Goal: Information Seeking & Learning: Understand process/instructions

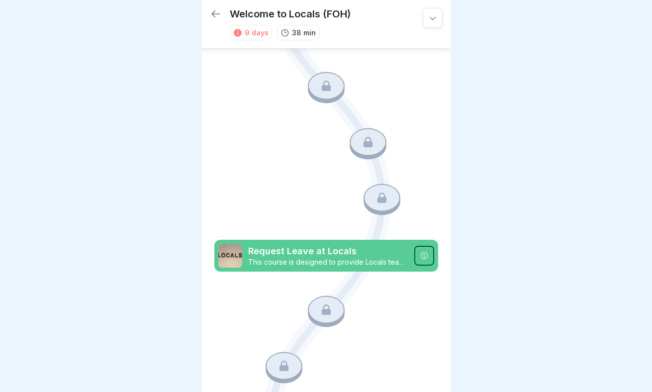
scroll to position [425, 0]
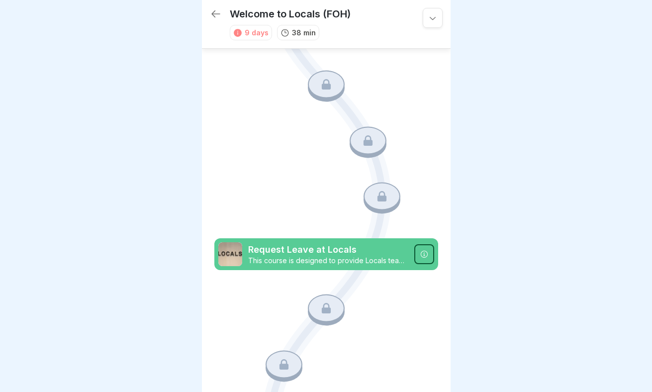
click at [424, 255] on icon at bounding box center [423, 253] width 7 height 7
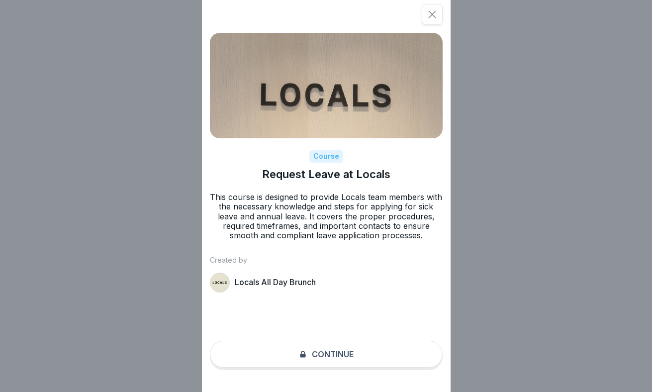
click at [433, 12] on icon at bounding box center [432, 14] width 10 height 10
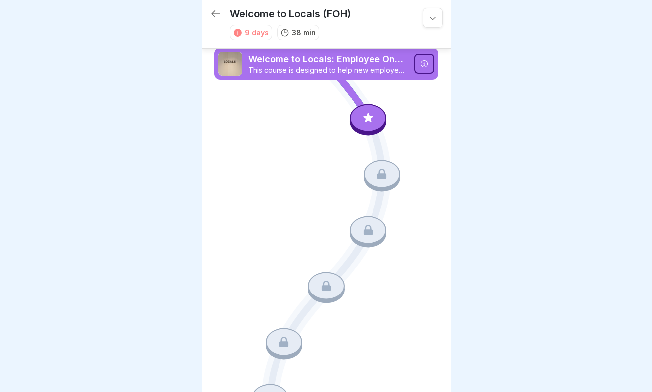
scroll to position [0, 0]
click at [374, 121] on icon at bounding box center [367, 117] width 13 height 13
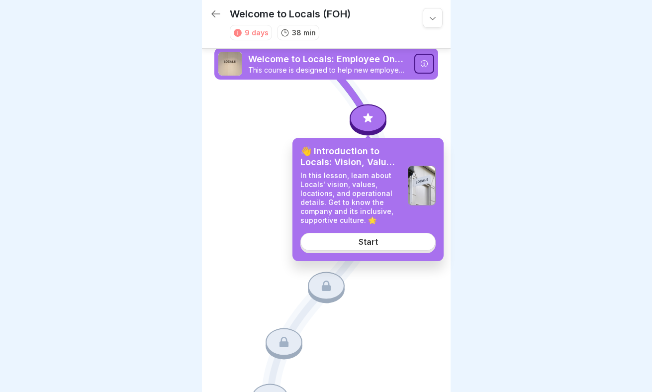
click at [382, 241] on link "Start" at bounding box center [367, 242] width 135 height 18
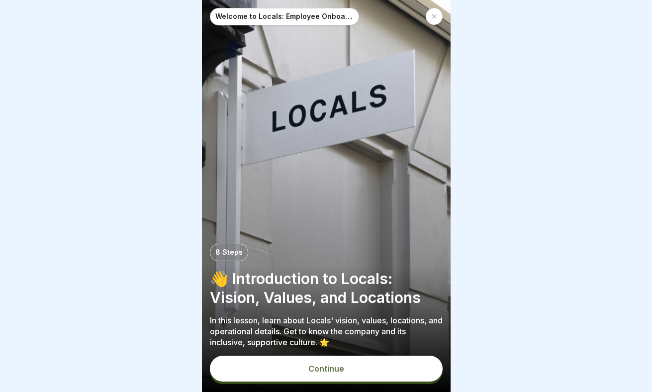
click at [351, 367] on button "Continue" at bounding box center [326, 368] width 233 height 26
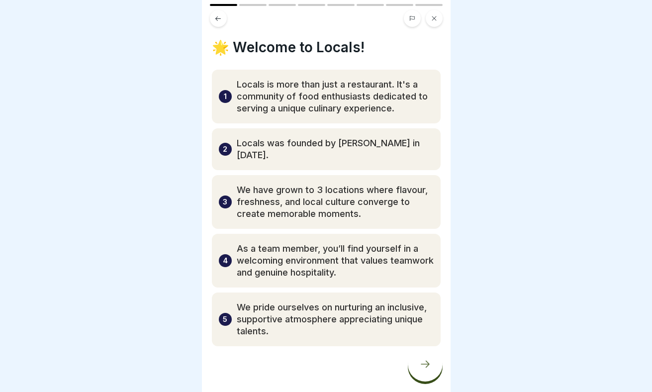
click at [423, 361] on icon at bounding box center [425, 364] width 12 height 12
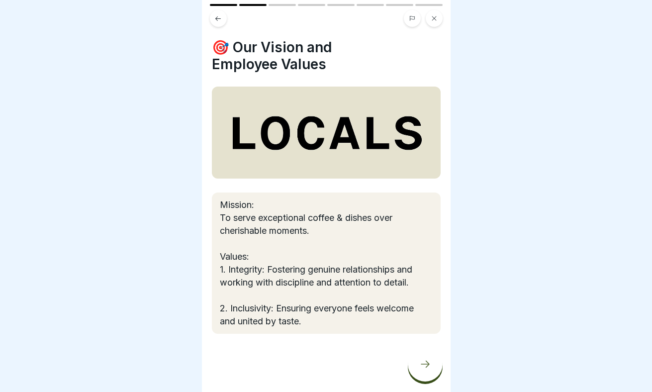
click at [423, 361] on icon at bounding box center [425, 364] width 12 height 12
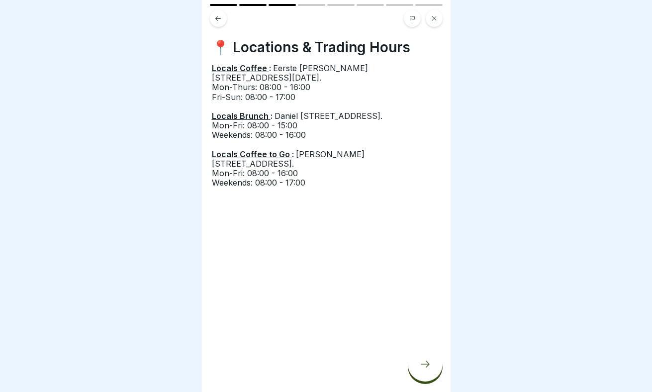
click at [423, 361] on icon at bounding box center [425, 364] width 12 height 12
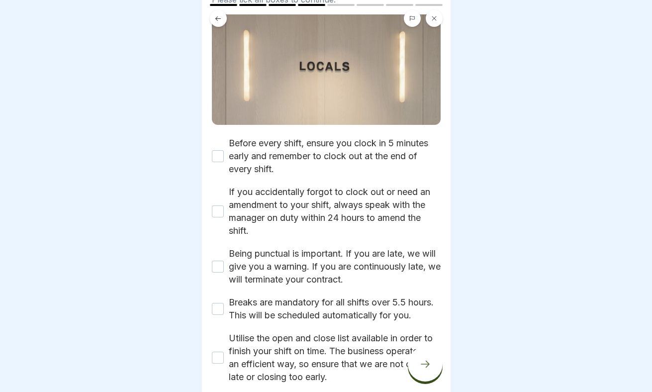
scroll to position [117, 0]
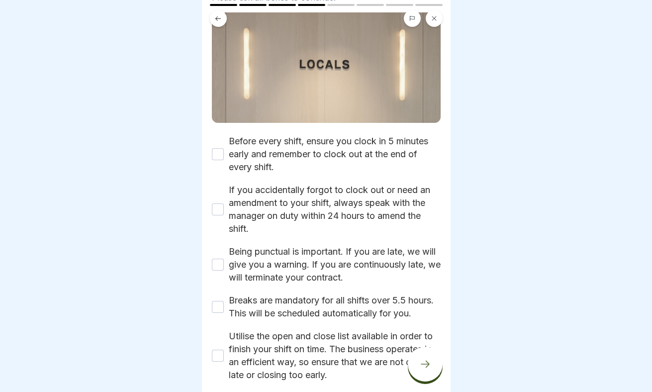
click at [212, 154] on button "Before every shift, ensure you clock in 5 minutes early and remember to clock o…" at bounding box center [218, 154] width 12 height 12
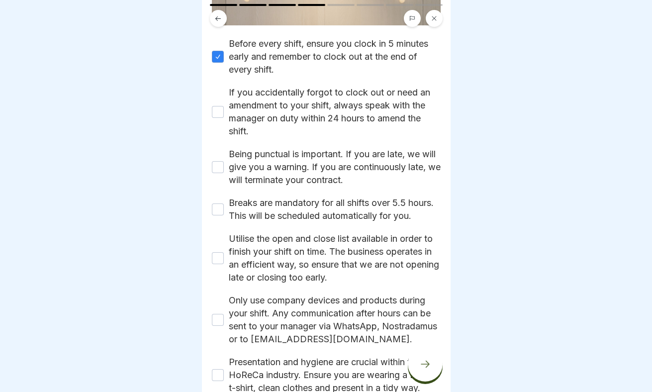
scroll to position [216, 0]
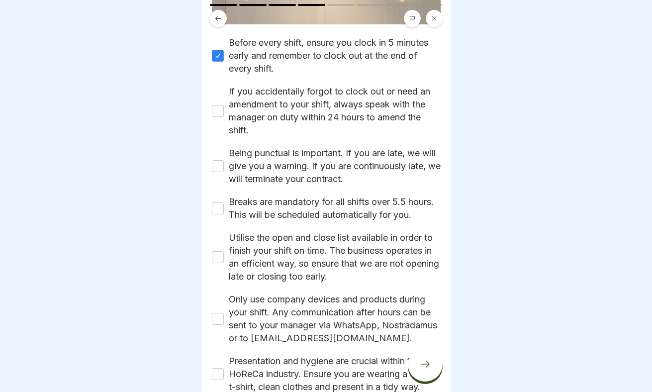
click at [220, 110] on button "If you accidentally forgot to clock out or need an amendment to your shift, alw…" at bounding box center [218, 111] width 12 height 12
click at [221, 164] on button "Being punctual is important. If you are late, we will give you a warning. If yo…" at bounding box center [218, 166] width 12 height 12
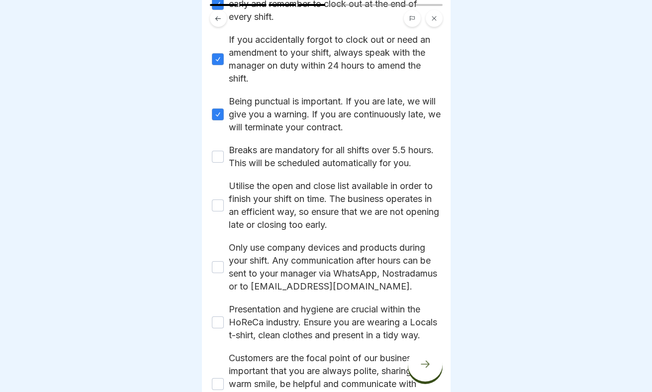
scroll to position [271, 0]
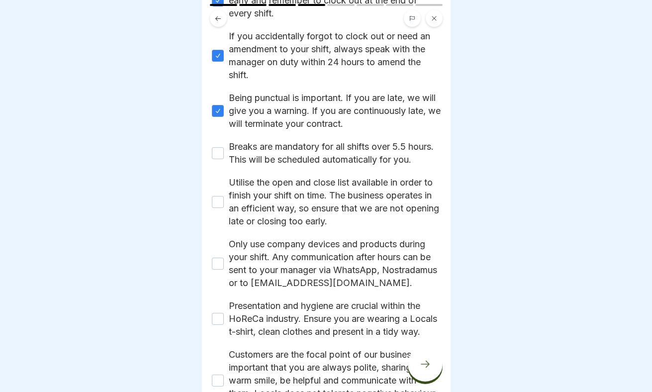
click at [221, 157] on button "Breaks are mandatory for all shifts over 5.5 hours. This will be scheduled auto…" at bounding box center [218, 153] width 12 height 12
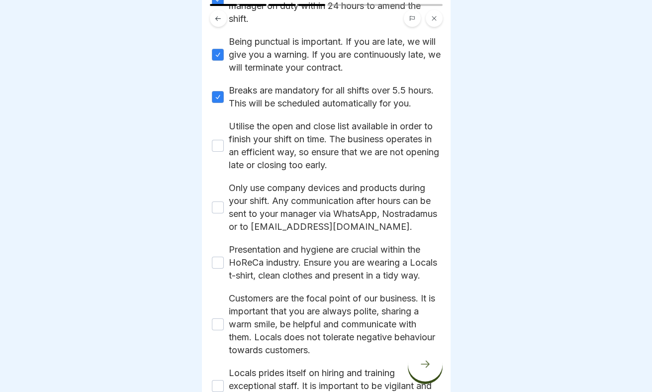
scroll to position [331, 0]
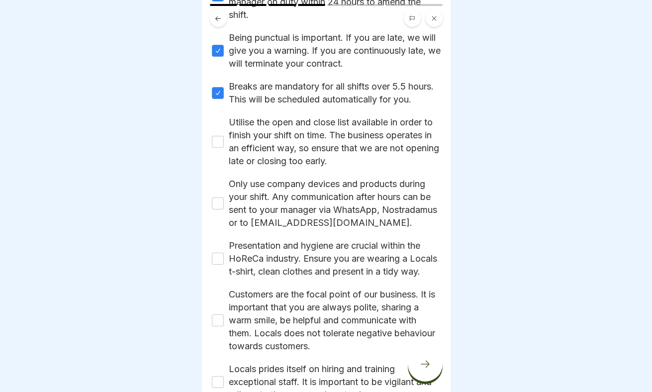
click at [218, 139] on button "Utilise the open and close list available in order to finish your shift on time…" at bounding box center [218, 142] width 12 height 12
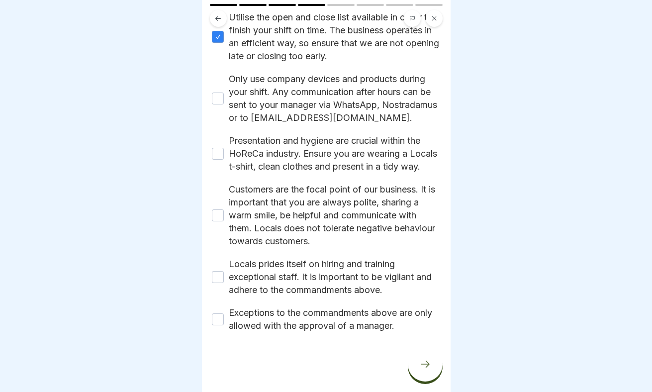
scroll to position [449, 0]
click at [219, 92] on button "Only use company devices and products during your shift. Any communication afte…" at bounding box center [218, 98] width 12 height 12
click at [219, 148] on button "Presentation and hygiene are crucial within the HoReCa industry. Ensure you are…" at bounding box center [218, 154] width 12 height 12
click at [219, 218] on button "Customers are the focal point of our business. It is important that you are alw…" at bounding box center [218, 215] width 12 height 12
click at [223, 281] on button "Locals prides itself on hiring and training exceptional staff. It is important …" at bounding box center [218, 277] width 12 height 12
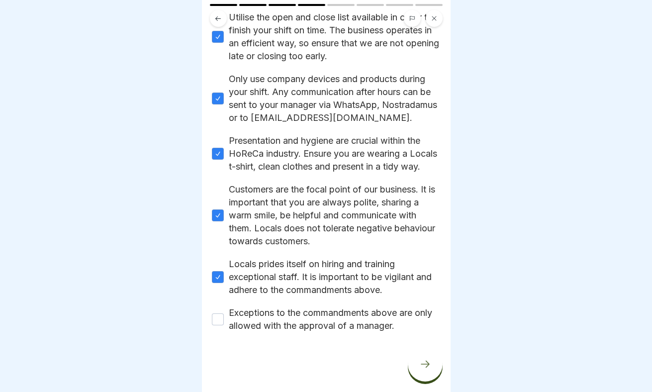
click at [221, 319] on button "Exceptions to the commandments above are only allowed with the approval of a ma…" at bounding box center [218, 319] width 12 height 12
click at [425, 370] on div at bounding box center [425, 364] width 35 height 35
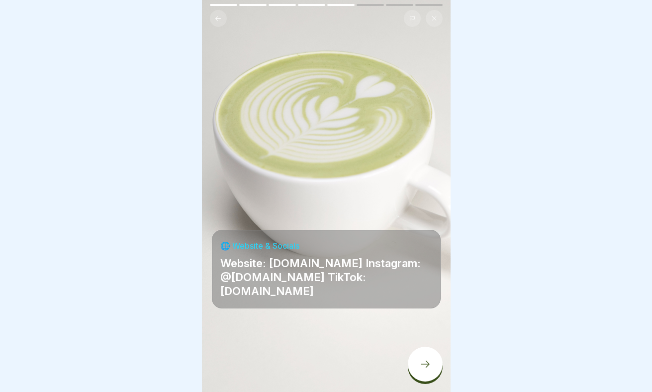
click at [425, 358] on icon at bounding box center [425, 364] width 12 height 12
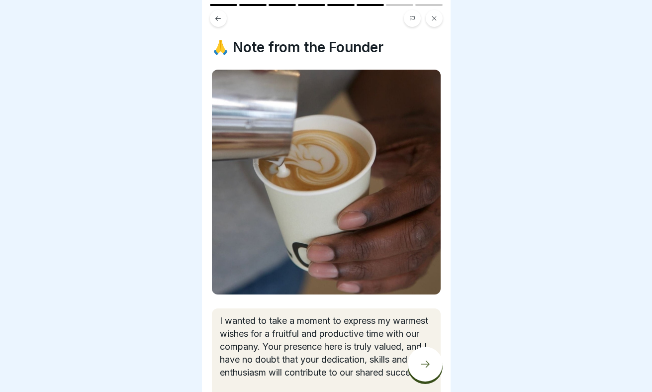
scroll to position [0, 0]
click at [429, 363] on icon at bounding box center [425, 363] width 9 height 7
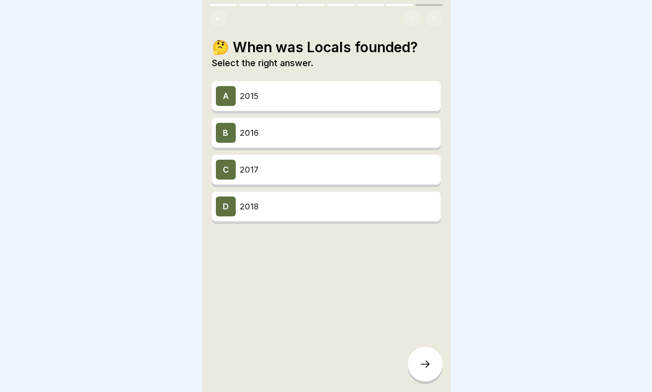
click at [394, 168] on p "2017" at bounding box center [338, 170] width 197 height 12
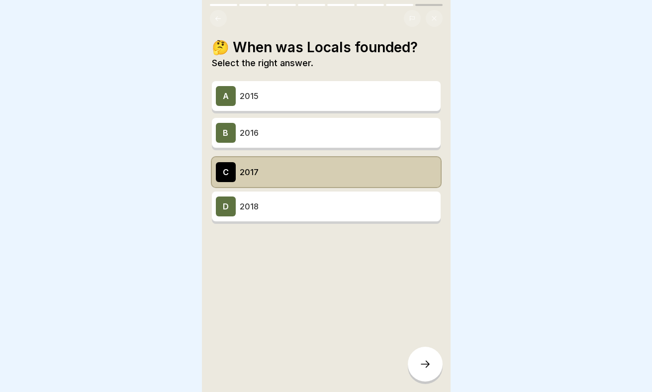
click at [431, 367] on icon at bounding box center [425, 364] width 12 height 12
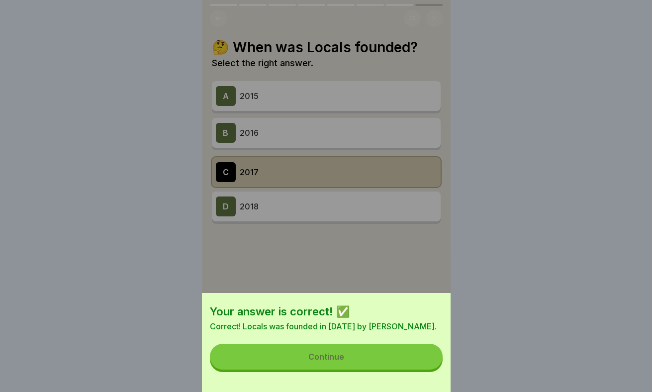
click at [400, 359] on button "Continue" at bounding box center [326, 357] width 233 height 26
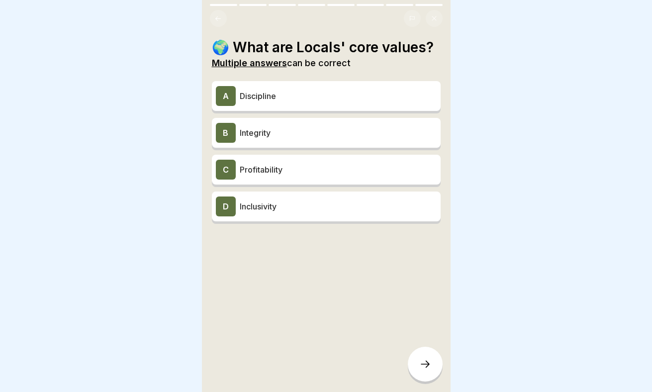
click at [369, 136] on p "Integrity" at bounding box center [338, 133] width 197 height 12
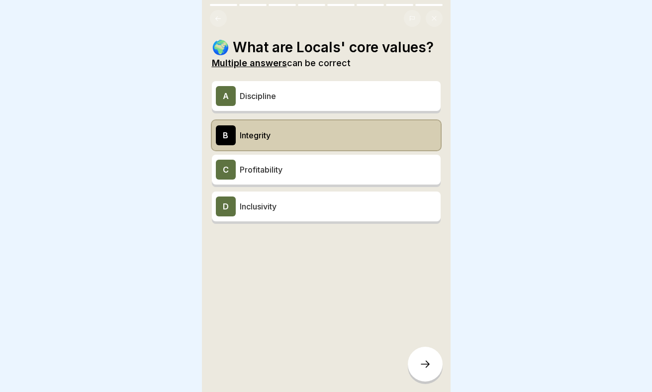
click at [366, 211] on p "Inclusivity" at bounding box center [338, 206] width 197 height 12
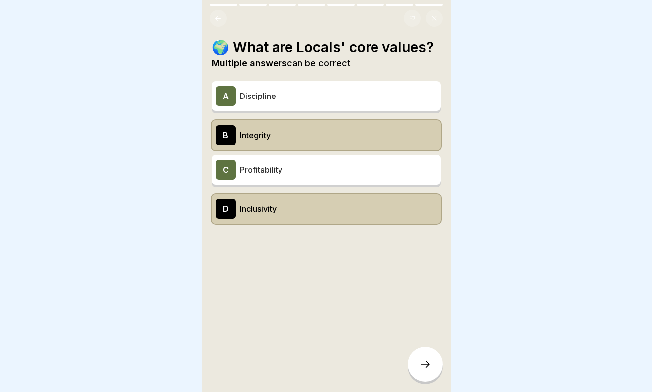
click at [426, 354] on div at bounding box center [425, 364] width 35 height 35
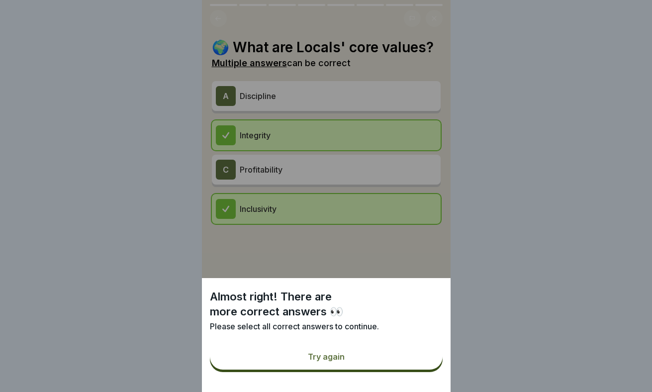
click at [409, 313] on h1 "Almost right! There are more correct answers 👀" at bounding box center [326, 304] width 233 height 30
click at [396, 361] on button "Try again" at bounding box center [326, 357] width 233 height 26
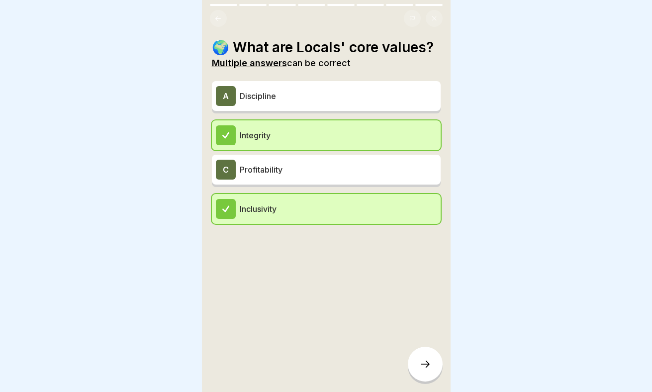
click at [391, 95] on p "Discipline" at bounding box center [338, 96] width 197 height 12
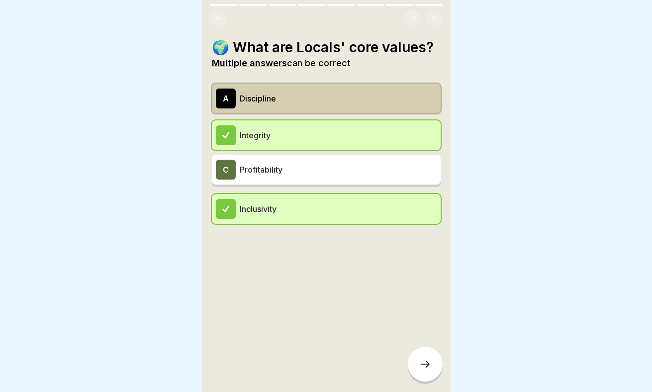
click at [403, 176] on div "C Profitability" at bounding box center [326, 170] width 221 height 20
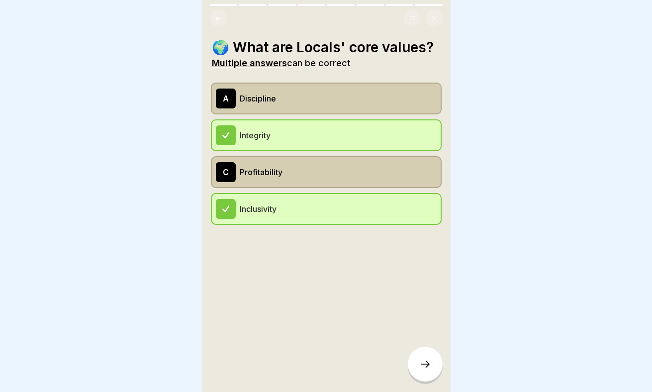
click at [431, 360] on div at bounding box center [425, 364] width 35 height 35
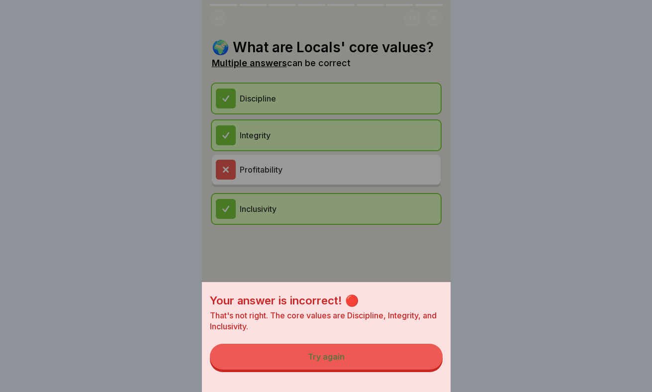
click at [407, 353] on button "Try again" at bounding box center [326, 357] width 233 height 26
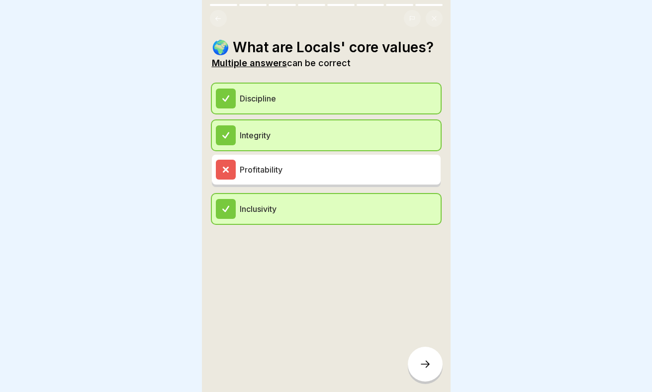
click at [412, 131] on p "Integrity" at bounding box center [338, 135] width 197 height 12
click at [399, 170] on p "Profitability" at bounding box center [338, 170] width 197 height 12
click at [398, 208] on p "Inclusivity" at bounding box center [338, 209] width 197 height 12
click at [425, 356] on div at bounding box center [425, 364] width 35 height 35
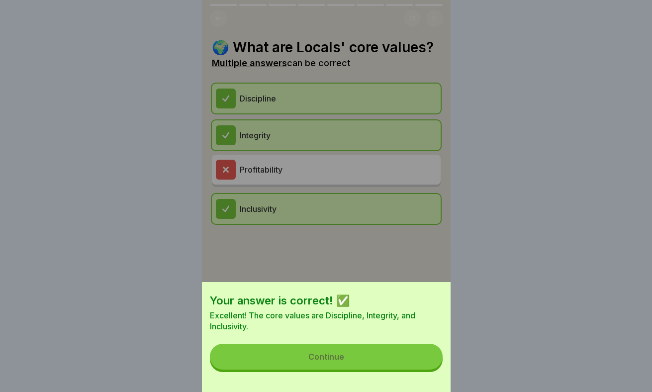
click at [408, 357] on button "Continue" at bounding box center [326, 357] width 233 height 26
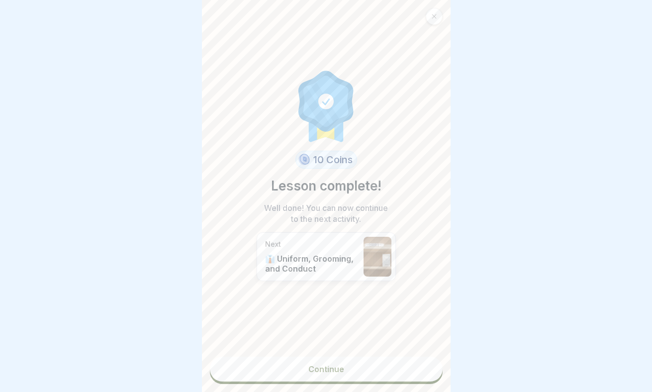
click at [390, 369] on link "Continue" at bounding box center [326, 368] width 233 height 25
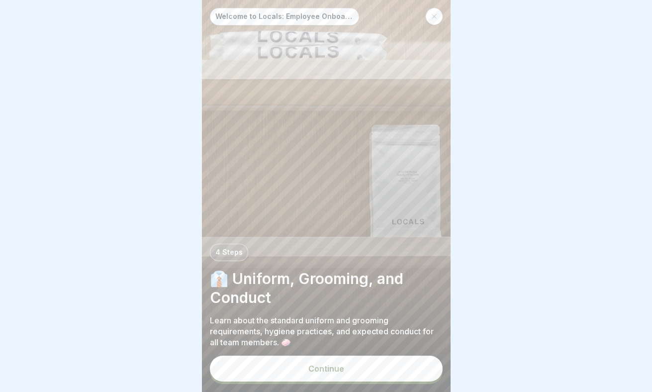
click at [399, 360] on button "Continue" at bounding box center [326, 368] width 233 height 26
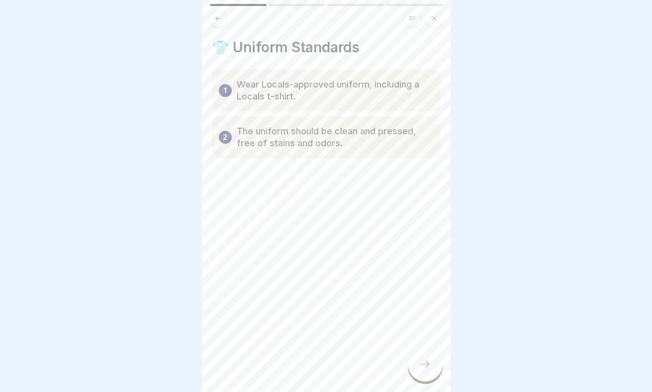
click at [426, 362] on icon at bounding box center [425, 364] width 12 height 12
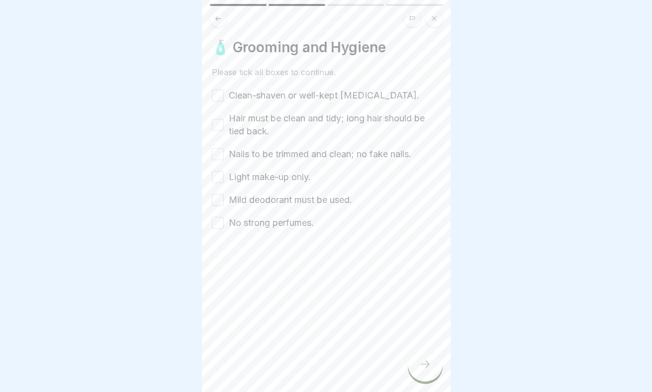
click at [220, 94] on button "Clean-shaven or well-kept facial hair." at bounding box center [218, 95] width 12 height 12
click at [219, 125] on button "Hair must be clean and tidy; long hair should be tied back." at bounding box center [218, 125] width 12 height 12
click at [217, 153] on button "Nails to be trimmed and clean; no fake nails." at bounding box center [218, 154] width 12 height 12
click at [216, 176] on button "Light make-up only." at bounding box center [218, 177] width 12 height 12
click at [220, 197] on button "Mild deodorant must be used." at bounding box center [218, 200] width 12 height 12
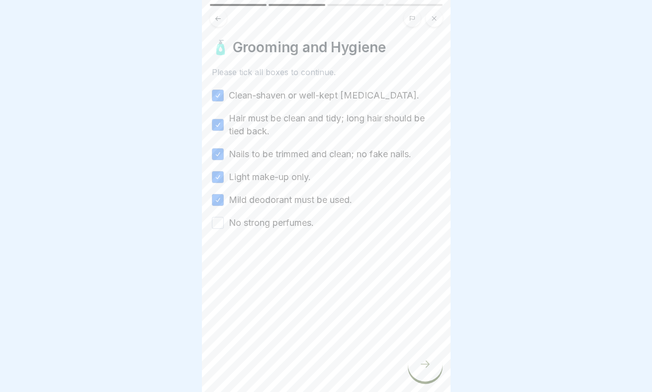
click at [220, 221] on button "No strong perfumes." at bounding box center [218, 223] width 12 height 12
click at [431, 366] on icon at bounding box center [425, 364] width 12 height 12
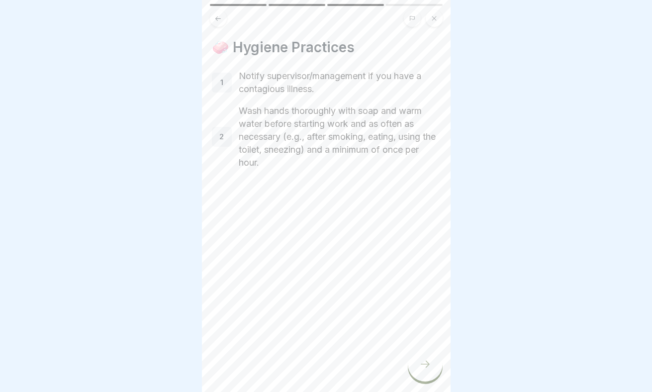
click at [262, 167] on p "Wash hands thoroughly with soap and warm water before starting work and as ofte…" at bounding box center [340, 136] width 202 height 65
click at [429, 361] on icon at bounding box center [425, 364] width 12 height 12
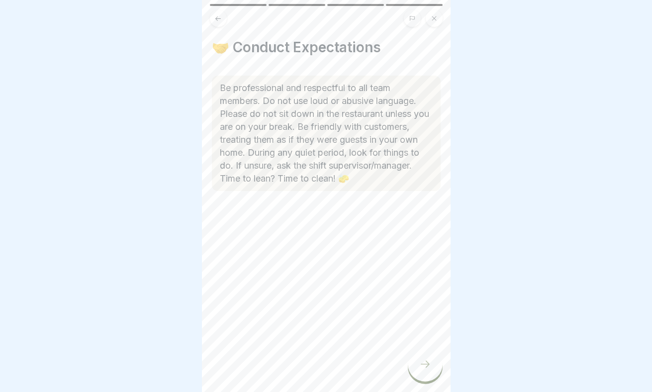
click at [429, 361] on icon at bounding box center [425, 364] width 12 height 12
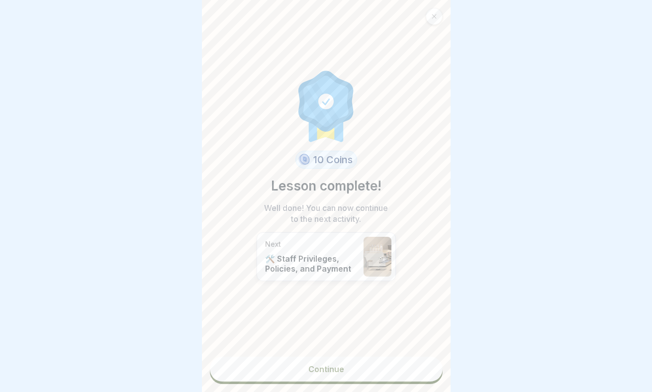
click at [368, 375] on link "Continue" at bounding box center [326, 368] width 233 height 25
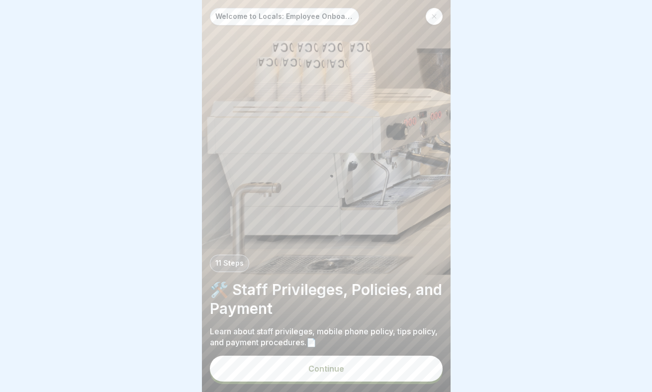
click at [353, 365] on button "Continue" at bounding box center [326, 368] width 233 height 26
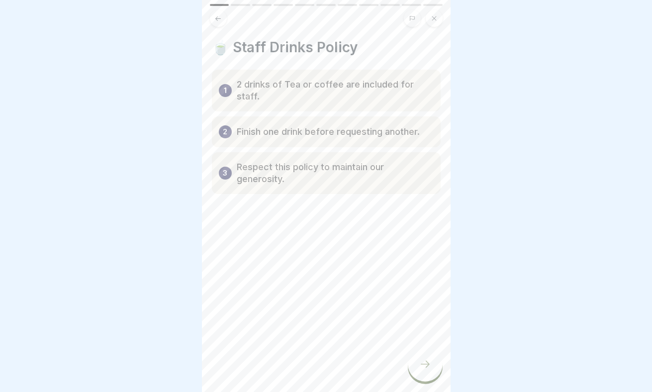
click at [421, 374] on div at bounding box center [425, 364] width 35 height 35
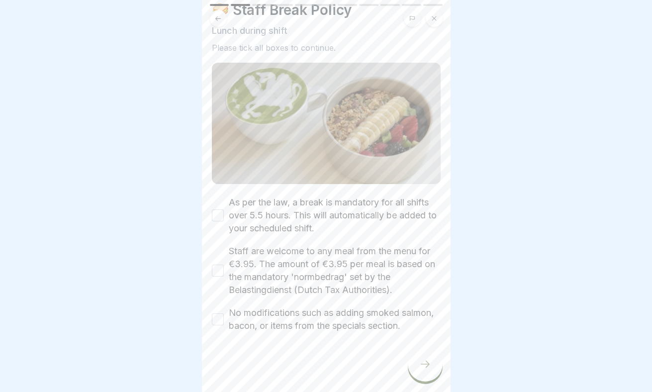
scroll to position [37, 0]
click at [218, 212] on button "As per the law, a break is mandatory for all shifts over 5.5 hours. This will a…" at bounding box center [218, 215] width 12 height 12
click at [218, 269] on button "Staff are welcome to any meal from the menu for €3.95. The amount of €3.95 per …" at bounding box center [218, 271] width 12 height 12
click at [219, 322] on button "No modifications such as adding smoked salmon, bacon, or items from the special…" at bounding box center [218, 319] width 12 height 12
click at [432, 363] on div at bounding box center [425, 364] width 35 height 35
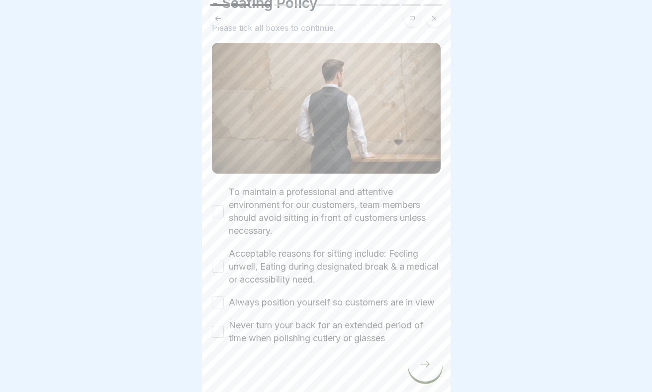
scroll to position [74, 0]
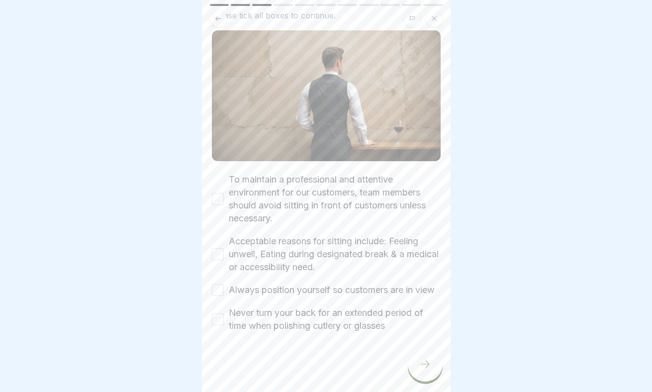
click at [217, 201] on button "To maintain a professional and attentive environment for our customers, team me…" at bounding box center [218, 199] width 12 height 12
click at [220, 253] on button "Acceptable reasons for sitting include: Feeling unwell, Eating during designate…" at bounding box center [218, 254] width 12 height 12
click at [218, 290] on button "Always position yourself so customers are in view" at bounding box center [218, 290] width 12 height 12
click at [219, 321] on button "Never turn your back for an extended period of time when polishing cutlery or g…" at bounding box center [218, 319] width 12 height 12
click at [435, 371] on div at bounding box center [425, 364] width 35 height 35
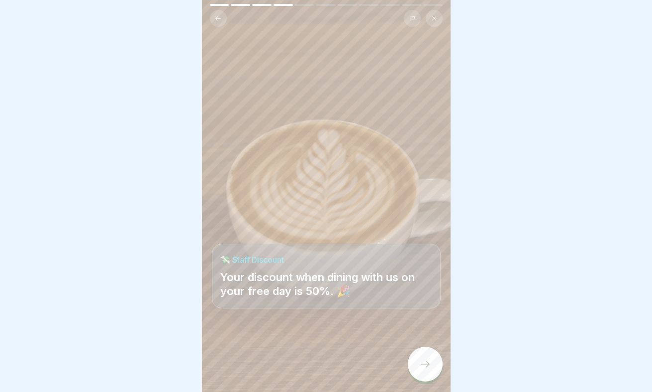
click at [436, 364] on div at bounding box center [425, 364] width 35 height 35
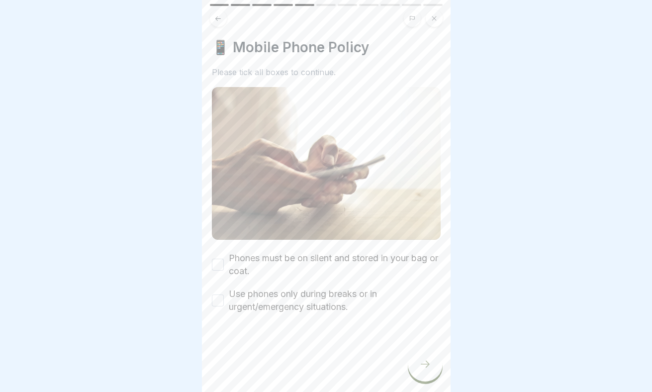
click at [221, 268] on button "Phones must be on silent and stored in your bag or coat." at bounding box center [218, 265] width 12 height 12
click at [222, 303] on button "Use phones only during breaks or in urgent/emergency situations." at bounding box center [218, 300] width 12 height 12
click at [431, 367] on div at bounding box center [425, 364] width 35 height 35
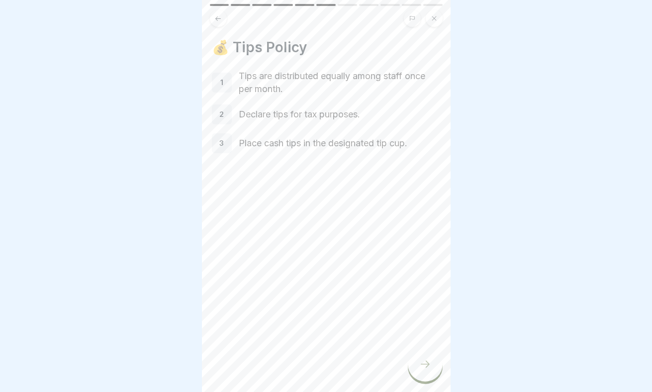
click at [431, 379] on div at bounding box center [425, 364] width 35 height 35
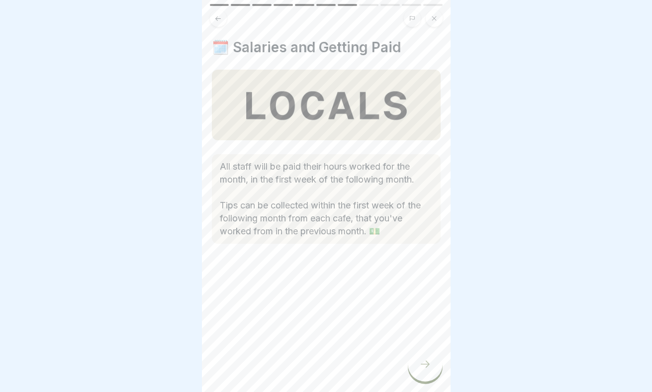
click at [435, 371] on div at bounding box center [425, 364] width 35 height 35
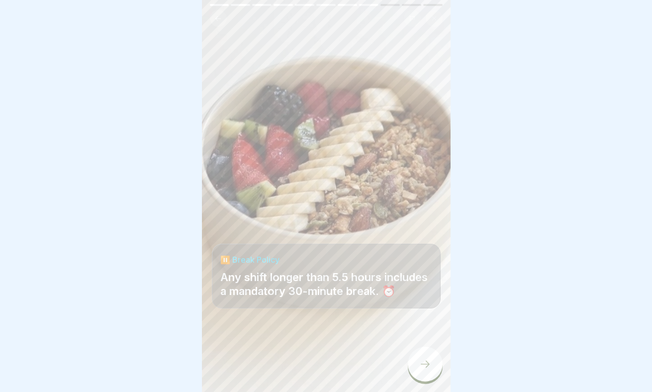
click at [435, 371] on div at bounding box center [425, 364] width 35 height 35
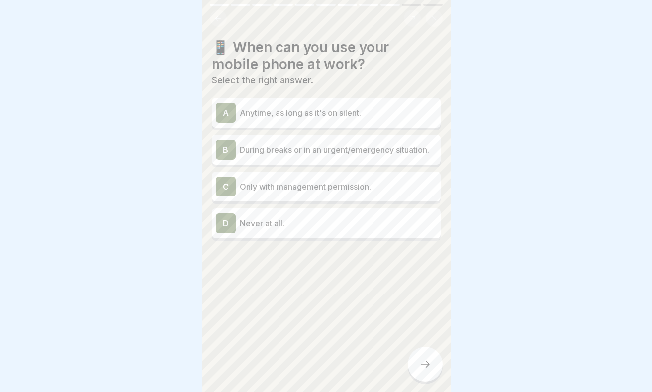
click at [380, 150] on p "During breaks or in an urgent/emergency situation." at bounding box center [338, 150] width 197 height 12
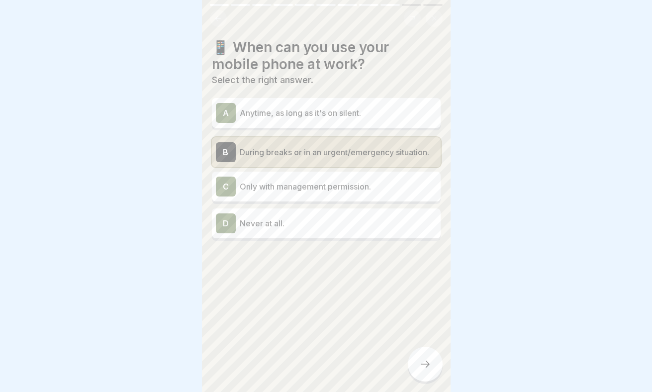
click at [428, 356] on div at bounding box center [425, 364] width 35 height 35
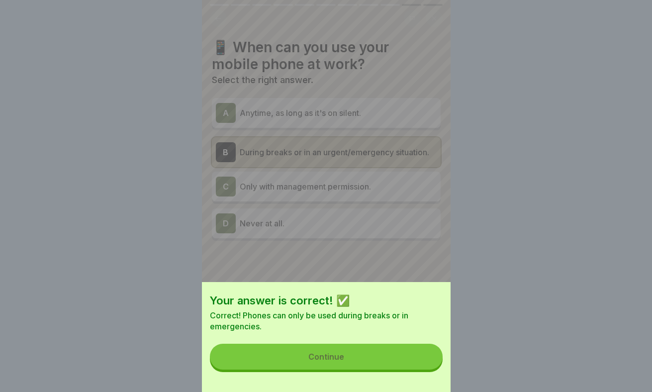
click at [404, 359] on button "Continue" at bounding box center [326, 357] width 233 height 26
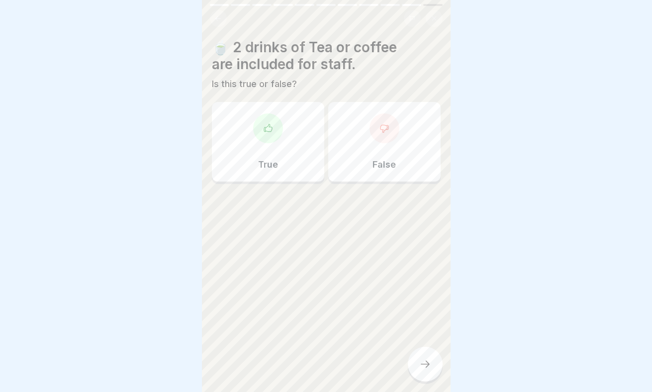
click at [283, 156] on div "True" at bounding box center [268, 142] width 112 height 80
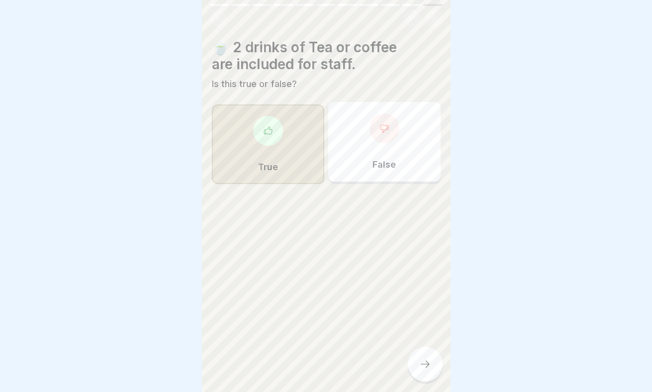
click at [429, 367] on icon at bounding box center [425, 364] width 12 height 12
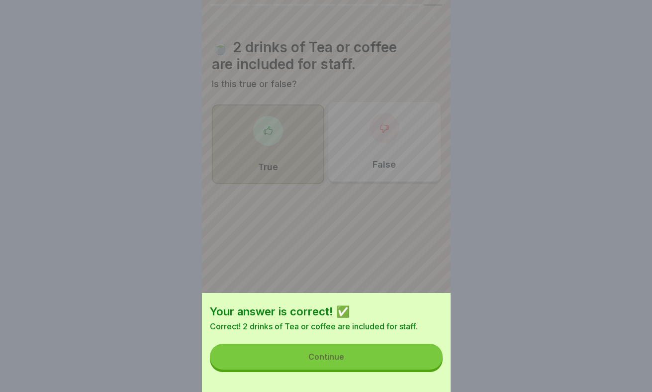
click at [406, 365] on button "Continue" at bounding box center [326, 357] width 233 height 26
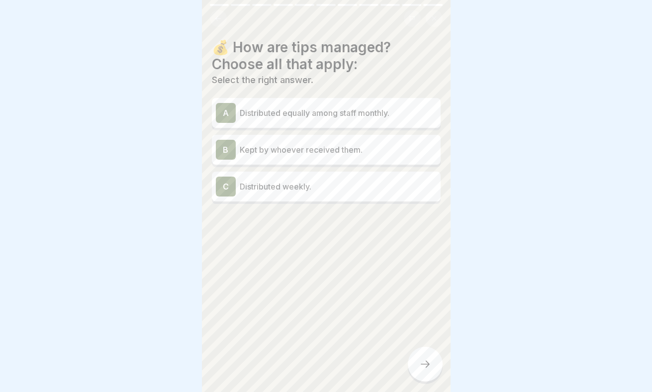
click at [371, 110] on p "Distributed equally among staff monthly." at bounding box center [338, 113] width 197 height 12
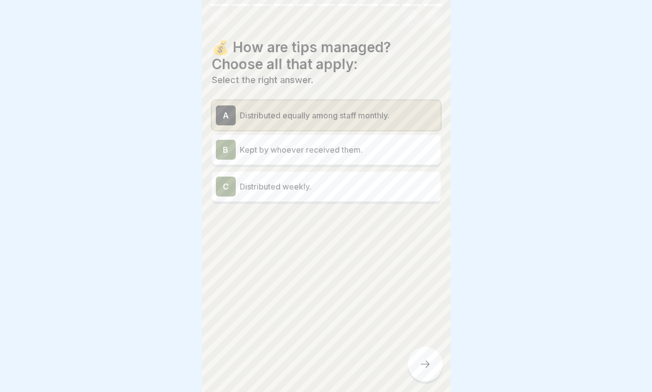
click at [430, 370] on div at bounding box center [425, 364] width 35 height 35
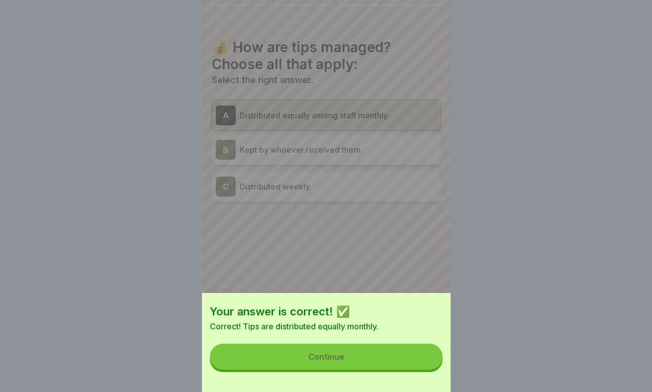
click at [400, 362] on button "Continue" at bounding box center [326, 357] width 233 height 26
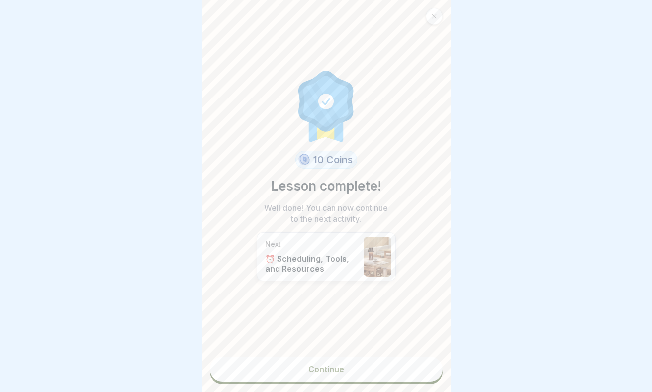
click at [372, 372] on link "Continue" at bounding box center [326, 368] width 233 height 25
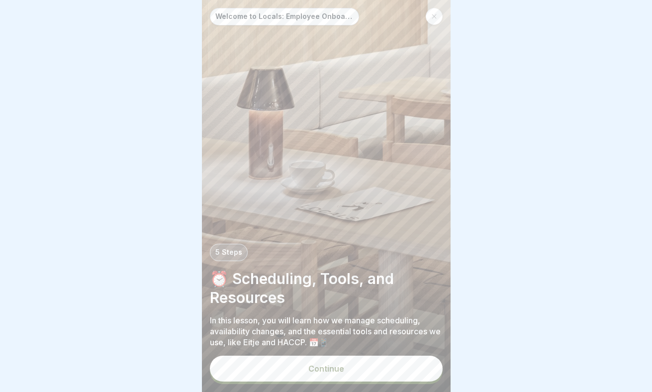
click at [360, 368] on button "Continue" at bounding box center [326, 368] width 233 height 26
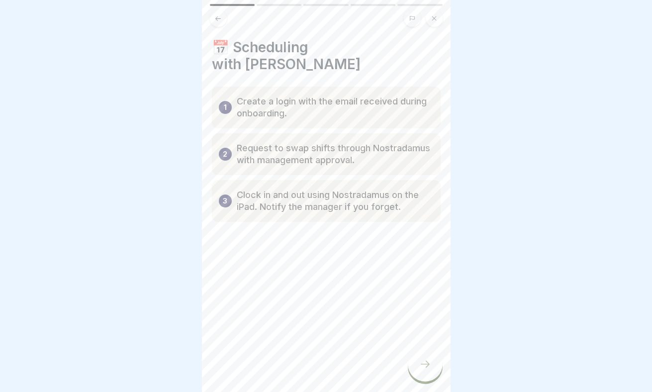
click at [430, 368] on icon at bounding box center [425, 364] width 12 height 12
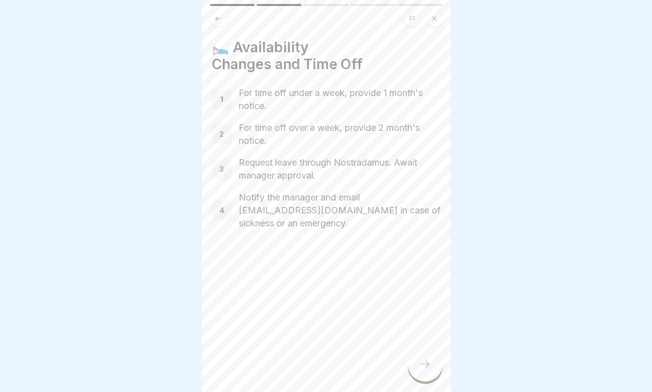
click at [433, 372] on div at bounding box center [425, 364] width 35 height 35
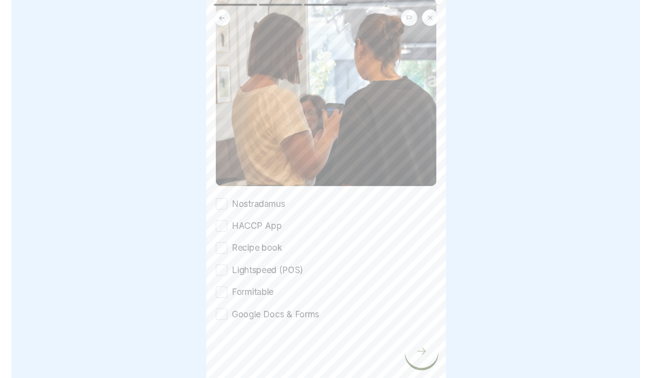
scroll to position [101, 0]
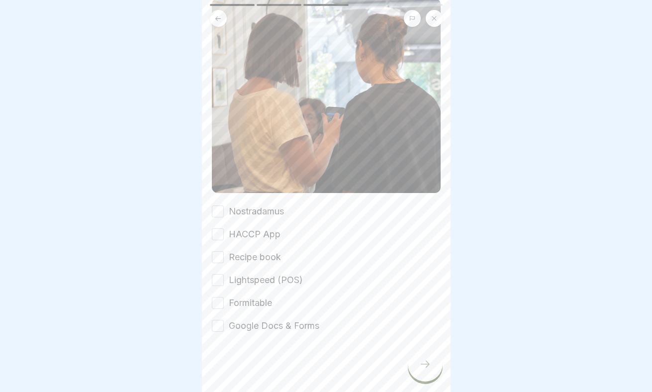
click at [219, 212] on button "Nostradamus" at bounding box center [218, 211] width 12 height 12
click at [221, 230] on button "HACCP App" at bounding box center [218, 234] width 12 height 12
click at [219, 255] on button "Recipe book" at bounding box center [218, 257] width 12 height 12
click at [219, 279] on button "Lightspeed (POS)" at bounding box center [218, 280] width 12 height 12
click at [216, 301] on button "Formitable" at bounding box center [218, 303] width 12 height 12
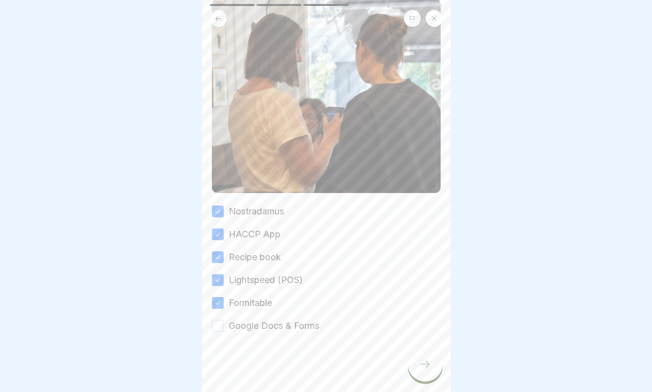
click at [217, 325] on button "Google Docs & Forms" at bounding box center [218, 326] width 12 height 12
click at [419, 363] on div at bounding box center [425, 364] width 35 height 35
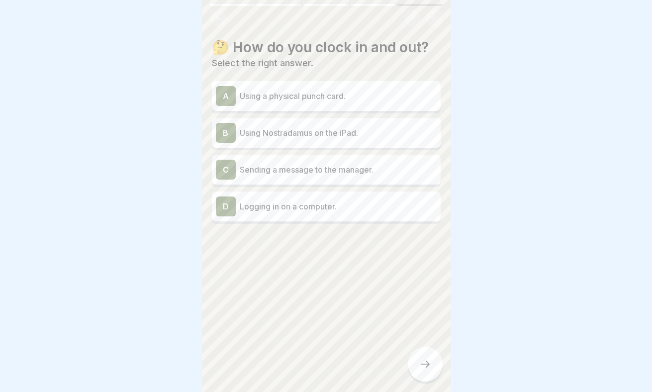
click at [370, 136] on p "Using Nostradamus on the iPad." at bounding box center [338, 133] width 197 height 12
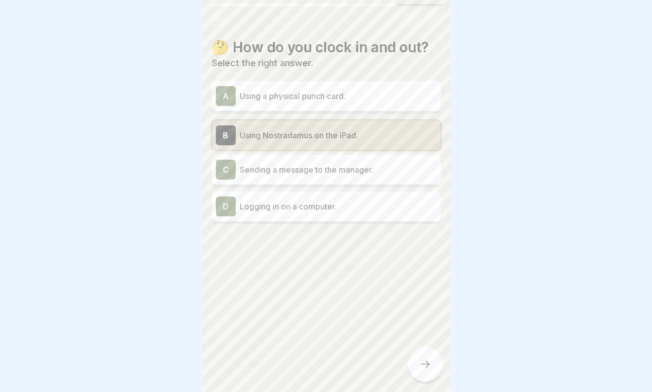
click at [433, 361] on div at bounding box center [425, 364] width 35 height 35
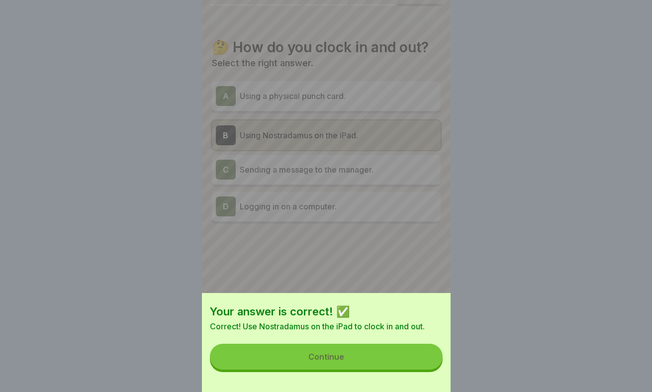
click at [403, 366] on button "Continue" at bounding box center [326, 357] width 233 height 26
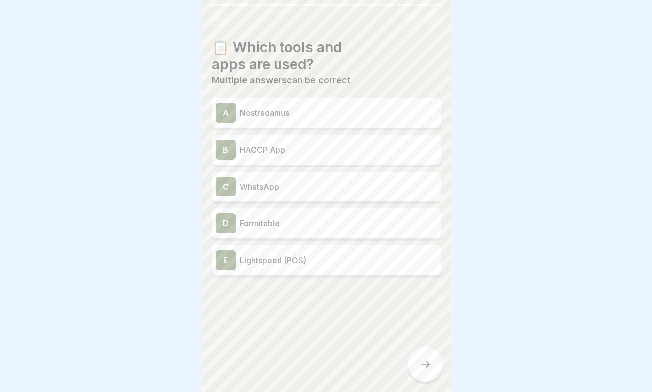
click at [362, 115] on p "Nostradamus" at bounding box center [338, 113] width 197 height 12
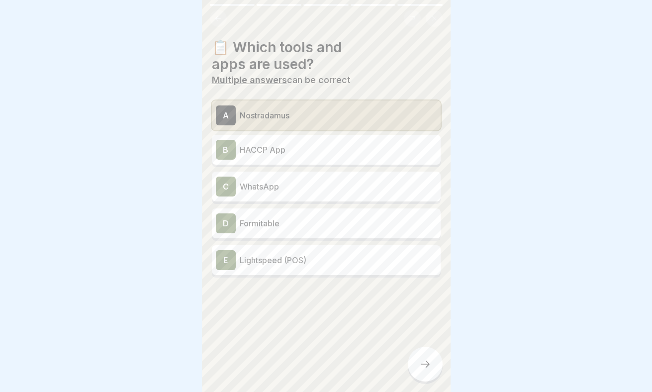
click at [361, 150] on p "HACCP App" at bounding box center [338, 150] width 197 height 12
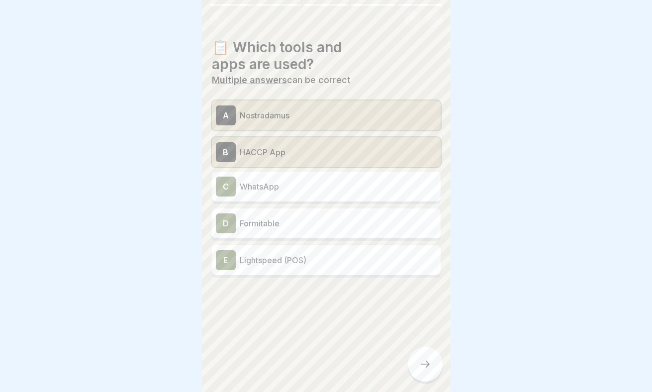
click at [363, 228] on p "Formitable" at bounding box center [338, 223] width 197 height 12
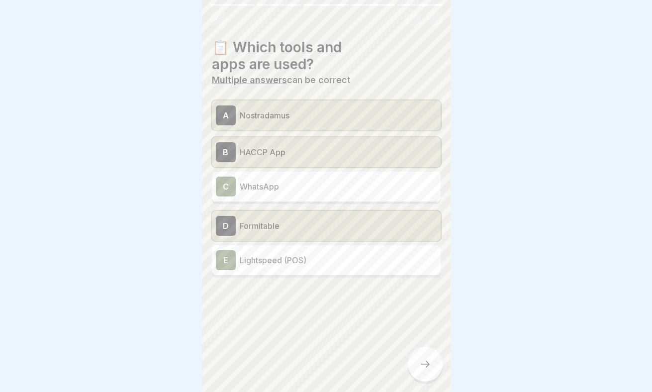
click at [368, 260] on p "Lightspeed (POS)" at bounding box center [338, 260] width 197 height 12
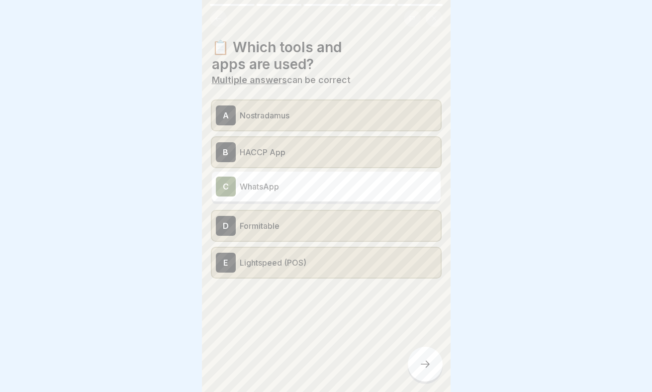
click at [426, 363] on icon at bounding box center [425, 364] width 12 height 12
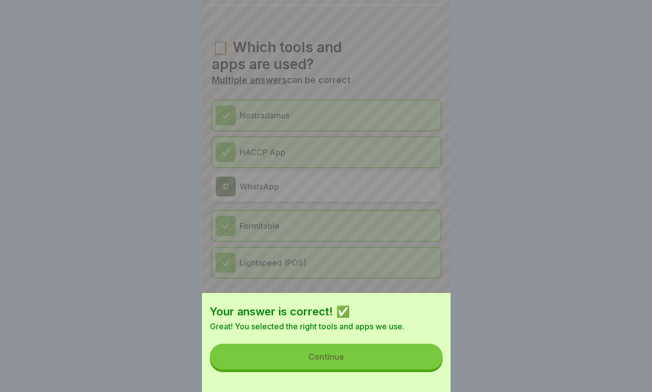
click at [397, 355] on button "Continue" at bounding box center [326, 357] width 233 height 26
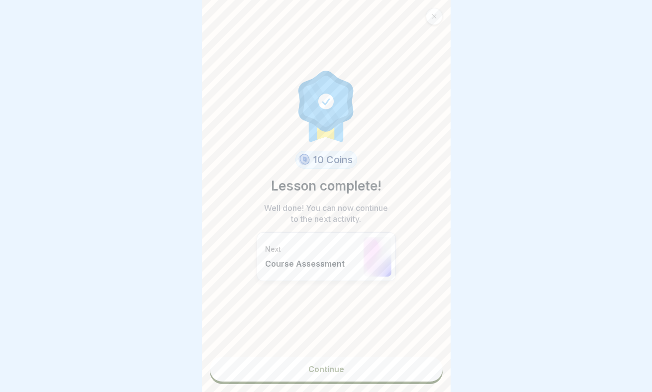
click at [370, 370] on link "Continue" at bounding box center [326, 368] width 233 height 25
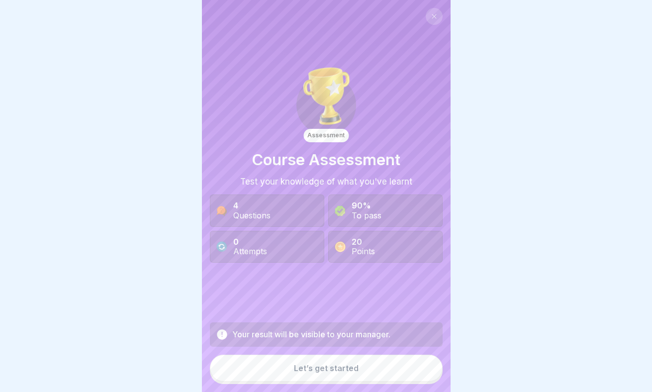
click at [380, 368] on button "Let’s get started" at bounding box center [326, 367] width 233 height 27
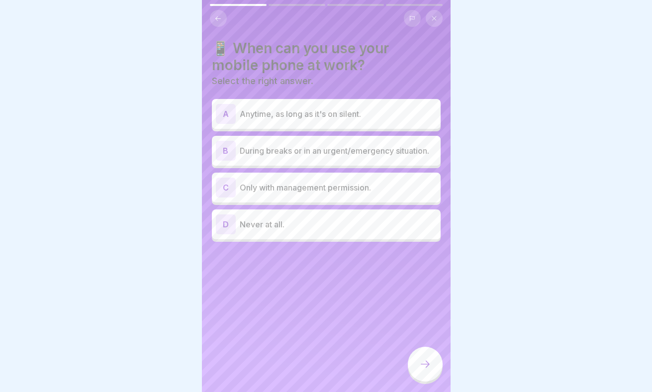
click at [383, 155] on p "During breaks or in an urgent/emergency situation." at bounding box center [338, 151] width 197 height 12
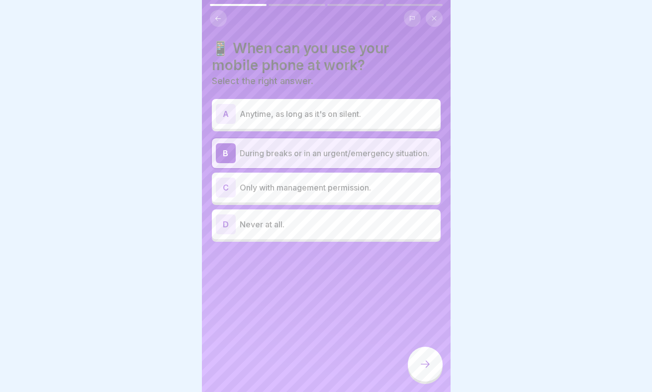
click at [426, 361] on icon at bounding box center [425, 363] width 9 height 7
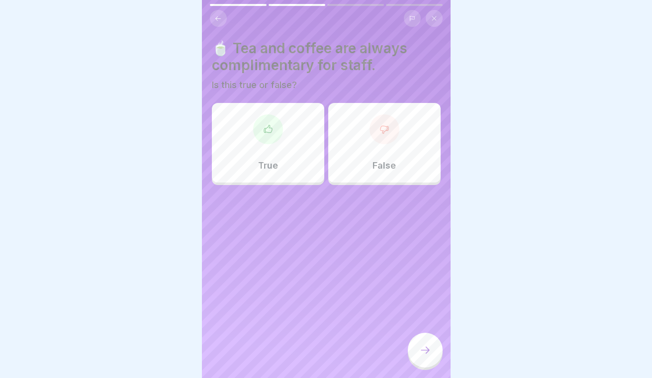
click at [379, 158] on div "False" at bounding box center [384, 143] width 112 height 80
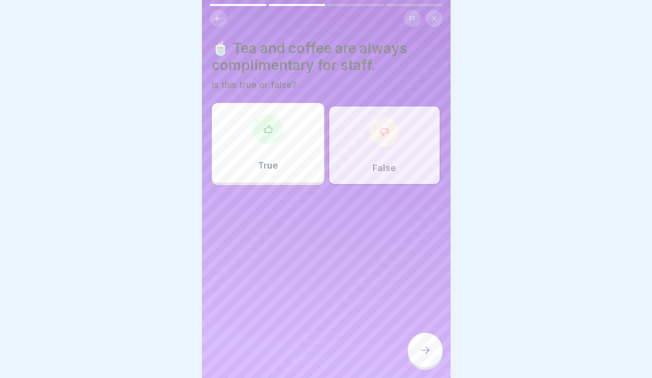
click at [435, 357] on div at bounding box center [425, 350] width 35 height 35
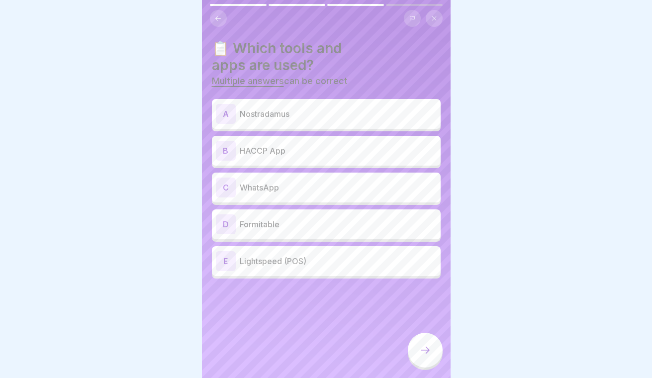
click at [358, 117] on p "Nostradamus" at bounding box center [338, 114] width 197 height 12
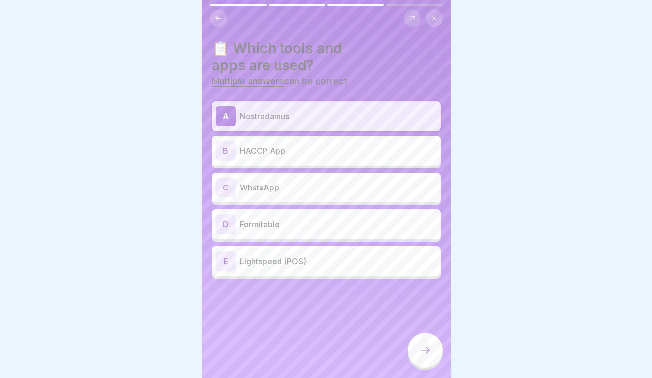
click at [359, 151] on p "HACCP App" at bounding box center [338, 151] width 197 height 12
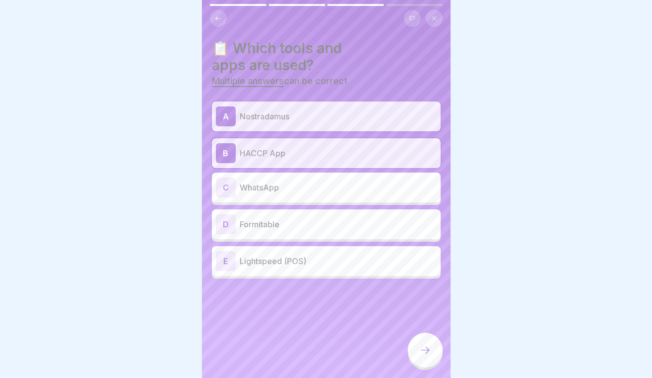
click at [359, 228] on p "Formitable" at bounding box center [338, 224] width 197 height 12
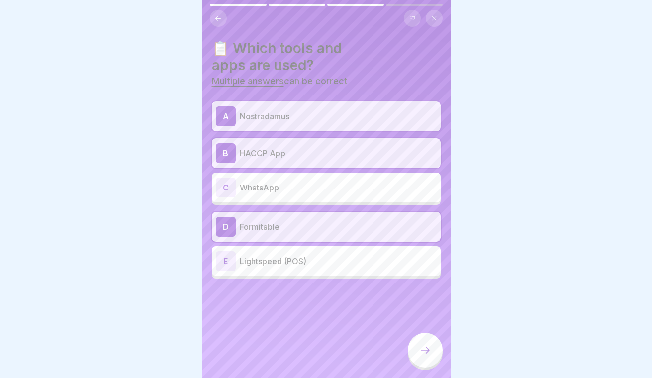
click at [359, 270] on div "E Lightspeed (POS)" at bounding box center [326, 261] width 221 height 20
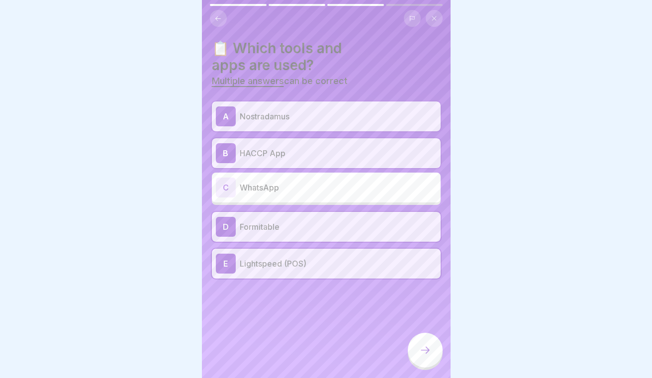
click at [427, 351] on icon at bounding box center [425, 350] width 12 height 12
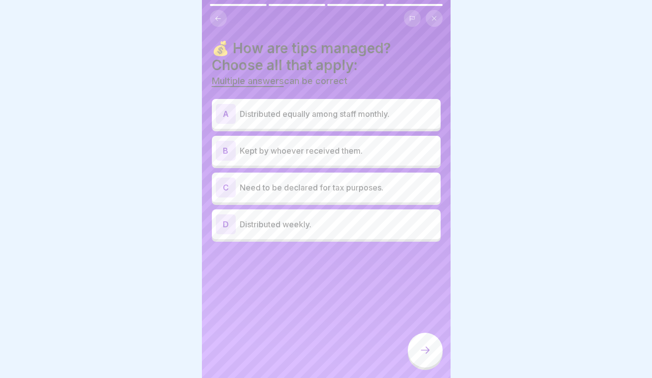
click at [347, 116] on p "Distributed equally among staff monthly." at bounding box center [338, 114] width 197 height 12
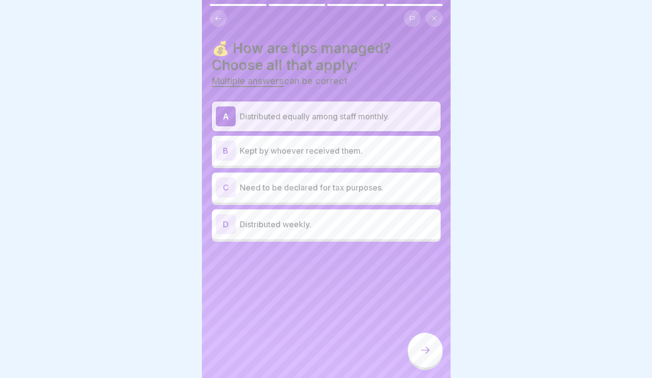
click at [375, 184] on p "Need to be declared for tax purposes." at bounding box center [338, 187] width 197 height 12
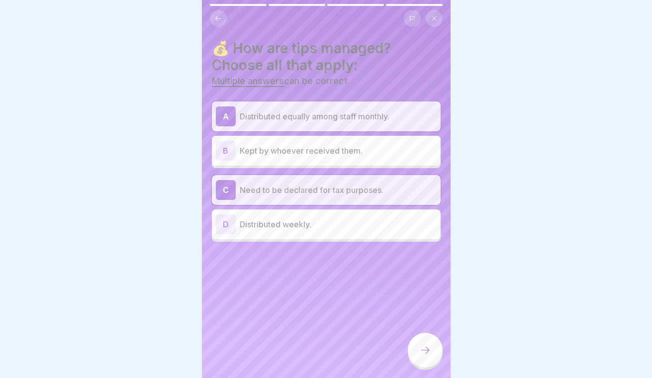
click at [429, 354] on icon at bounding box center [425, 350] width 12 height 12
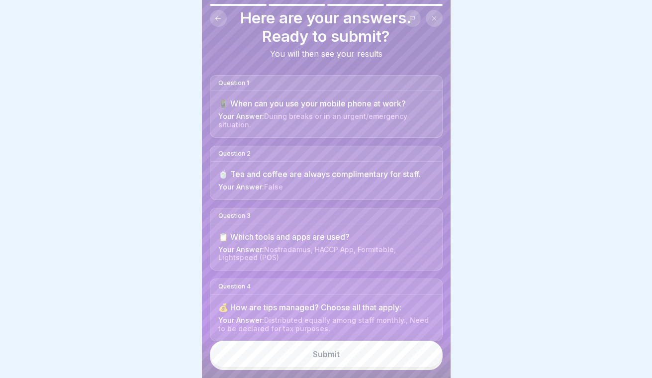
scroll to position [30, 0]
click at [357, 357] on button "Submit" at bounding box center [326, 354] width 233 height 27
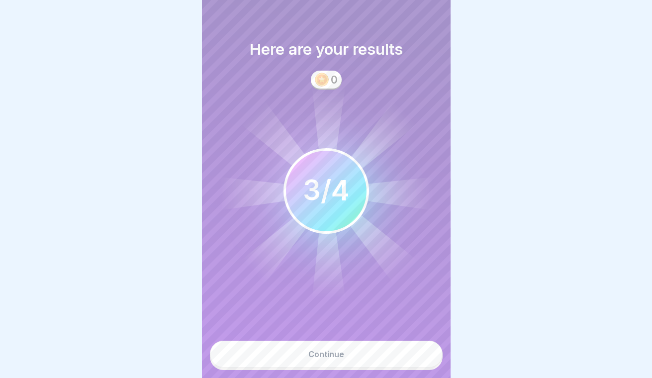
click at [359, 351] on button "Continue" at bounding box center [326, 354] width 233 height 27
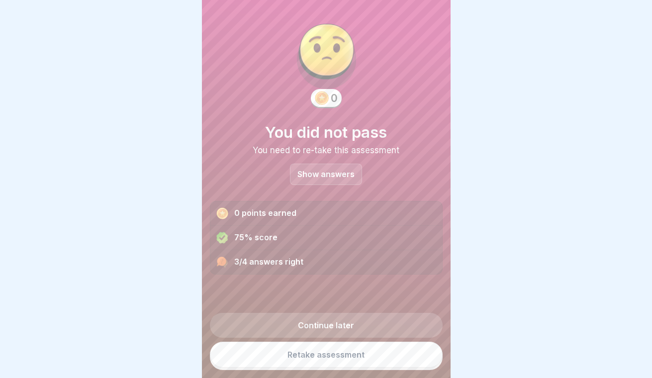
click at [365, 358] on link "Retake assessment" at bounding box center [326, 355] width 233 height 26
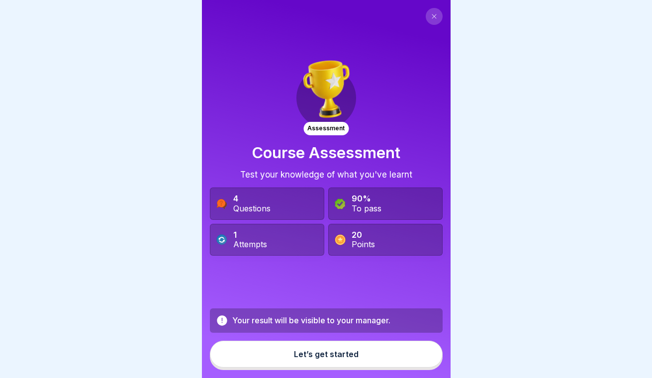
click at [353, 355] on div "Let’s get started" at bounding box center [326, 354] width 65 height 9
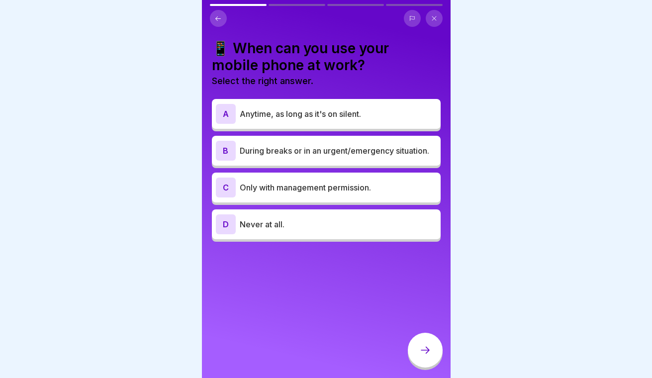
click at [386, 152] on p "During breaks or in an urgent/emergency situation." at bounding box center [338, 151] width 197 height 12
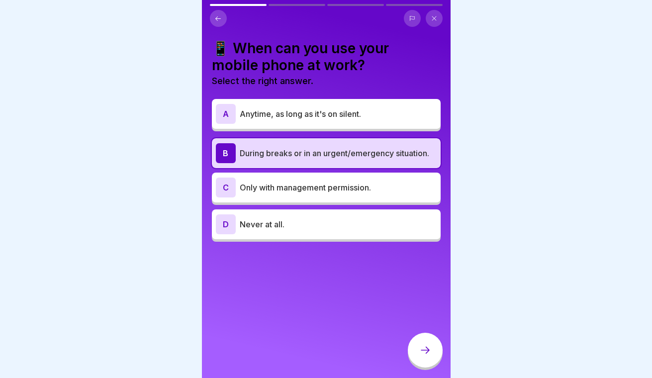
click at [427, 355] on icon at bounding box center [425, 350] width 12 height 12
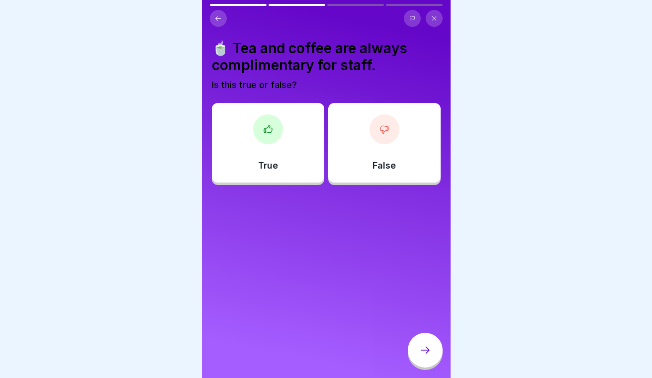
click at [284, 141] on div "True" at bounding box center [268, 143] width 112 height 80
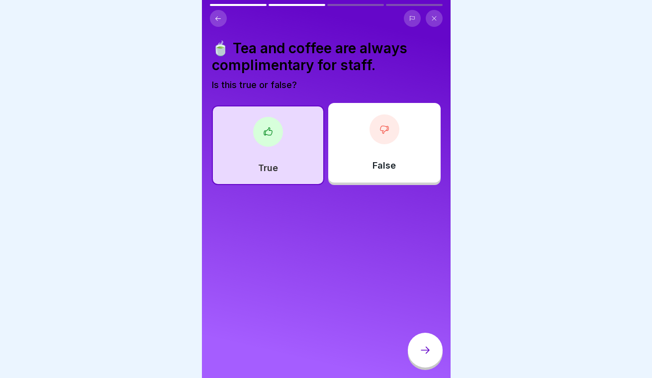
click at [427, 354] on icon at bounding box center [425, 350] width 12 height 12
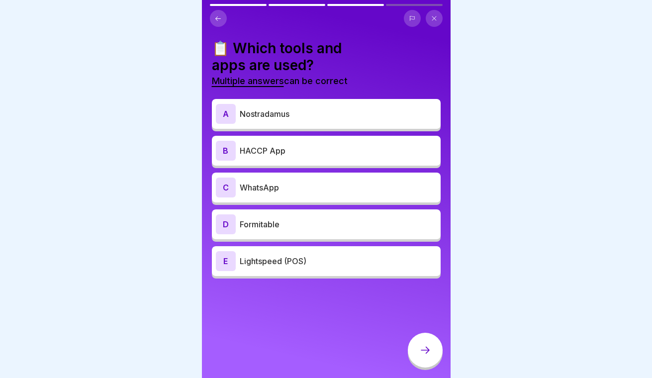
click at [335, 117] on p "Nostradamus" at bounding box center [338, 114] width 197 height 12
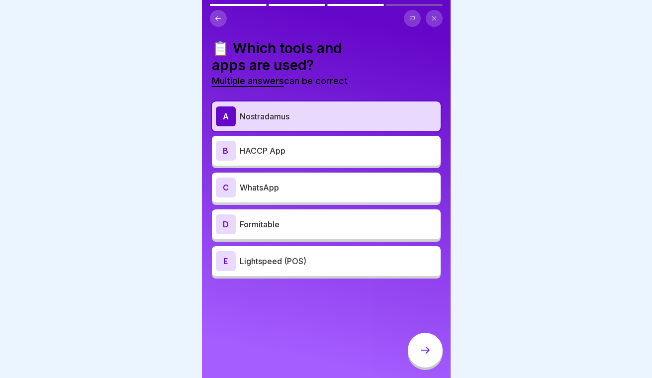
click at [336, 154] on p "HACCP App" at bounding box center [338, 151] width 197 height 12
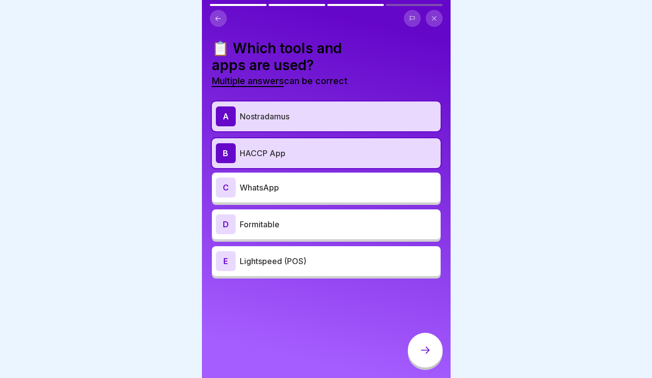
click at [332, 234] on div "D Formitable" at bounding box center [326, 224] width 229 height 30
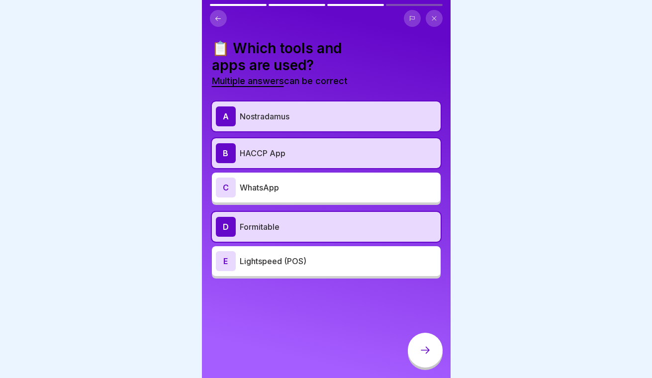
click at [334, 259] on p "Lightspeed (POS)" at bounding box center [338, 261] width 197 height 12
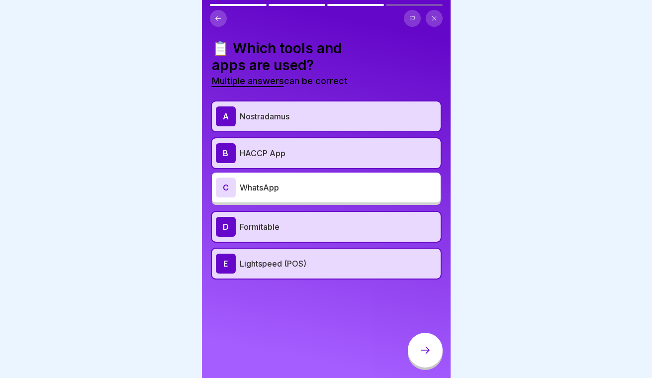
click at [427, 349] on icon at bounding box center [425, 350] width 12 height 12
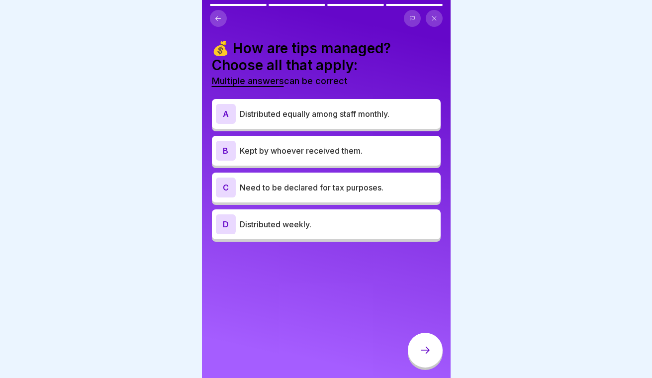
click at [349, 114] on p "Distributed equally among staff monthly." at bounding box center [338, 114] width 197 height 12
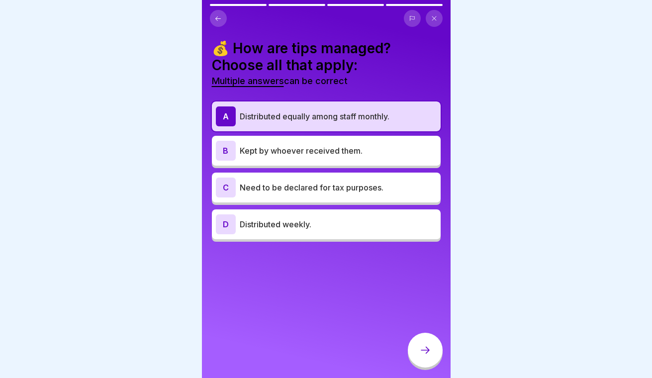
click at [373, 190] on p "Need to be declared for tax purposes." at bounding box center [338, 187] width 197 height 12
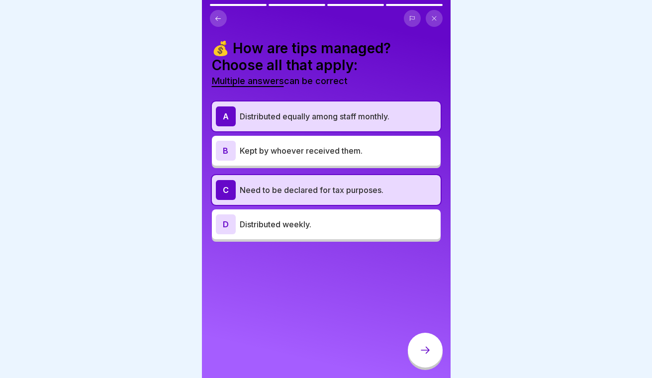
click at [423, 347] on icon at bounding box center [425, 350] width 12 height 12
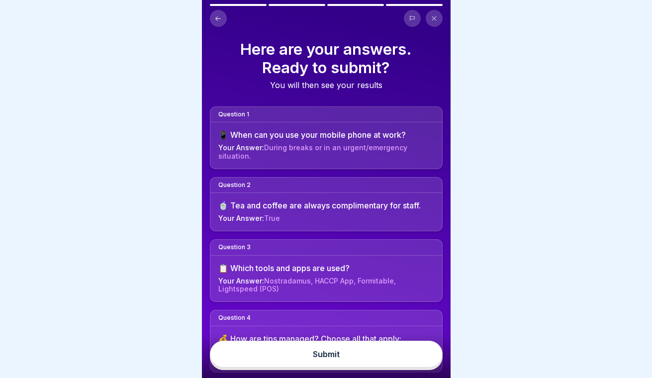
click at [373, 356] on button "Submit" at bounding box center [326, 354] width 233 height 27
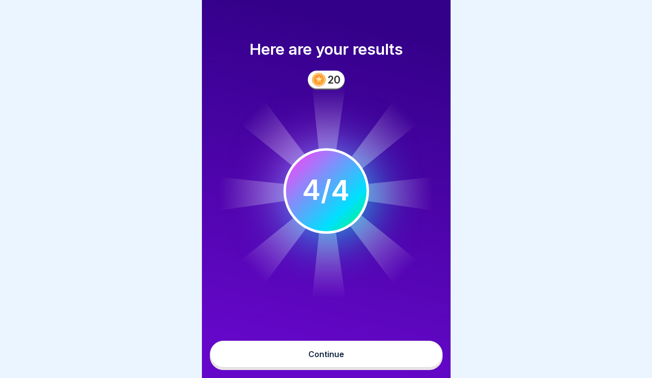
click at [335, 357] on div "Continue" at bounding box center [326, 354] width 36 height 9
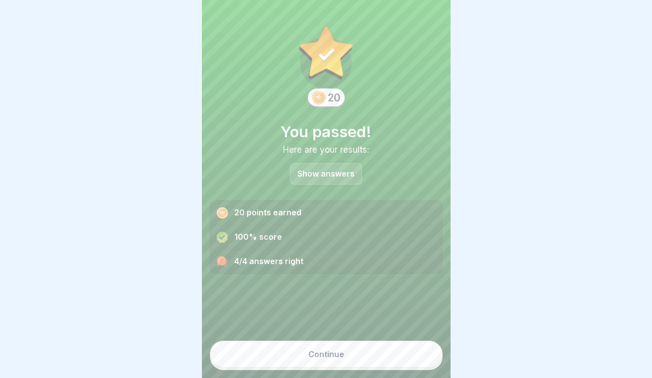
click at [342, 355] on div "Continue" at bounding box center [326, 354] width 36 height 9
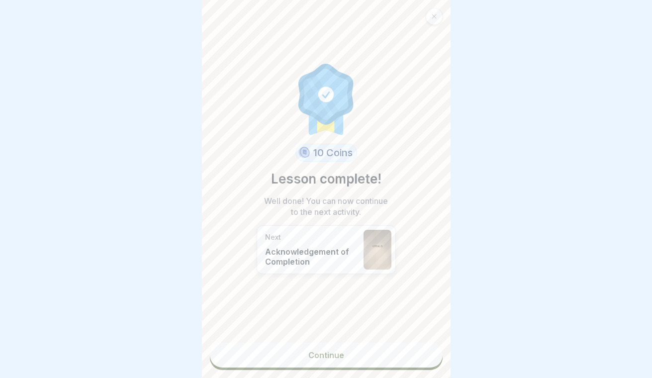
click at [345, 355] on link "Continue" at bounding box center [326, 355] width 233 height 25
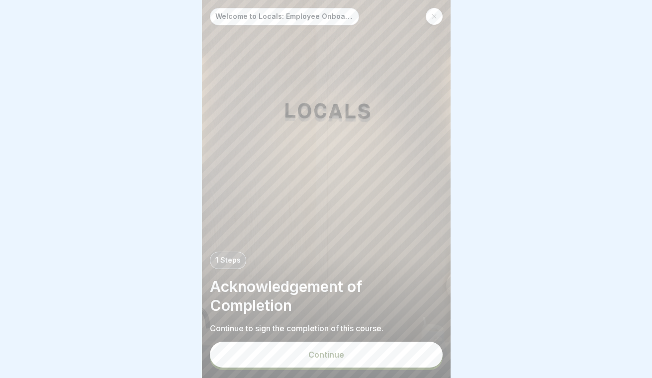
click at [324, 361] on button "Continue" at bounding box center [326, 355] width 233 height 26
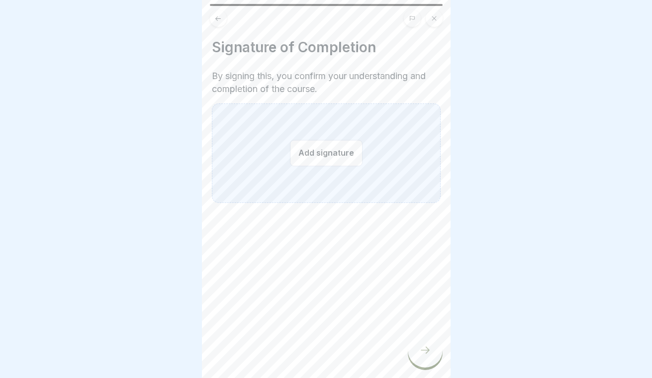
click at [344, 161] on button "Add signature" at bounding box center [326, 153] width 73 height 26
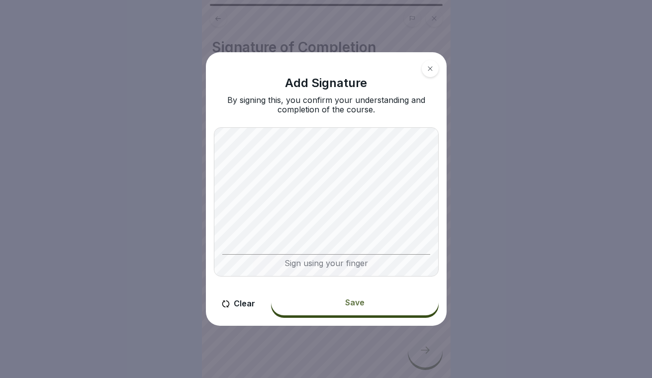
click at [358, 307] on div "Save" at bounding box center [354, 302] width 19 height 9
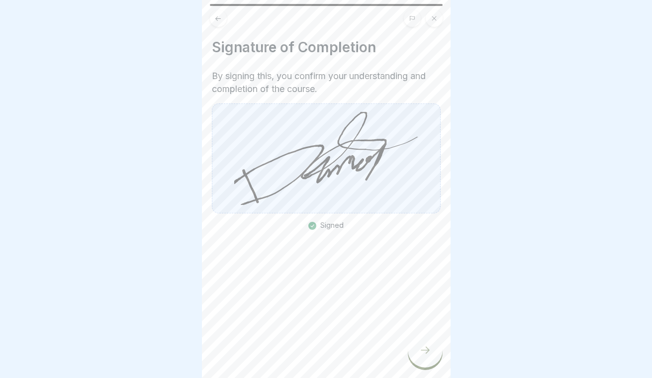
click at [418, 346] on div at bounding box center [425, 350] width 35 height 35
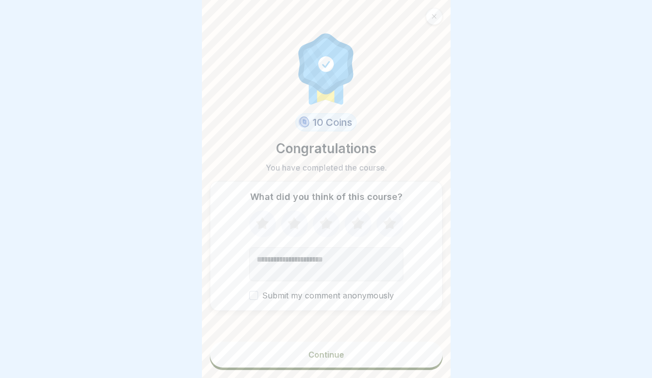
click at [358, 350] on button "Continue" at bounding box center [326, 355] width 233 height 26
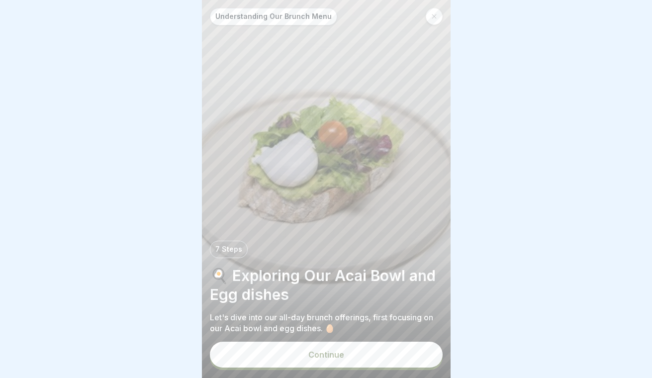
click at [349, 360] on button "Continue" at bounding box center [326, 355] width 233 height 26
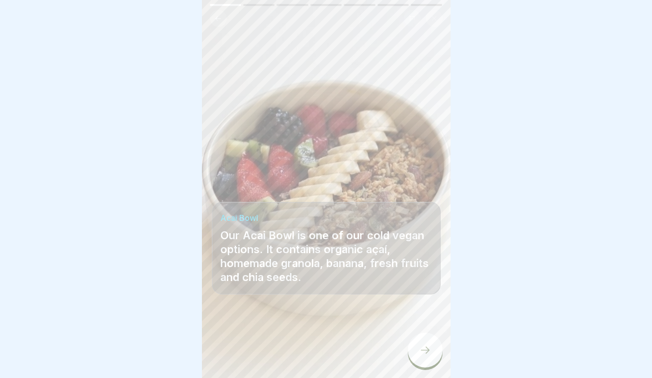
click at [431, 348] on icon at bounding box center [425, 350] width 12 height 12
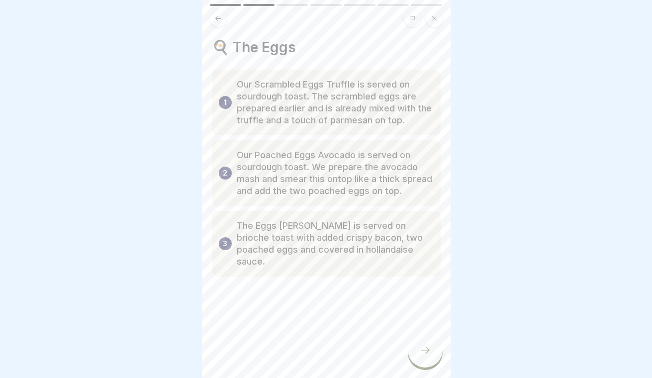
click at [431, 348] on icon at bounding box center [425, 350] width 12 height 12
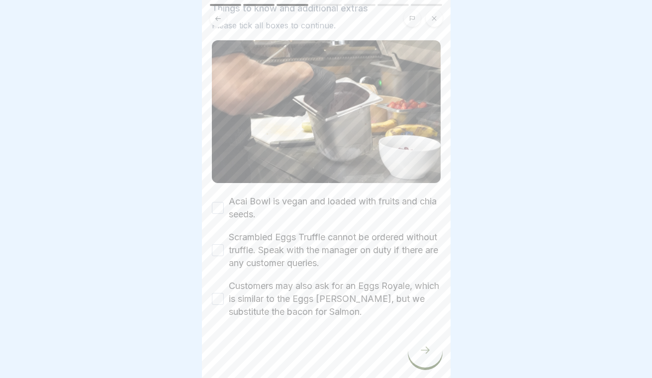
scroll to position [60, 0]
click at [216, 204] on button "Acai Bowl is vegan and loaded with fruits and chia seeds." at bounding box center [218, 208] width 12 height 12
click at [219, 251] on button "Scrambled Eggs Truffle cannot be ordered without truffle. Speak with the manage…" at bounding box center [218, 250] width 12 height 12
click at [220, 296] on button "Customers may also ask for an Eggs Royale, which is similar to the Eggs [PERSON…" at bounding box center [218, 299] width 12 height 12
click at [433, 347] on div at bounding box center [425, 350] width 35 height 35
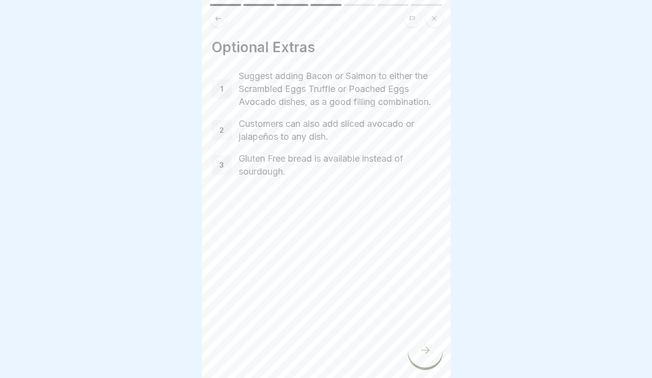
click at [431, 354] on div at bounding box center [425, 350] width 35 height 35
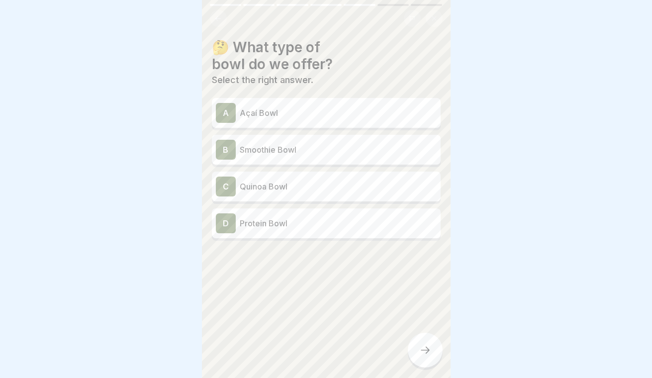
click at [375, 107] on p "Açaí Bowl" at bounding box center [338, 113] width 197 height 12
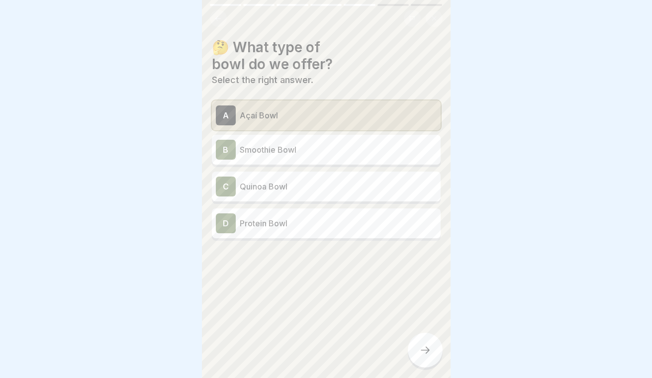
click at [423, 349] on icon at bounding box center [425, 350] width 12 height 12
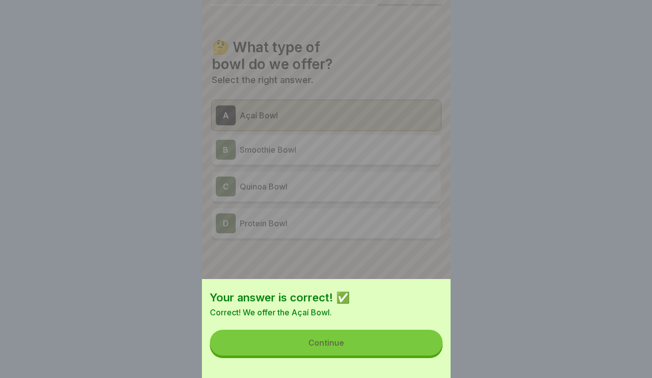
click at [407, 344] on button "Continue" at bounding box center [326, 343] width 233 height 26
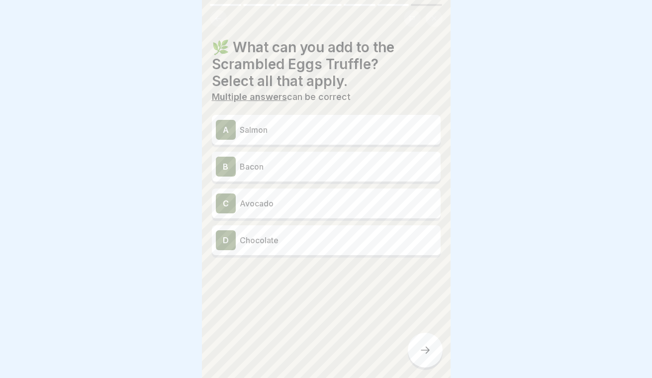
click at [364, 131] on p "Salmon" at bounding box center [338, 130] width 197 height 12
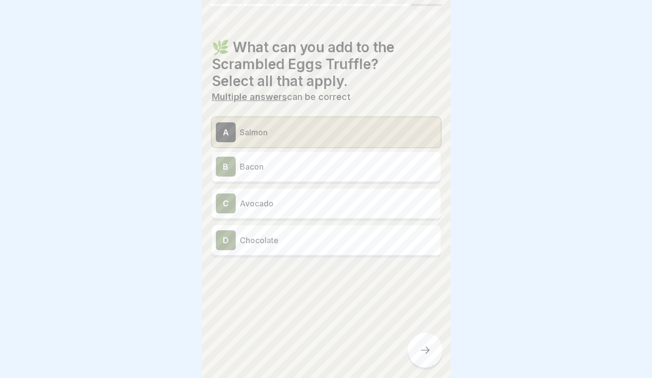
click at [362, 166] on p "Bacon" at bounding box center [338, 167] width 197 height 12
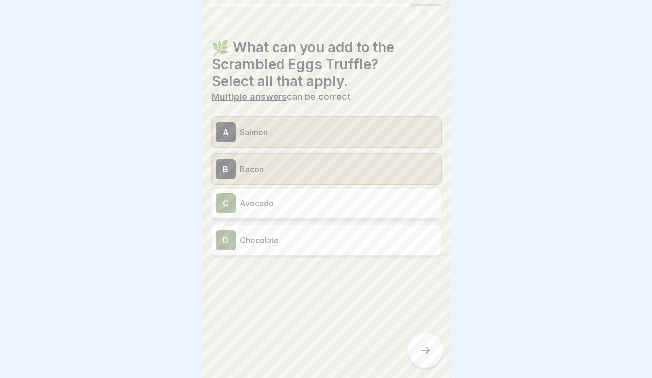
click at [368, 200] on p "Avocado" at bounding box center [338, 203] width 197 height 12
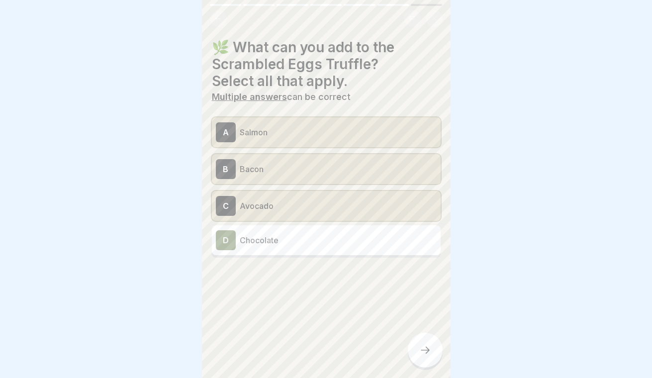
click at [425, 346] on icon at bounding box center [425, 350] width 12 height 12
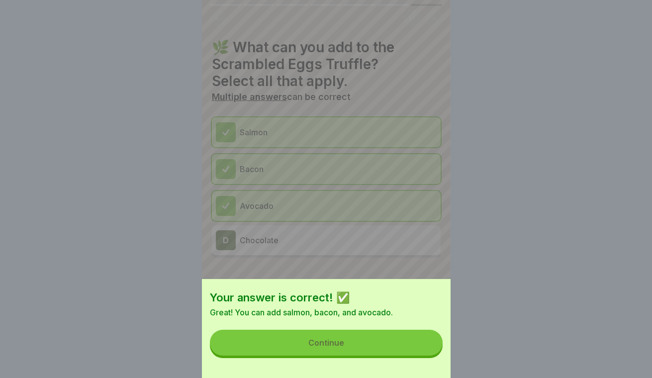
click at [397, 348] on button "Continue" at bounding box center [326, 343] width 233 height 26
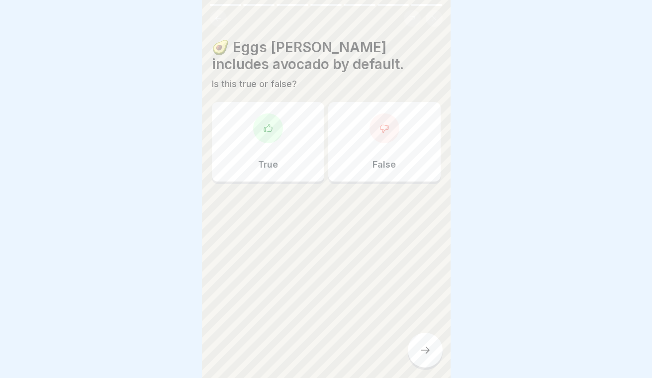
click at [365, 128] on div "False" at bounding box center [384, 142] width 112 height 80
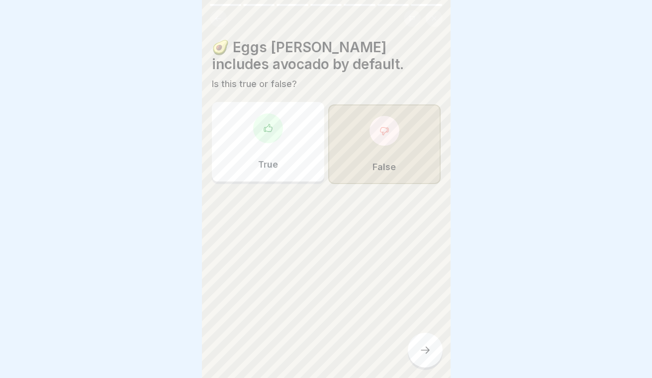
click at [431, 351] on div at bounding box center [425, 350] width 35 height 35
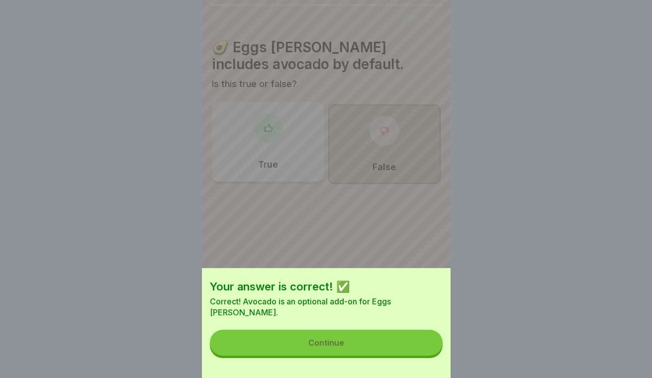
click at [409, 345] on button "Continue" at bounding box center [326, 343] width 233 height 26
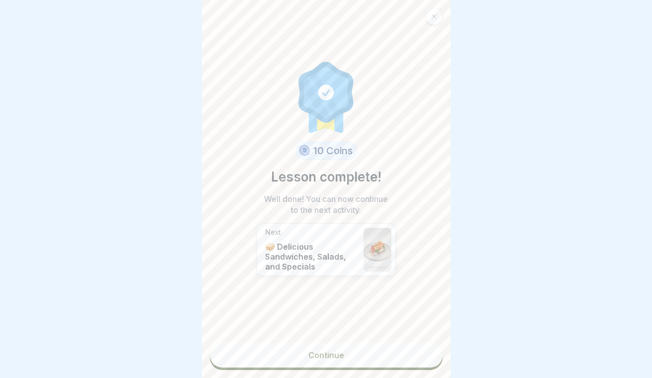
click at [343, 351] on link "Continue" at bounding box center [326, 355] width 233 height 25
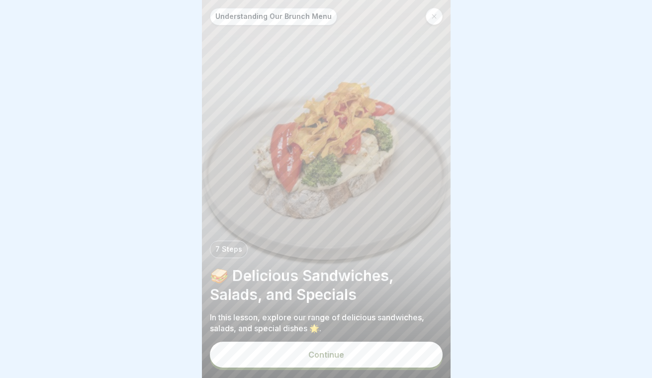
click at [346, 356] on button "Continue" at bounding box center [326, 355] width 233 height 26
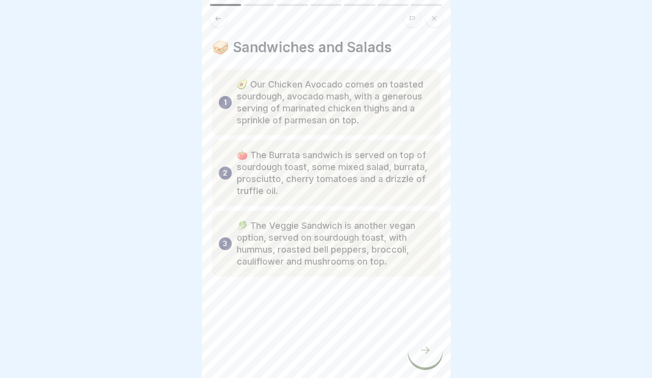
click at [437, 361] on div at bounding box center [425, 350] width 35 height 35
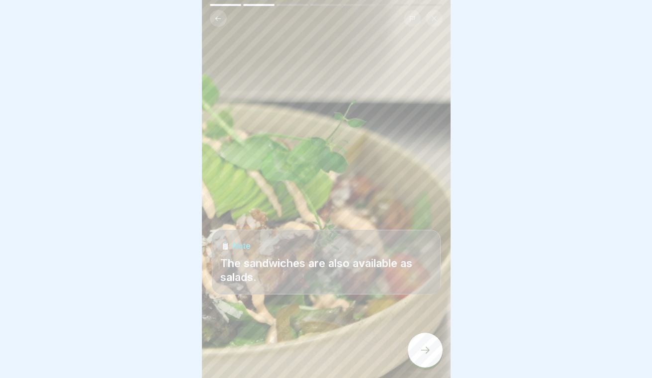
click at [429, 347] on icon at bounding box center [425, 350] width 12 height 12
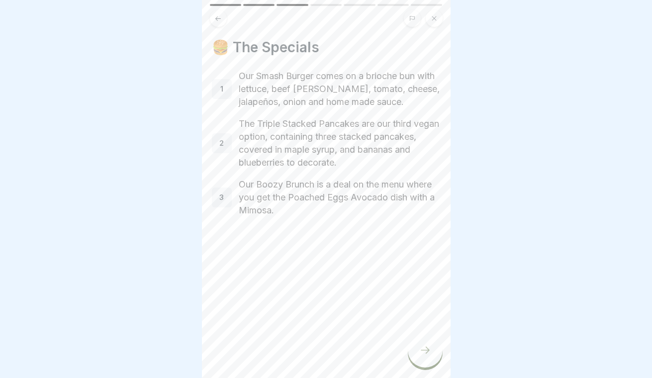
click at [428, 348] on icon at bounding box center [425, 350] width 12 height 12
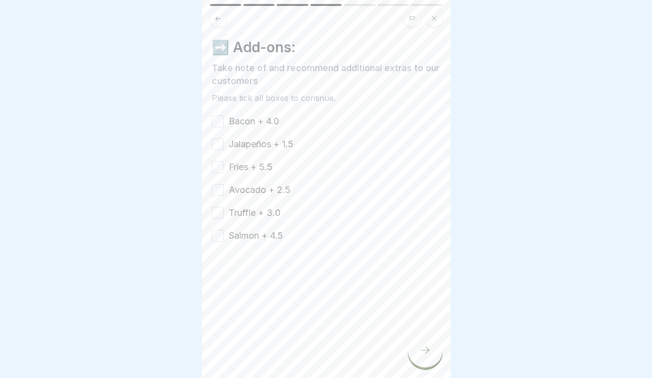
click at [216, 117] on button "Bacon + 4.0" at bounding box center [218, 121] width 12 height 12
click at [220, 145] on button "Jalapeños + 1.5" at bounding box center [218, 144] width 12 height 12
click at [219, 170] on button "Fries + 5.5" at bounding box center [218, 167] width 12 height 12
click at [218, 237] on button "Salmon + 4.5" at bounding box center [218, 236] width 12 height 12
click at [216, 211] on button "Truffle + 3.0" at bounding box center [218, 213] width 12 height 12
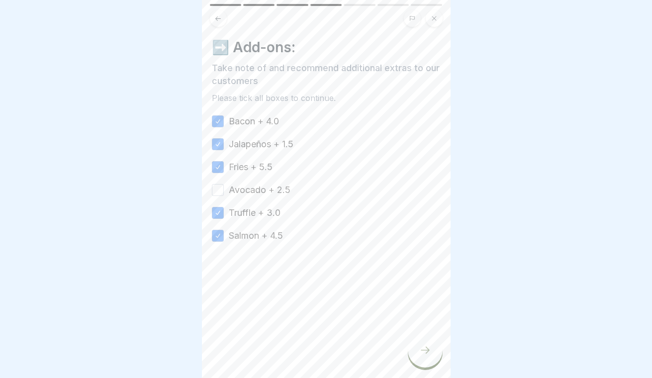
click at [216, 189] on button "Avocado + 2.5" at bounding box center [218, 190] width 12 height 12
click at [440, 359] on div at bounding box center [425, 350] width 35 height 35
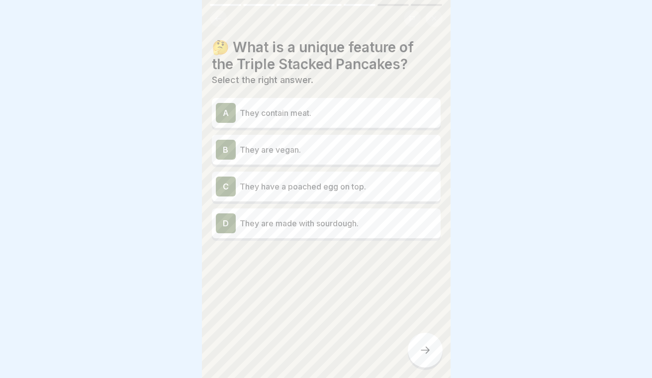
click at [363, 153] on p "They are vegan." at bounding box center [338, 150] width 197 height 12
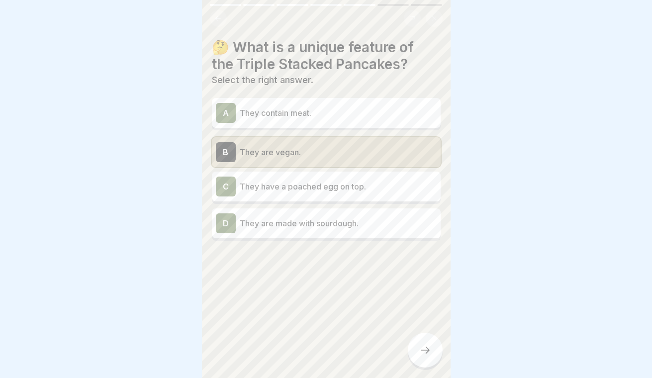
click at [425, 357] on div at bounding box center [425, 350] width 35 height 35
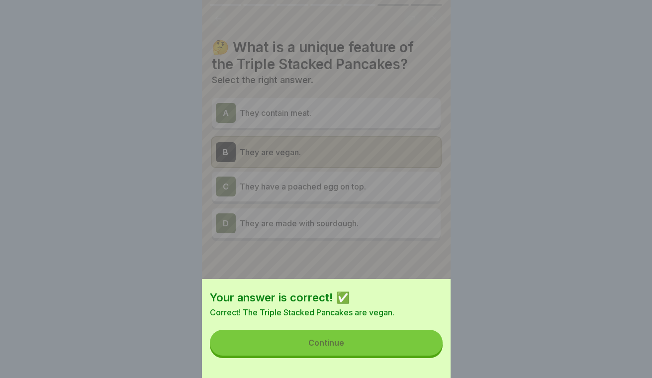
click at [408, 343] on button "Continue" at bounding box center [326, 343] width 233 height 26
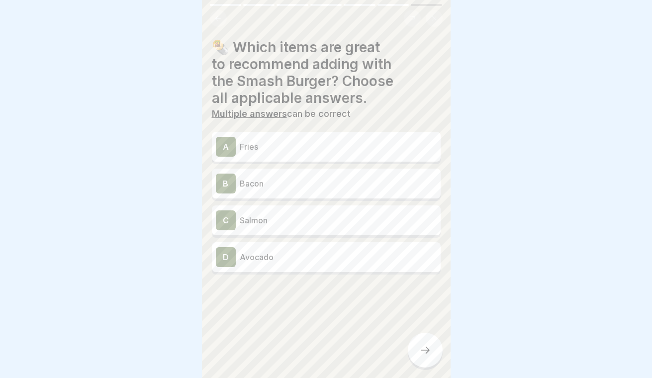
click at [342, 141] on p "Fries" at bounding box center [338, 147] width 197 height 12
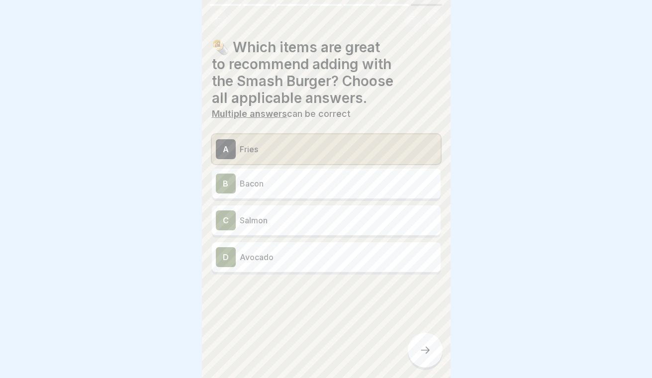
click at [418, 345] on div at bounding box center [425, 350] width 35 height 35
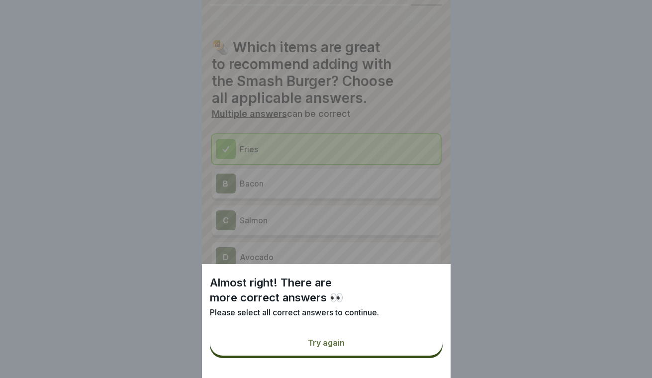
click at [385, 341] on button "Try again" at bounding box center [326, 343] width 233 height 26
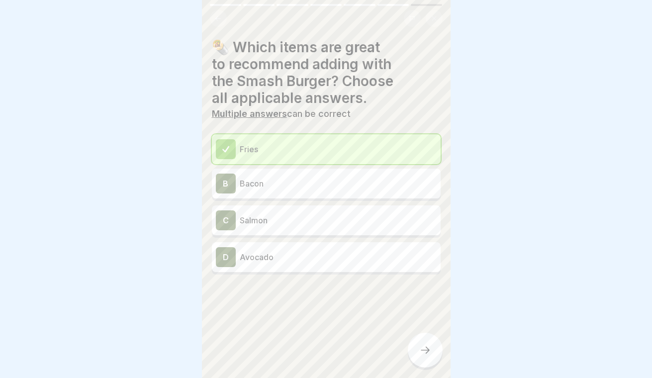
click at [258, 192] on div "B Bacon" at bounding box center [326, 184] width 221 height 20
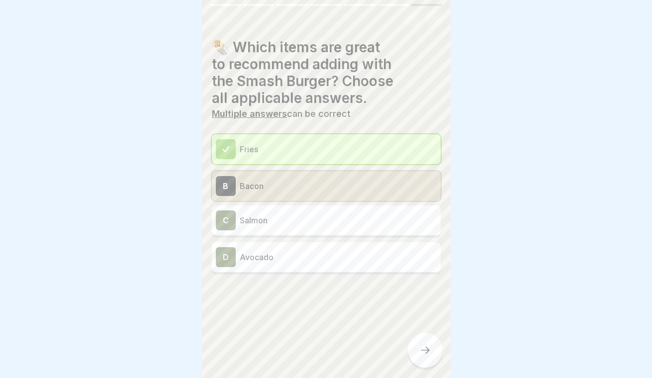
click at [263, 261] on p "Avocado" at bounding box center [338, 257] width 197 height 12
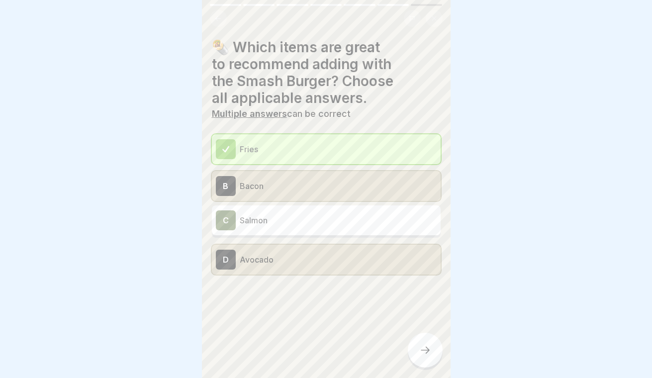
click at [432, 351] on div at bounding box center [425, 350] width 35 height 35
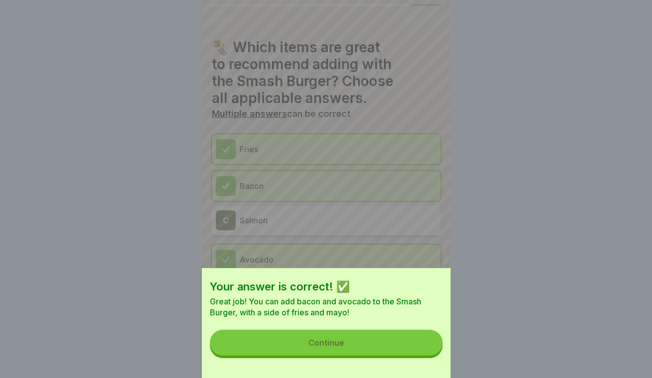
click at [381, 347] on button "Continue" at bounding box center [326, 343] width 233 height 26
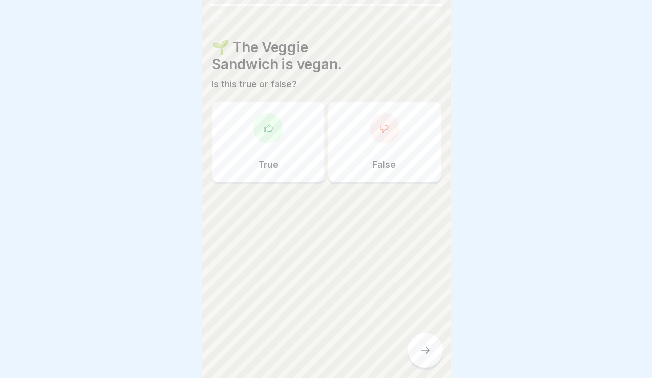
click at [279, 141] on div "True" at bounding box center [268, 142] width 112 height 80
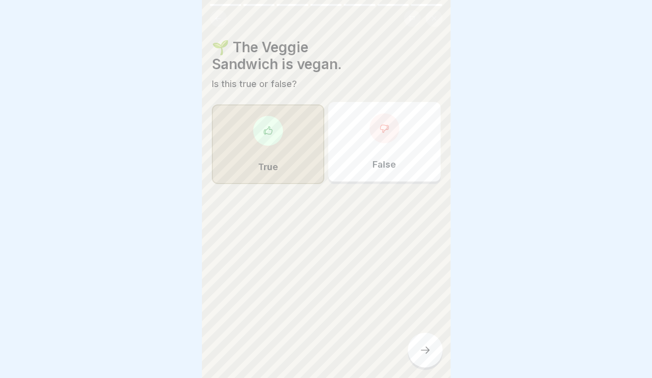
click at [433, 348] on div at bounding box center [425, 350] width 35 height 35
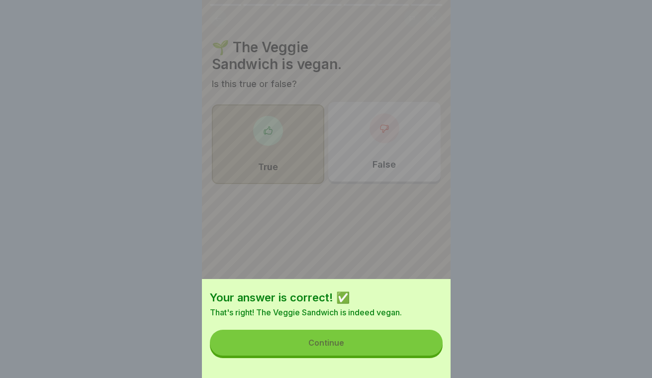
click at [387, 344] on button "Continue" at bounding box center [326, 343] width 233 height 26
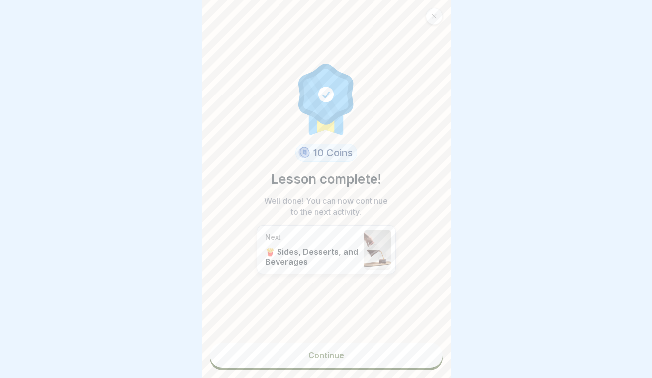
click at [350, 358] on link "Continue" at bounding box center [326, 355] width 233 height 25
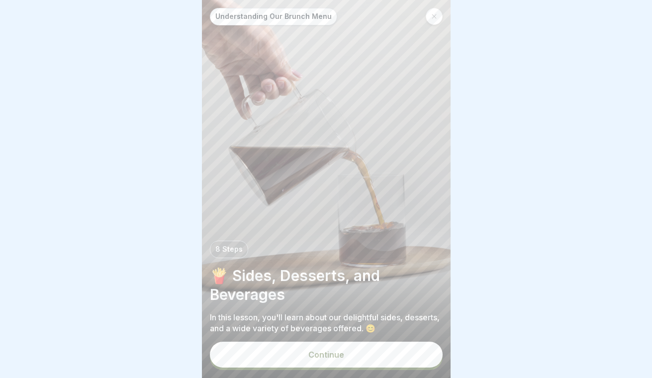
click at [342, 356] on div "Continue" at bounding box center [326, 354] width 36 height 9
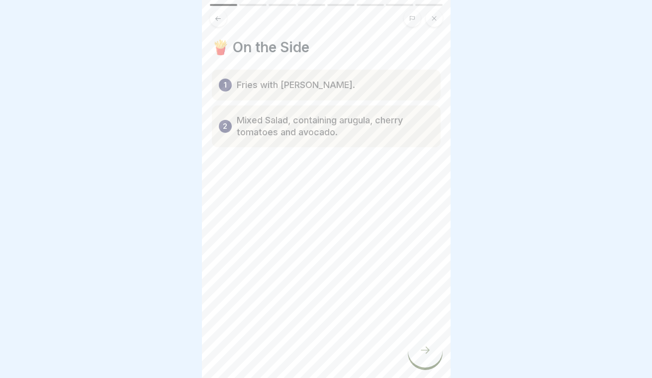
click at [431, 347] on div at bounding box center [425, 350] width 35 height 35
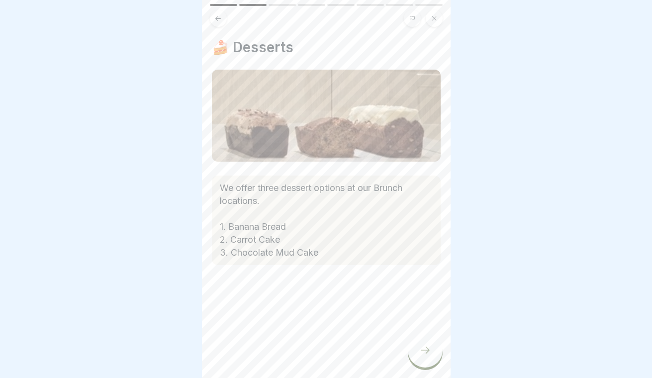
click at [434, 345] on div at bounding box center [425, 350] width 35 height 35
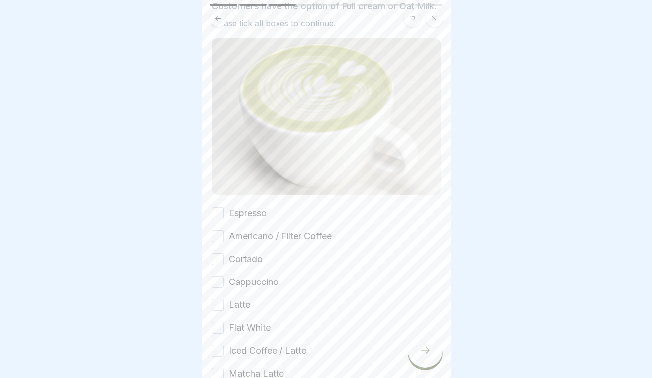
scroll to position [70, 0]
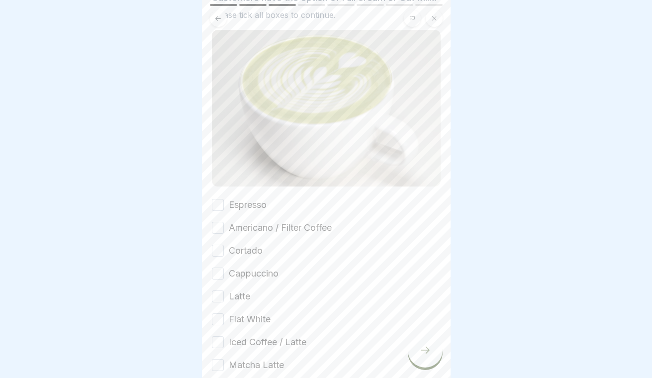
click at [218, 201] on button "Espresso" at bounding box center [218, 205] width 12 height 12
click at [218, 229] on button "Americano / Filter Coffee" at bounding box center [218, 228] width 12 height 12
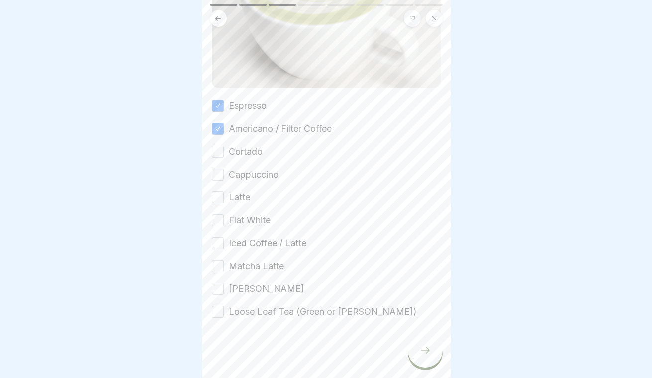
scroll to position [169, 0]
click at [218, 155] on button "Cortado" at bounding box center [218, 152] width 12 height 12
click at [217, 176] on button "Cappuccino" at bounding box center [218, 175] width 12 height 12
click at [217, 198] on button "Latte" at bounding box center [218, 197] width 12 height 12
click at [217, 217] on button "Flat White" at bounding box center [218, 220] width 12 height 12
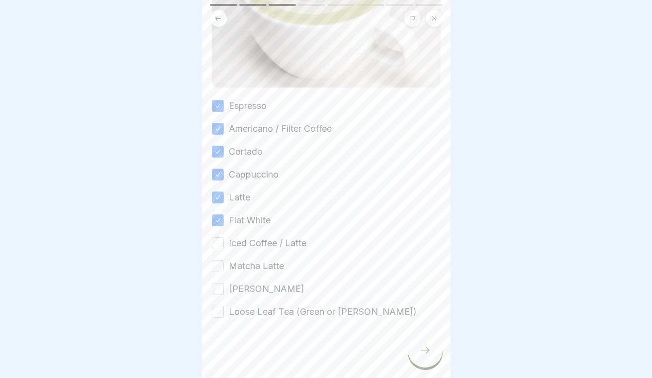
click at [218, 243] on button "Iced Coffee / Latte" at bounding box center [218, 243] width 12 height 12
click at [219, 263] on button "Matcha Latte" at bounding box center [218, 266] width 12 height 12
click at [220, 286] on button "[PERSON_NAME]" at bounding box center [218, 289] width 12 height 12
click at [218, 311] on button "Loose Leaf Tea (Green or [PERSON_NAME])" at bounding box center [218, 312] width 12 height 12
click at [421, 347] on icon at bounding box center [425, 350] width 12 height 12
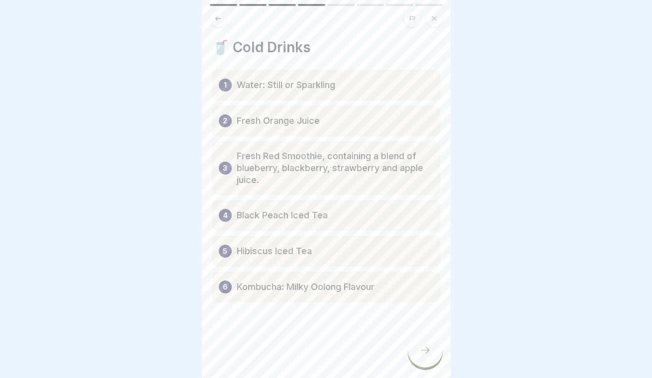
click at [426, 347] on icon at bounding box center [425, 350] width 9 height 7
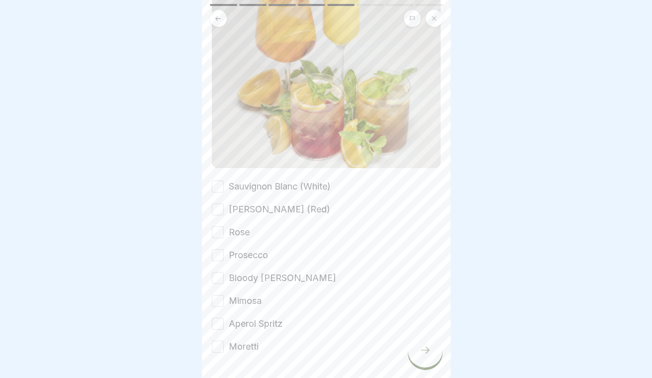
scroll to position [151, 0]
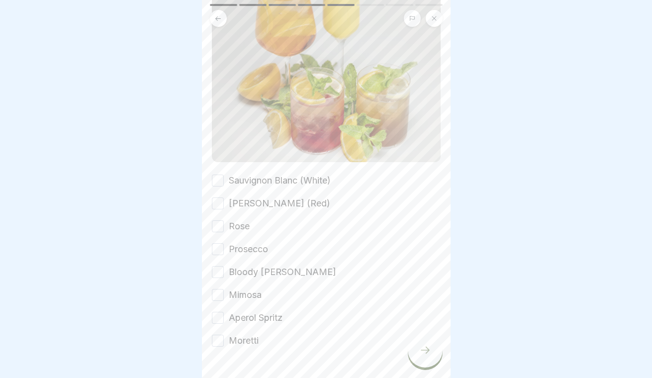
click at [217, 182] on button "Sauvignon Blanc (White)" at bounding box center [218, 181] width 12 height 12
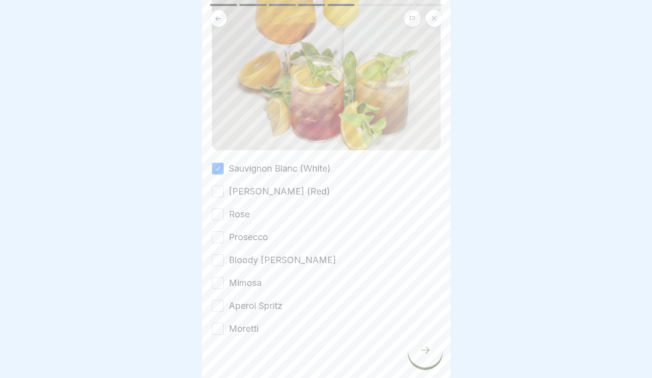
scroll to position [168, 0]
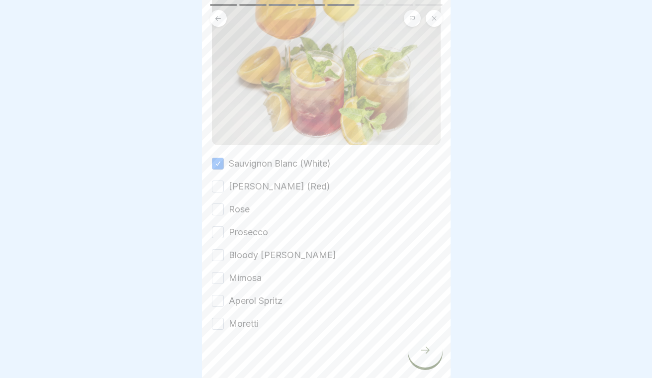
click at [217, 183] on button "[PERSON_NAME] (Red)" at bounding box center [218, 186] width 12 height 12
click at [219, 211] on button "Rose" at bounding box center [218, 209] width 12 height 12
click at [216, 233] on button "Prosecco" at bounding box center [218, 232] width 12 height 12
click at [217, 256] on button "Bloody [PERSON_NAME]" at bounding box center [218, 255] width 12 height 12
click at [217, 282] on button "Mimosa" at bounding box center [218, 278] width 12 height 12
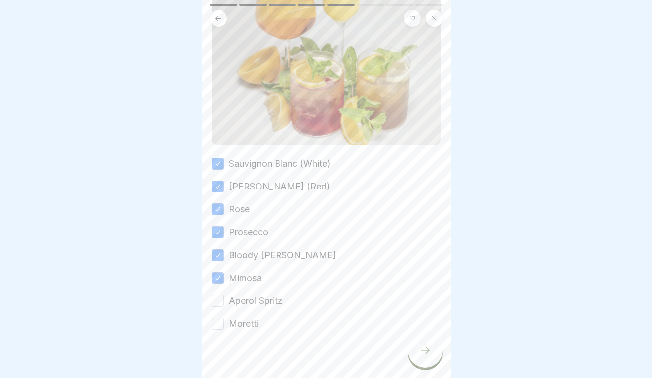
click at [217, 304] on button "Aperol Spritz" at bounding box center [218, 301] width 12 height 12
click at [220, 322] on button "Moretti" at bounding box center [218, 324] width 12 height 12
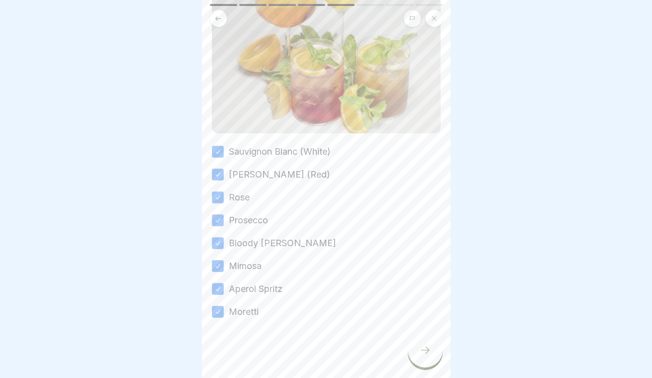
scroll to position [180, 0]
click at [429, 349] on icon at bounding box center [425, 350] width 12 height 12
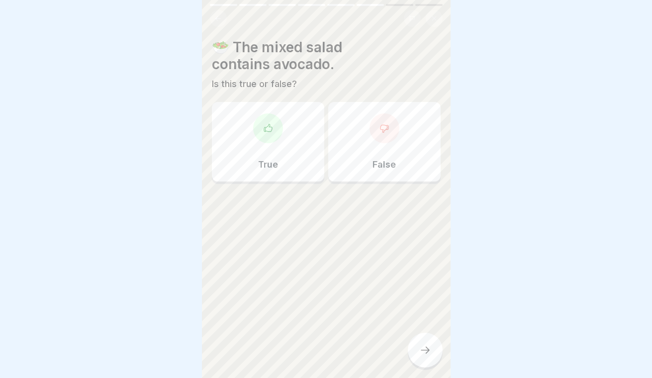
click at [291, 122] on div "True" at bounding box center [268, 142] width 112 height 80
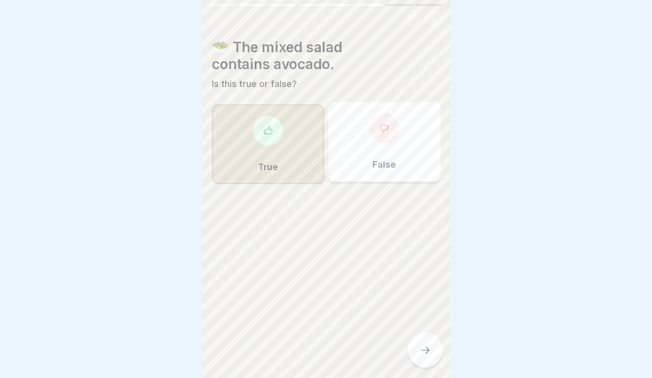
click at [425, 362] on div at bounding box center [425, 350] width 35 height 35
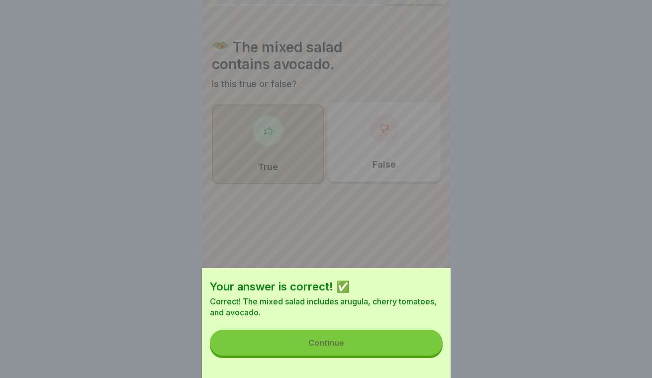
click at [405, 342] on button "Continue" at bounding box center [326, 343] width 233 height 26
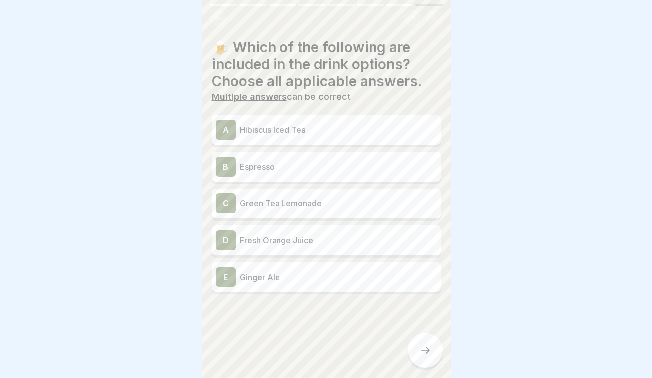
click at [363, 133] on p "Hibiscus Iced Tea" at bounding box center [338, 130] width 197 height 12
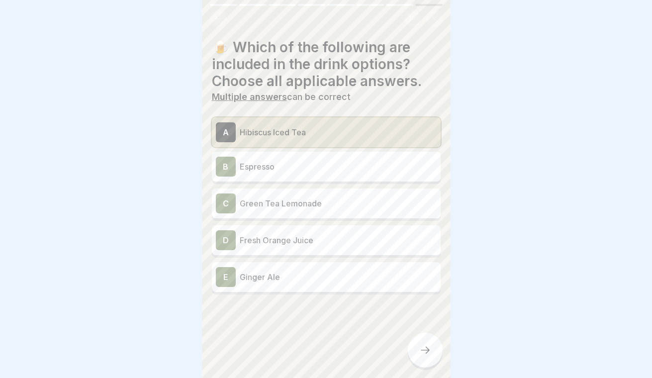
click at [358, 169] on p "Espresso" at bounding box center [338, 167] width 197 height 12
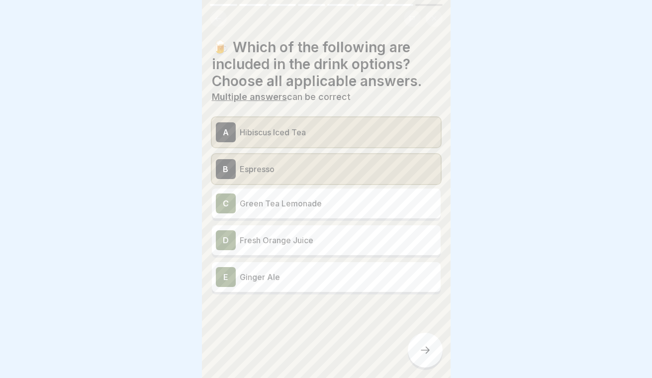
click at [354, 230] on div "D Fresh Orange Juice" at bounding box center [326, 240] width 221 height 20
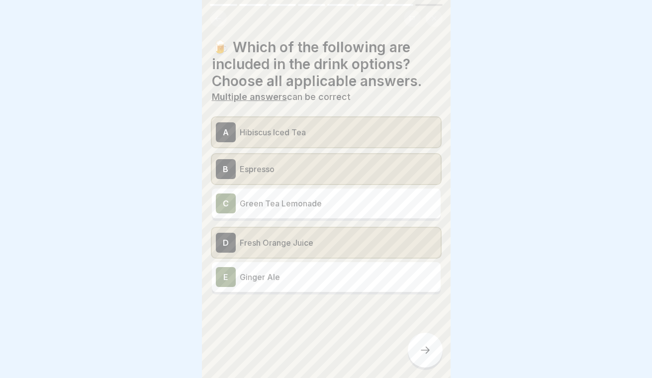
click at [424, 356] on div at bounding box center [425, 350] width 35 height 35
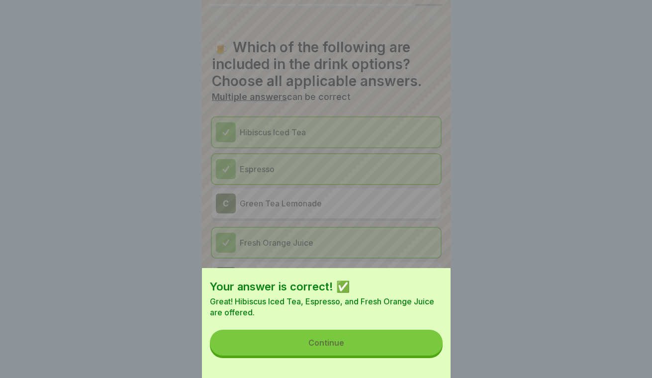
click at [402, 349] on button "Continue" at bounding box center [326, 343] width 233 height 26
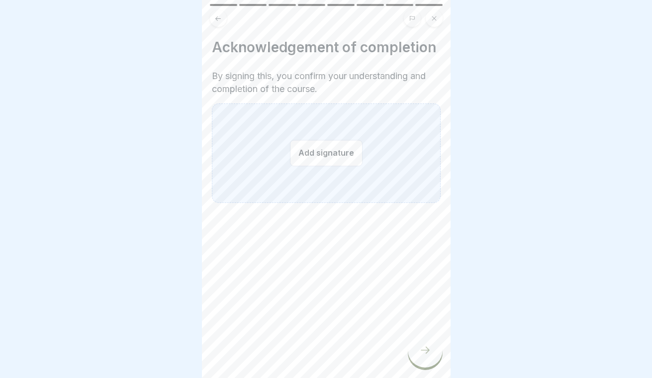
click at [338, 160] on button "Add signature" at bounding box center [326, 153] width 73 height 26
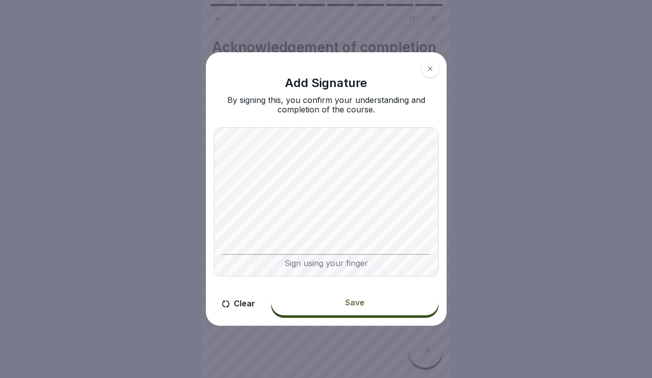
click at [348, 302] on div "Save" at bounding box center [354, 302] width 19 height 9
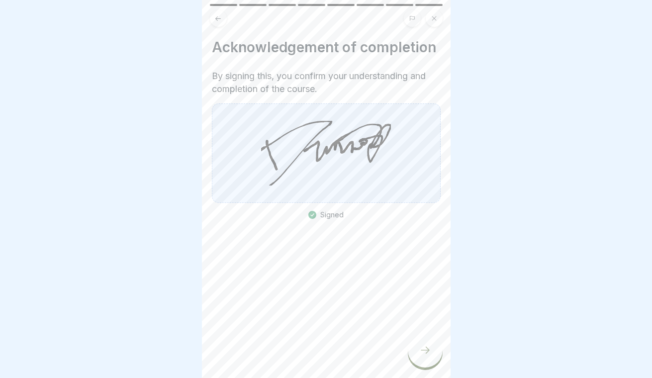
click at [424, 351] on icon at bounding box center [425, 350] width 12 height 12
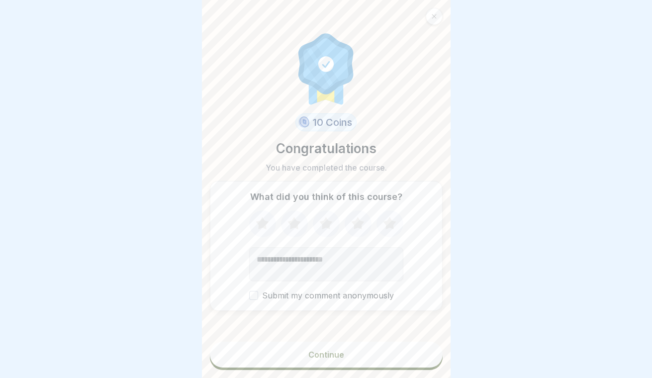
click at [349, 356] on button "Continue" at bounding box center [326, 355] width 233 height 26
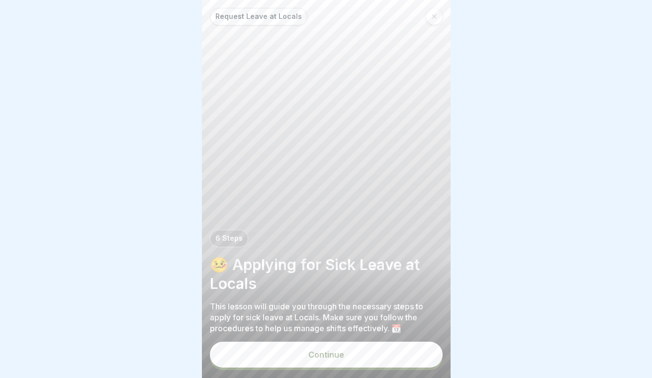
click at [337, 363] on button "Continue" at bounding box center [326, 355] width 233 height 26
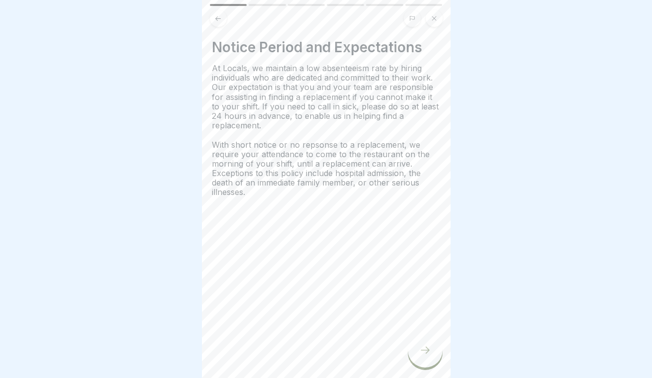
click at [423, 349] on icon at bounding box center [425, 350] width 12 height 12
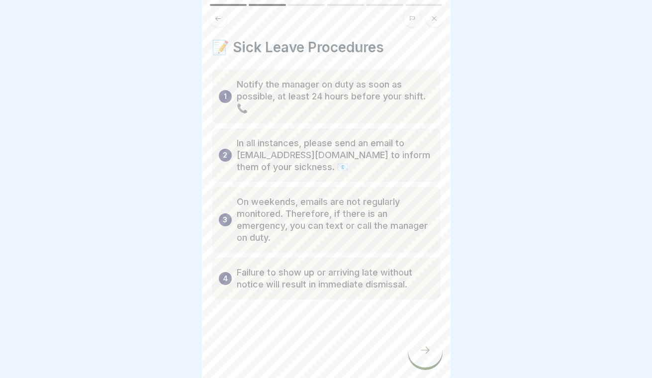
click at [433, 351] on div at bounding box center [425, 350] width 35 height 35
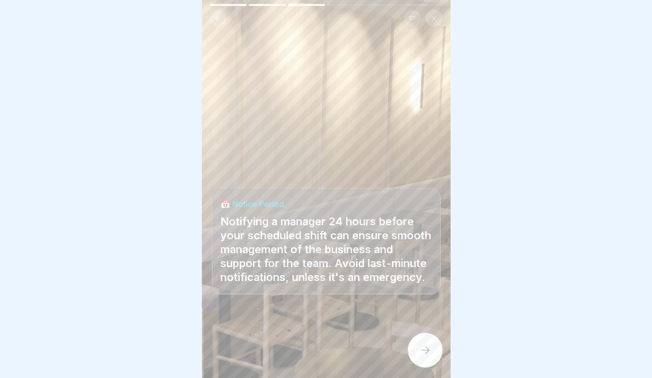
click at [425, 345] on icon at bounding box center [425, 350] width 12 height 12
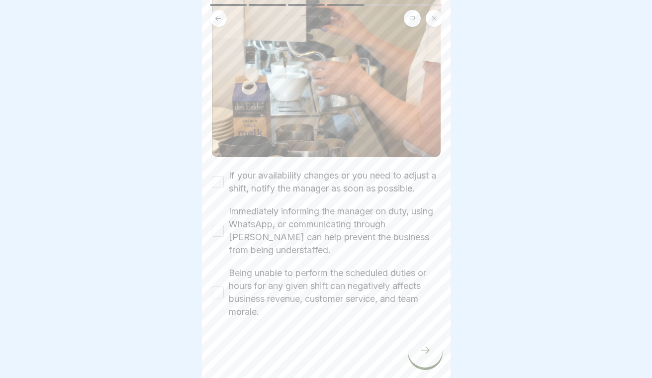
scroll to position [142, 0]
click at [217, 180] on button "If your availability changes or you need to adjust a shift, notify the manager …" at bounding box center [218, 182] width 12 height 12
click at [218, 229] on button "Immediately informing the manager on duty, using WhatsApp, or communicating thr…" at bounding box center [218, 231] width 12 height 12
click at [218, 288] on button "Being unable to perform the scheduled duties or hours for any given shift can n…" at bounding box center [218, 292] width 12 height 12
click at [425, 357] on div at bounding box center [425, 350] width 35 height 35
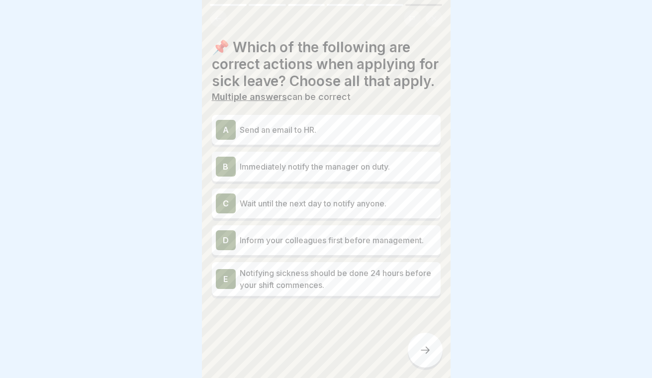
click at [341, 127] on p "Send an email to HR." at bounding box center [338, 130] width 197 height 12
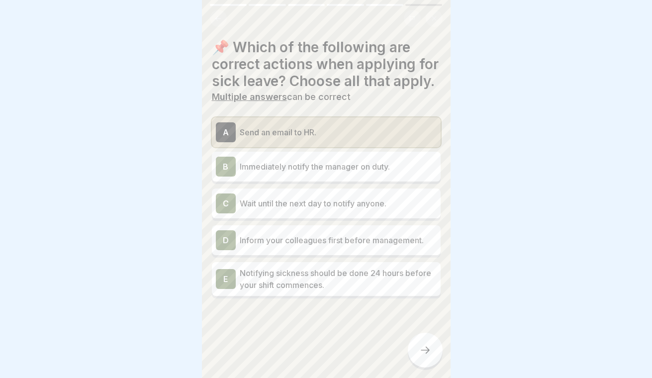
click at [339, 166] on p "Immediately notify the manager on duty." at bounding box center [338, 167] width 197 height 12
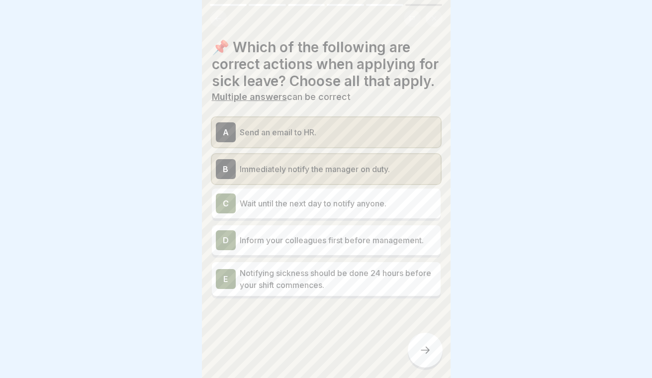
click at [334, 277] on p "Notifying sickness should be done 24 hours before your shift commences." at bounding box center [338, 279] width 197 height 24
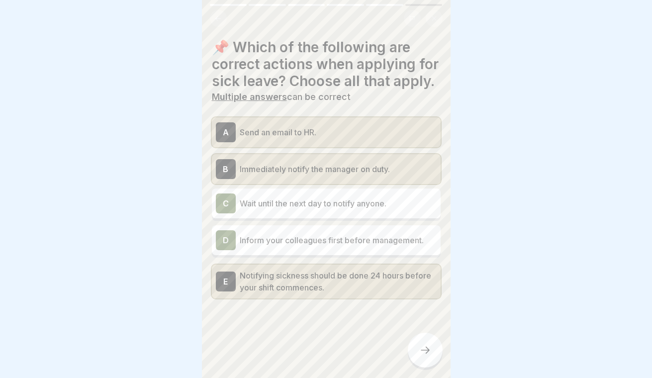
click at [428, 353] on icon at bounding box center [425, 350] width 12 height 12
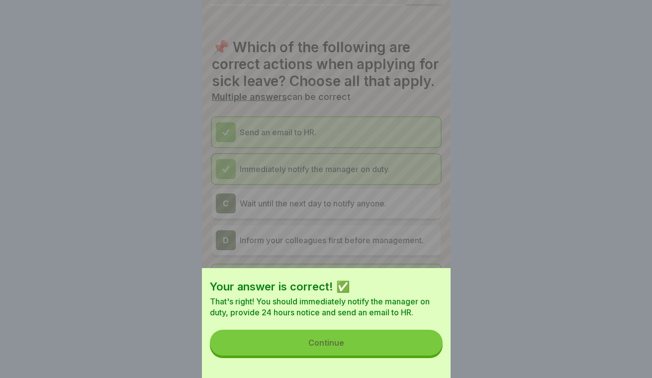
click at [396, 346] on button "Continue" at bounding box center [326, 343] width 233 height 26
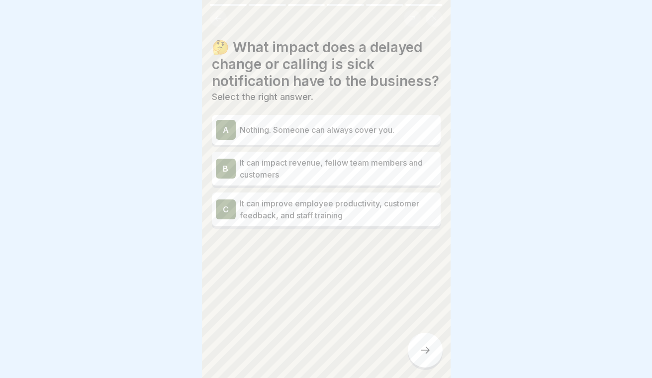
click at [388, 170] on p "It can impact revenue, fellow team members and customers" at bounding box center [338, 169] width 197 height 24
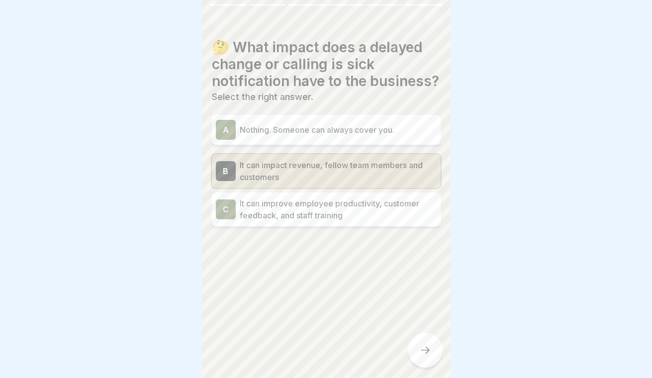
click at [430, 356] on div at bounding box center [425, 350] width 35 height 35
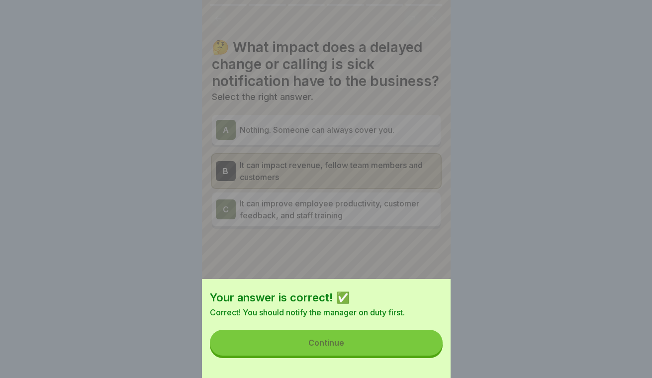
click at [404, 339] on button "Continue" at bounding box center [326, 343] width 233 height 26
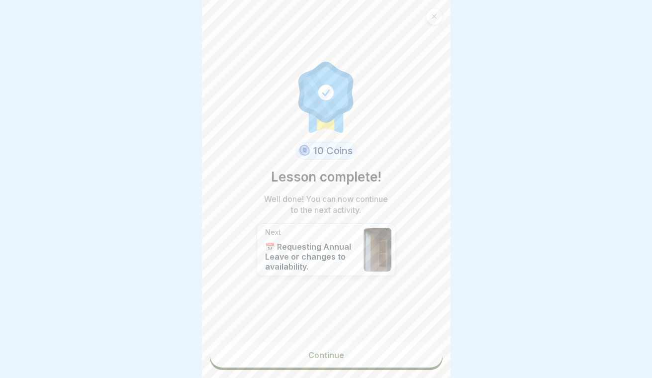
click at [387, 358] on link "Continue" at bounding box center [326, 355] width 233 height 25
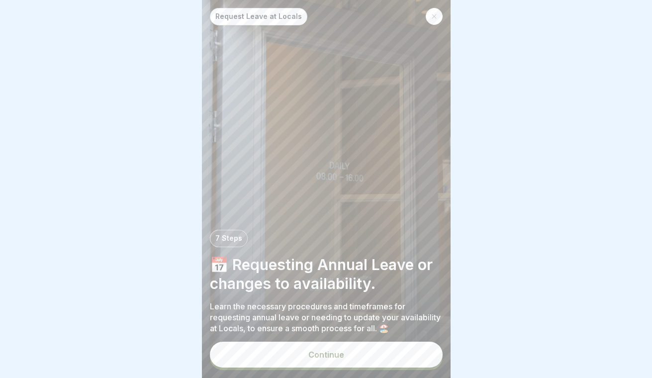
click at [365, 345] on button "Continue" at bounding box center [326, 355] width 233 height 26
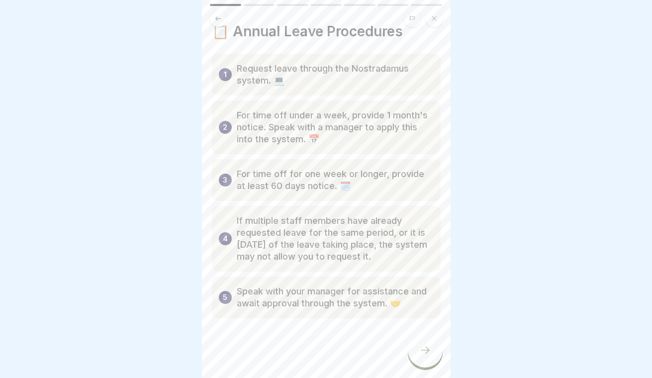
scroll to position [16, 0]
click at [430, 347] on icon at bounding box center [425, 350] width 12 height 12
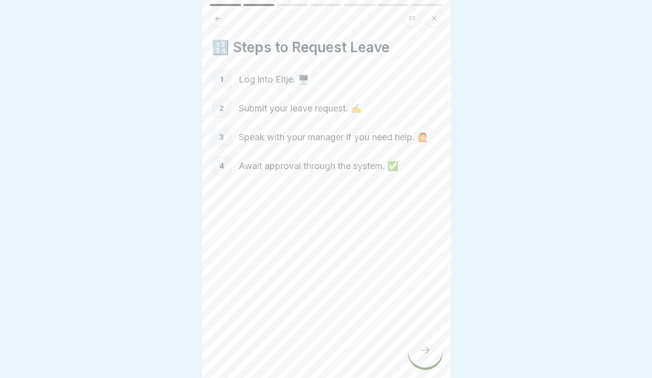
click at [432, 350] on div at bounding box center [425, 350] width 35 height 35
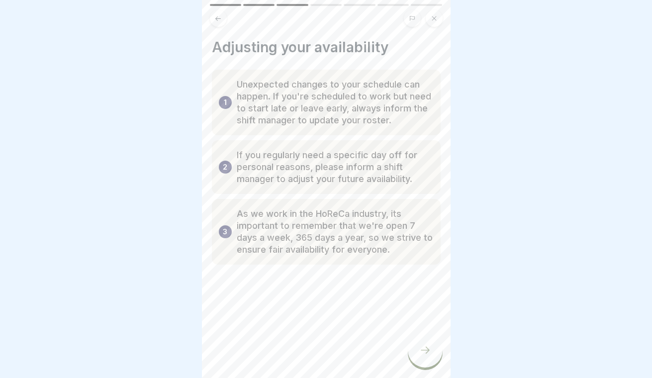
click at [427, 349] on icon at bounding box center [425, 350] width 12 height 12
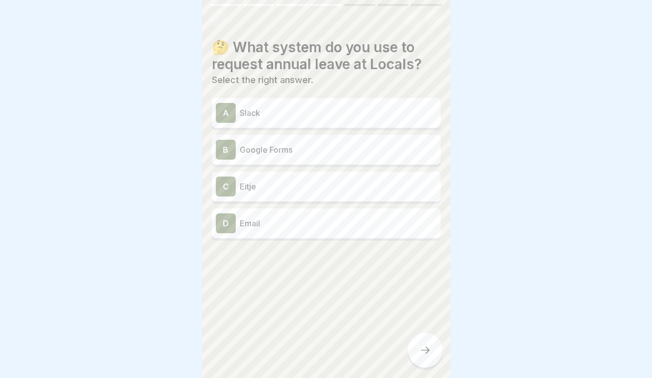
click at [405, 190] on p "Eitje" at bounding box center [338, 186] width 197 height 12
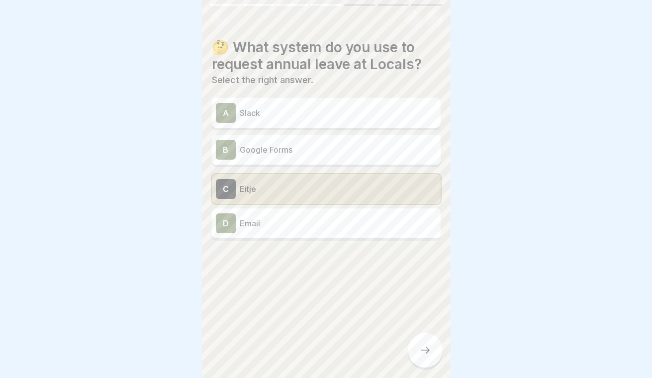
click at [428, 353] on icon at bounding box center [425, 350] width 12 height 12
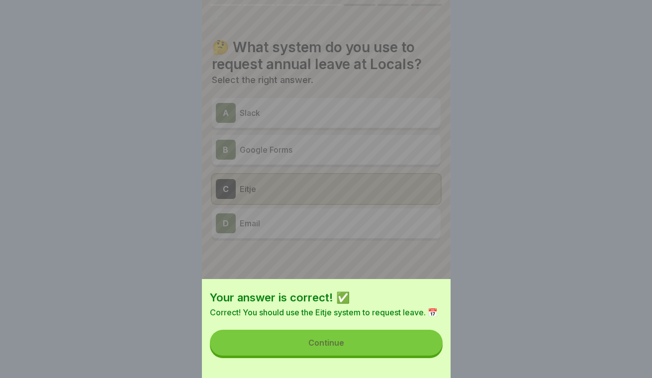
click at [398, 340] on button "Continue" at bounding box center [326, 343] width 233 height 26
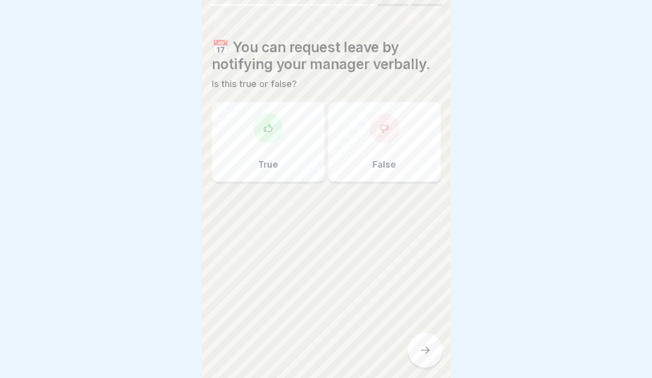
click at [364, 138] on div "False" at bounding box center [384, 142] width 112 height 80
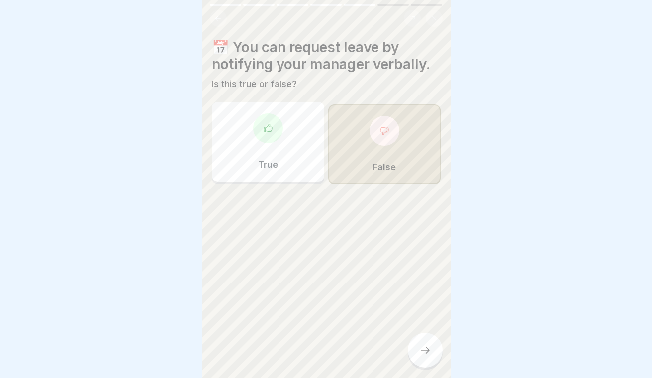
click at [422, 350] on icon at bounding box center [425, 350] width 9 height 7
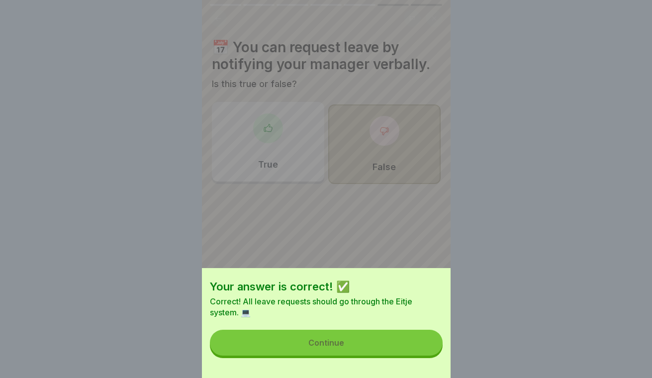
click at [403, 344] on button "Continue" at bounding box center [326, 343] width 233 height 26
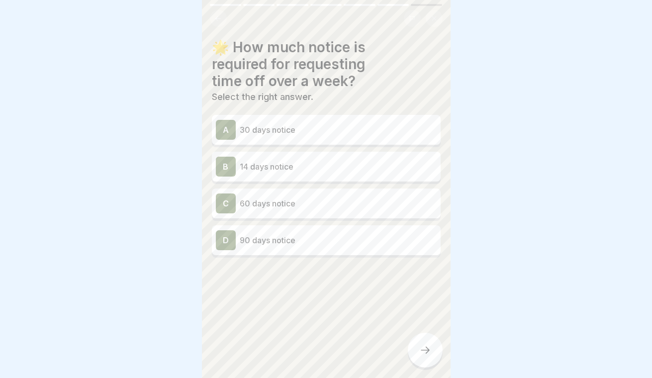
click at [320, 209] on div "C 60 days notice" at bounding box center [326, 203] width 221 height 20
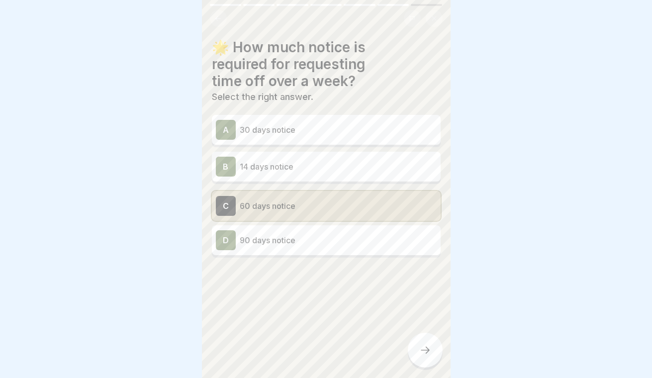
click at [419, 353] on icon at bounding box center [425, 350] width 12 height 12
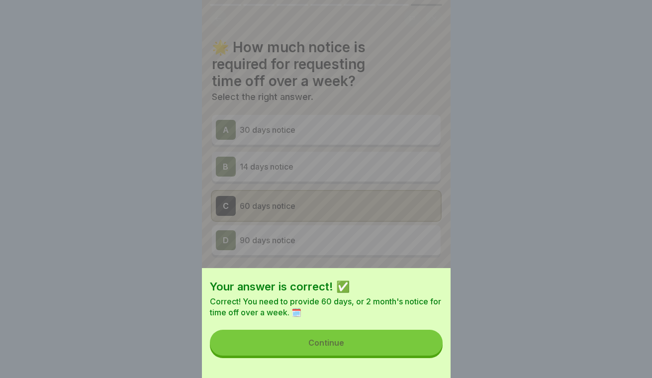
click at [393, 337] on button "Continue" at bounding box center [326, 343] width 233 height 26
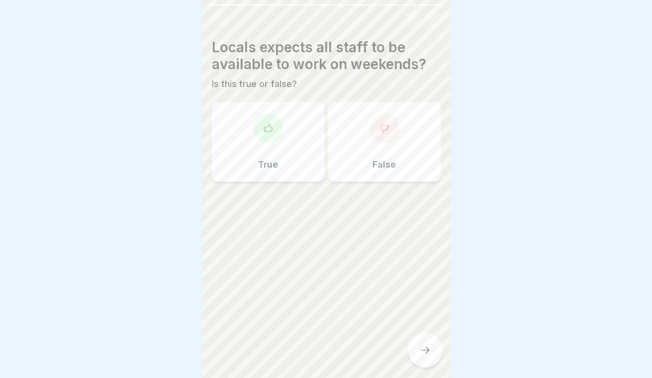
click at [373, 163] on p "False" at bounding box center [383, 164] width 23 height 11
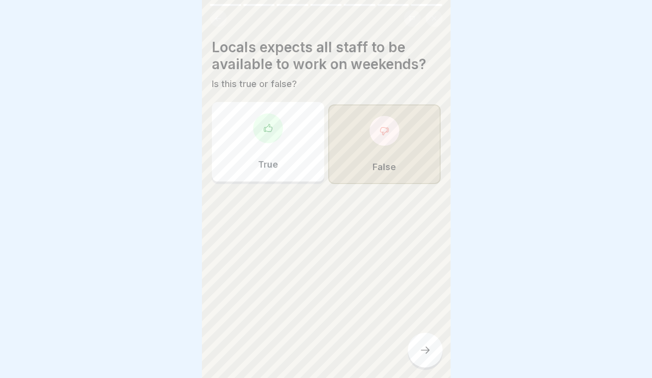
click at [426, 356] on div at bounding box center [425, 350] width 35 height 35
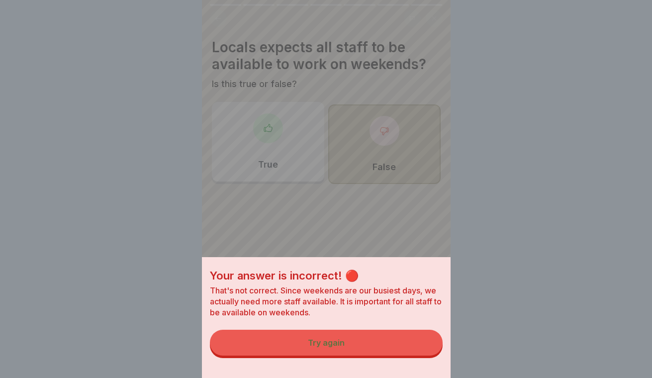
click at [409, 348] on button "Try again" at bounding box center [326, 343] width 233 height 26
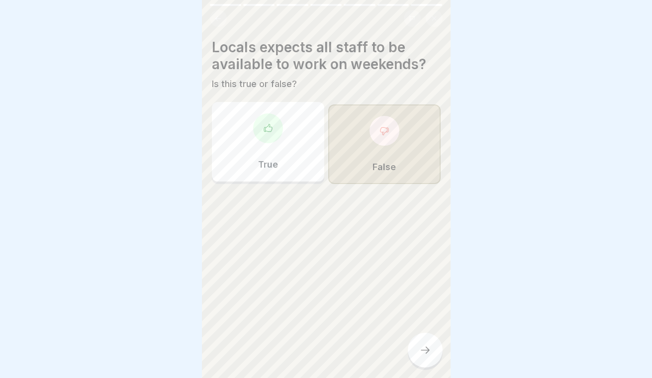
click at [278, 145] on div "True" at bounding box center [268, 142] width 112 height 80
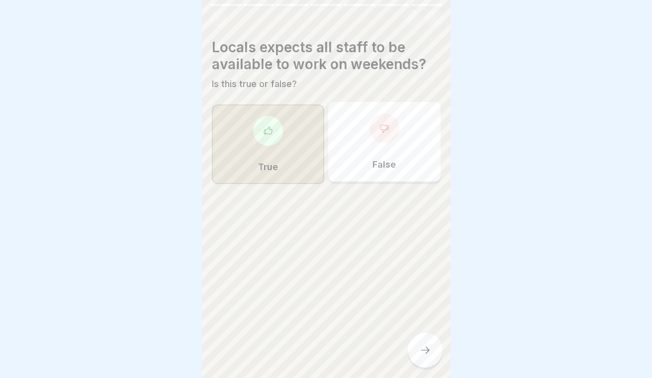
click at [422, 345] on icon at bounding box center [425, 350] width 12 height 12
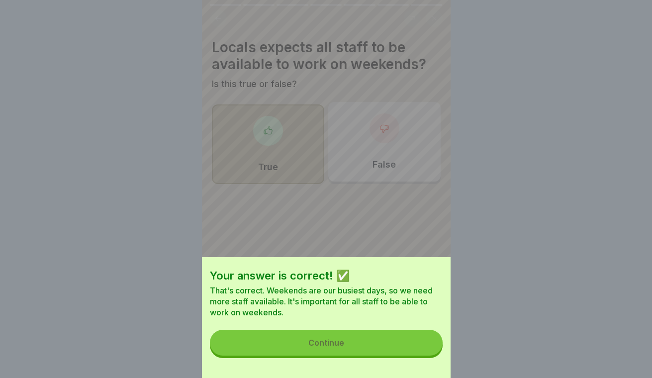
click at [370, 345] on button "Continue" at bounding box center [326, 343] width 233 height 26
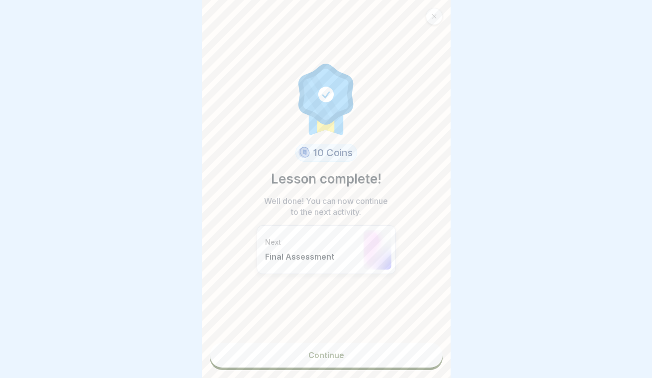
click at [363, 353] on link "Continue" at bounding box center [326, 355] width 233 height 25
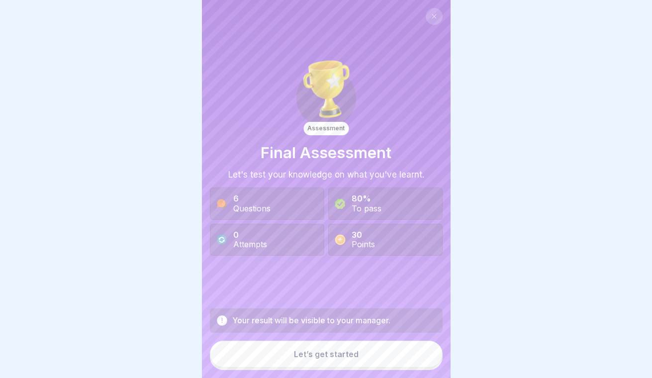
click at [362, 353] on button "Let’s get started" at bounding box center [326, 354] width 233 height 27
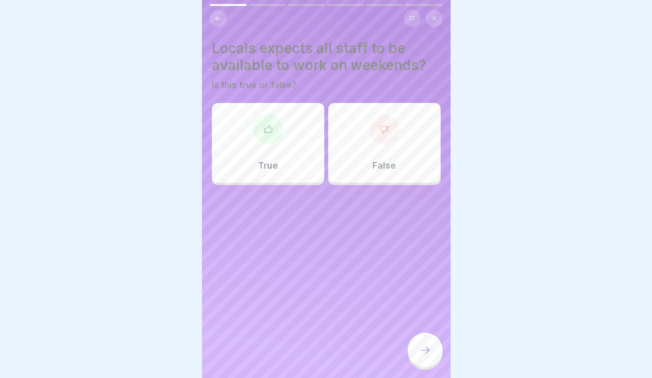
click at [287, 168] on div "True" at bounding box center [268, 143] width 112 height 80
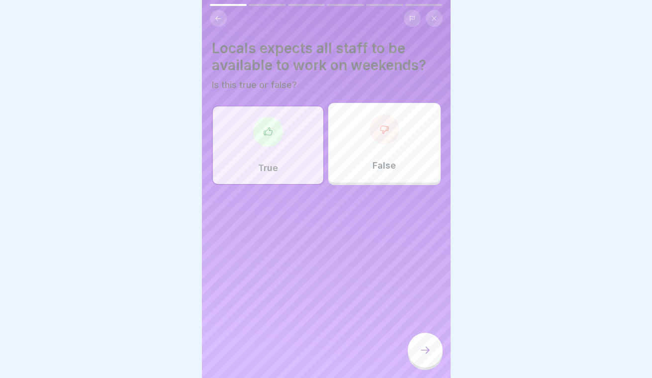
click at [431, 352] on div at bounding box center [425, 350] width 35 height 35
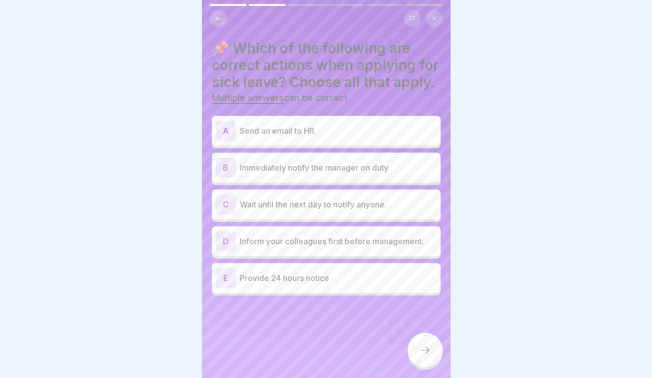
click at [365, 131] on p "Send an email to HR." at bounding box center [338, 131] width 197 height 12
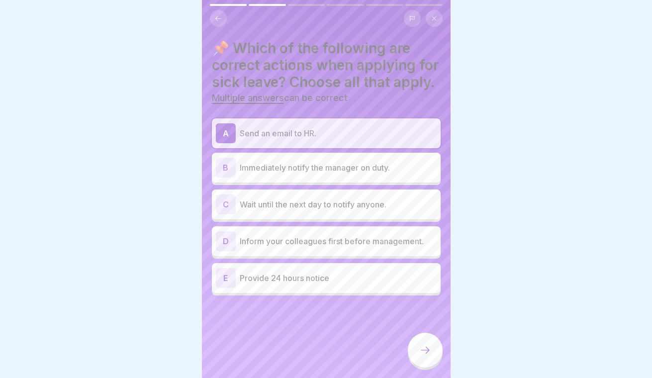
click at [364, 170] on p "Immediately notify the manager on duty." at bounding box center [338, 168] width 197 height 12
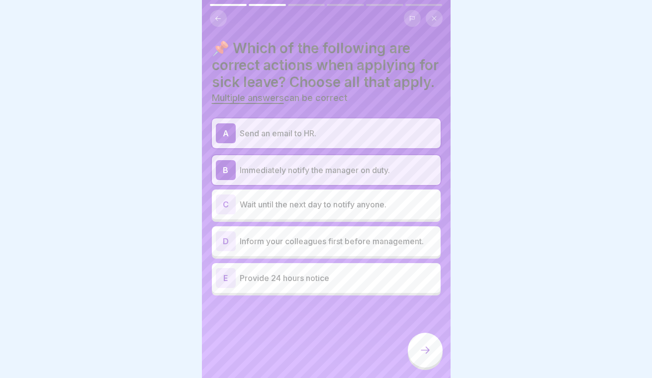
click at [363, 277] on p "Provide 24 hours notice" at bounding box center [338, 278] width 197 height 12
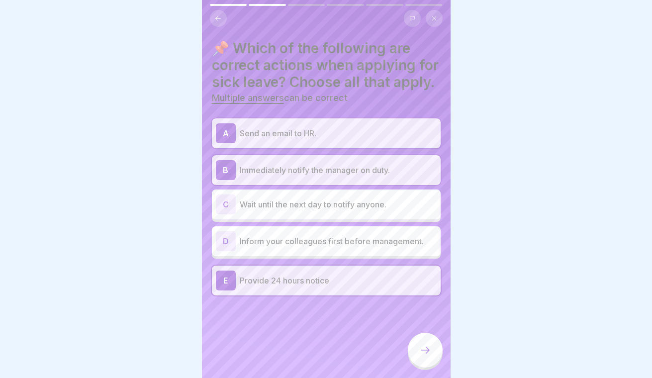
click at [425, 345] on icon at bounding box center [425, 350] width 12 height 12
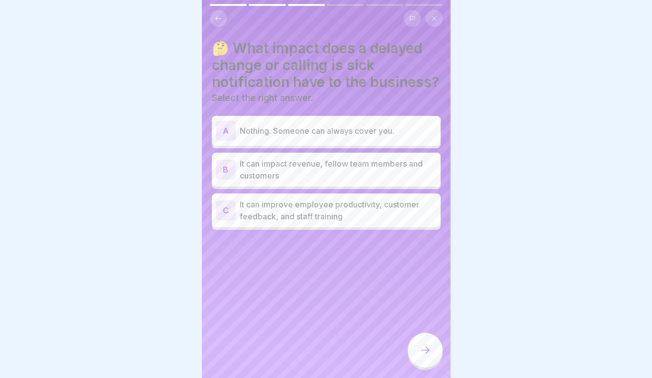
click at [396, 172] on p "It can impact revenue, fellow team members and customers" at bounding box center [338, 170] width 197 height 24
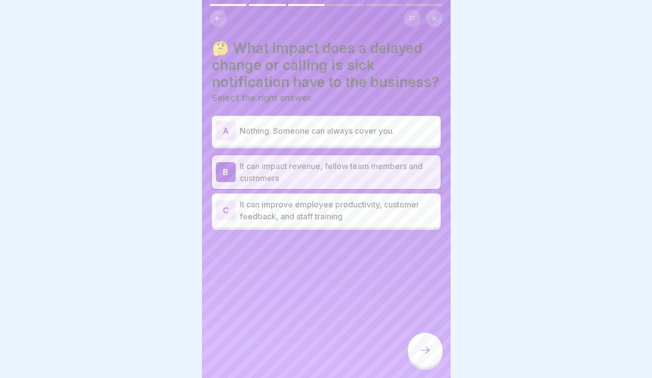
click at [422, 359] on div at bounding box center [425, 350] width 35 height 35
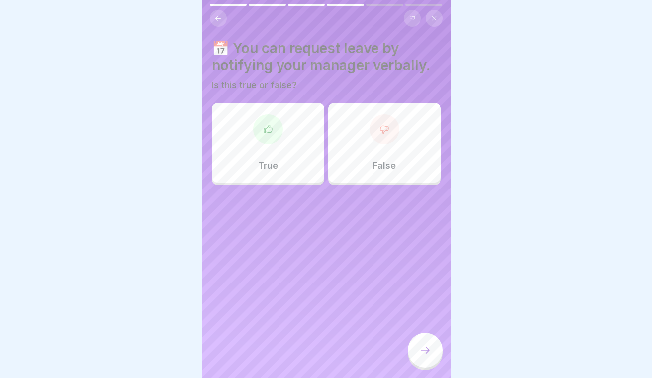
click at [378, 139] on div at bounding box center [384, 129] width 30 height 30
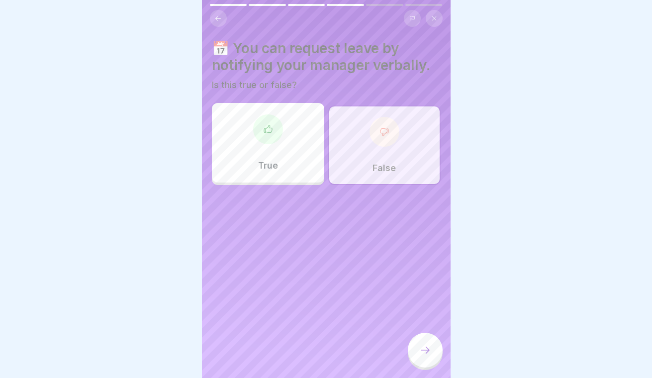
click at [423, 350] on icon at bounding box center [425, 350] width 12 height 12
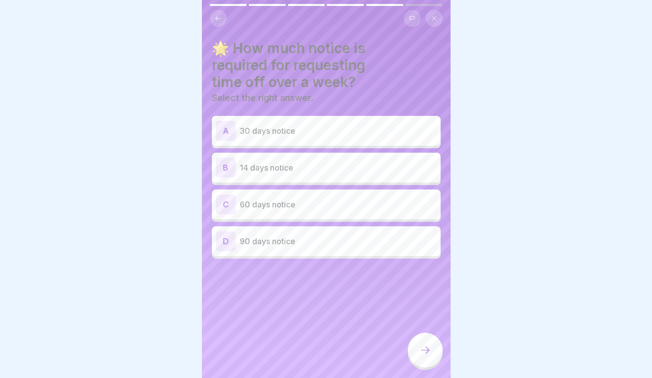
click at [343, 206] on p "60 days notice" at bounding box center [338, 204] width 197 height 12
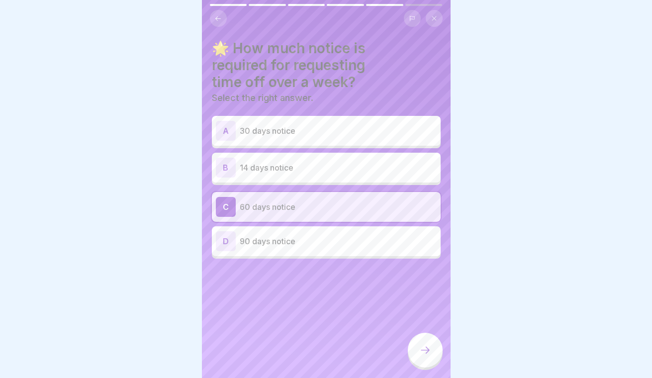
click at [422, 340] on div at bounding box center [425, 350] width 35 height 35
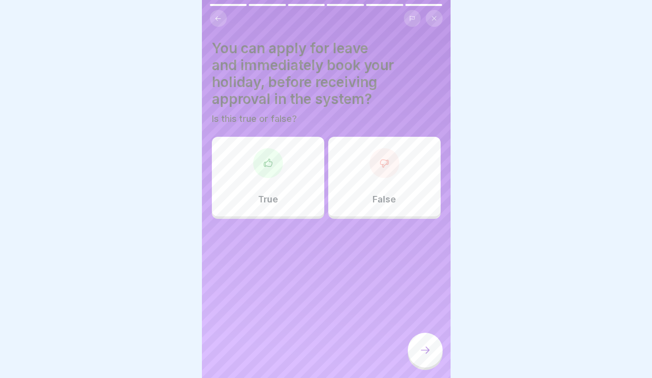
click at [378, 201] on p "False" at bounding box center [383, 199] width 23 height 11
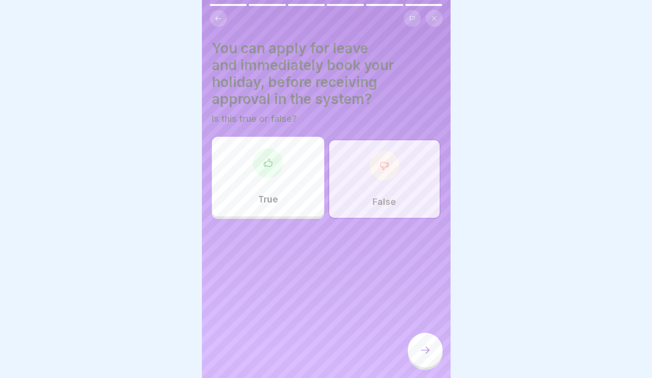
click at [428, 346] on icon at bounding box center [425, 350] width 12 height 12
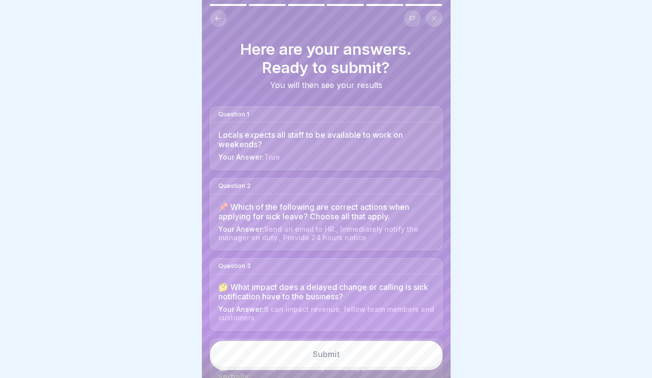
click at [365, 362] on button "Submit" at bounding box center [326, 354] width 233 height 27
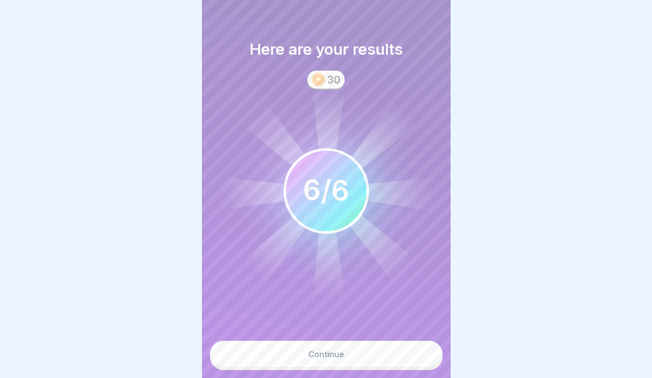
click at [350, 353] on button "Continue" at bounding box center [326, 354] width 233 height 27
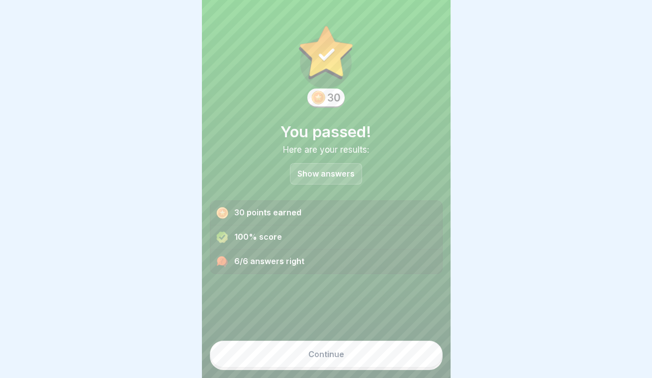
click at [347, 353] on button "Continue" at bounding box center [326, 354] width 233 height 27
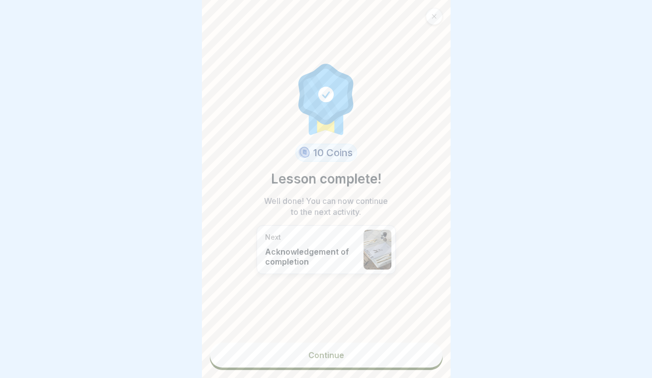
click at [350, 362] on link "Continue" at bounding box center [326, 355] width 233 height 25
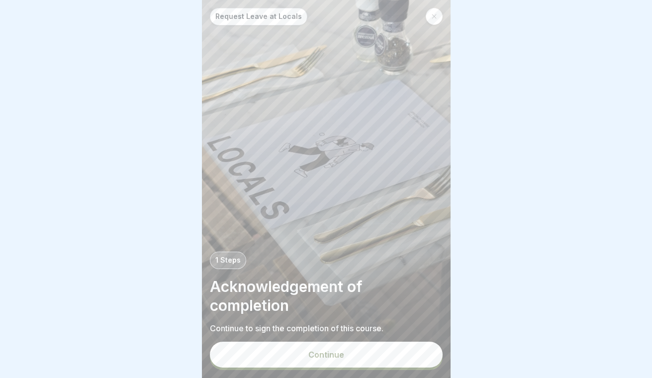
click at [350, 352] on button "Continue" at bounding box center [326, 355] width 233 height 26
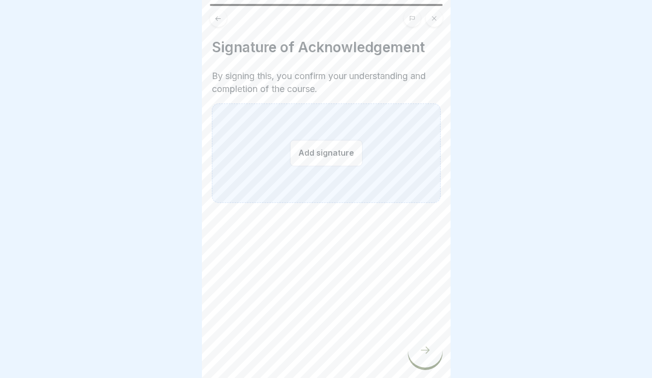
click at [327, 162] on button "Add signature" at bounding box center [326, 153] width 73 height 26
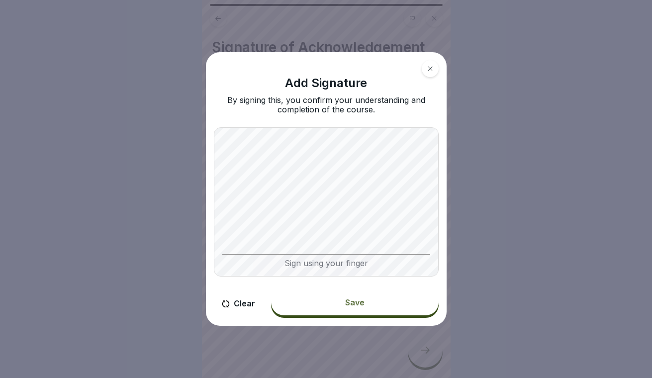
click at [343, 310] on button "Save" at bounding box center [355, 302] width 168 height 26
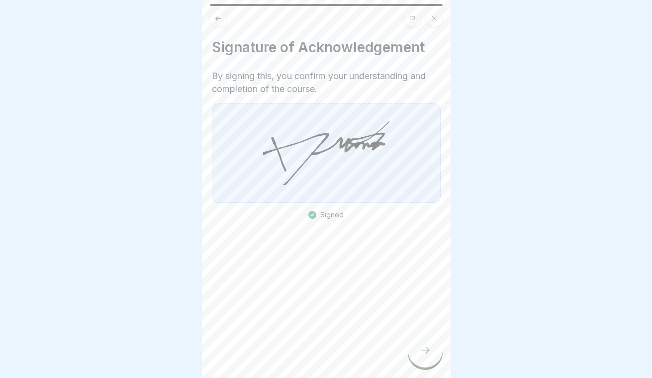
click at [435, 361] on div at bounding box center [425, 350] width 35 height 35
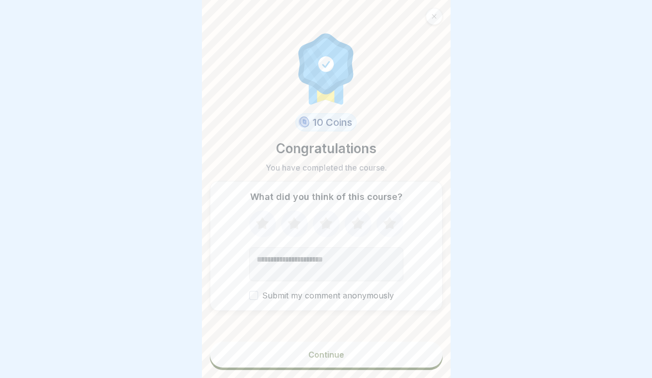
click at [395, 354] on button "Continue" at bounding box center [326, 355] width 233 height 26
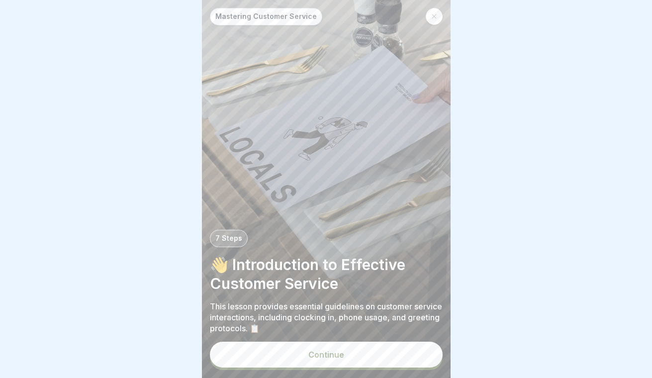
click at [381, 363] on button "Continue" at bounding box center [326, 355] width 233 height 26
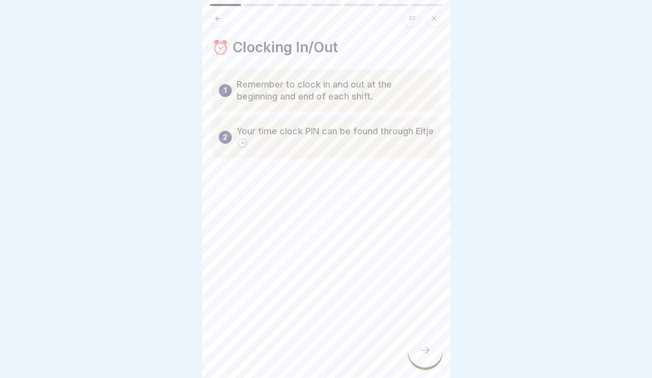
click at [435, 344] on div at bounding box center [425, 350] width 35 height 35
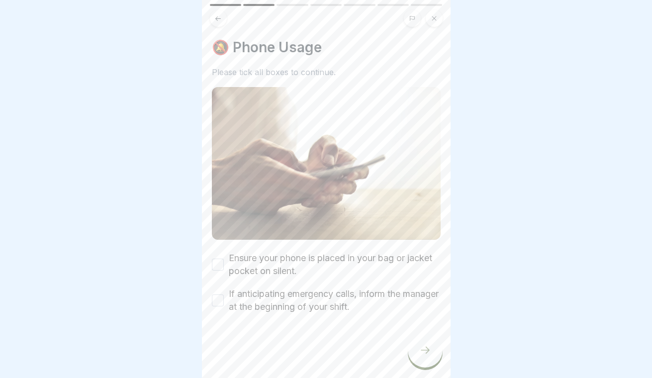
click at [212, 265] on button "Ensure your phone is placed in your bag or jacket pocket on silent." at bounding box center [218, 265] width 12 height 12
click at [219, 298] on button "If anticipating emergency calls, inform the manager at the beginning of your sh…" at bounding box center [218, 300] width 12 height 12
click at [427, 342] on div at bounding box center [425, 350] width 35 height 35
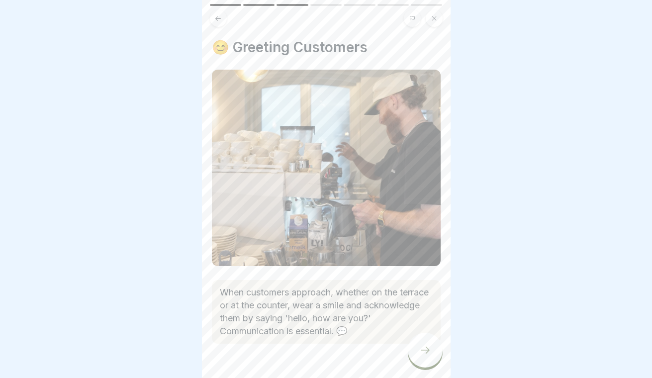
click at [432, 345] on div at bounding box center [425, 350] width 35 height 35
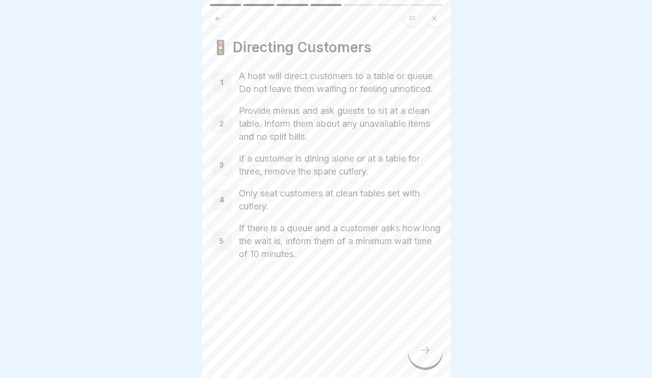
click at [429, 349] on icon at bounding box center [425, 350] width 12 height 12
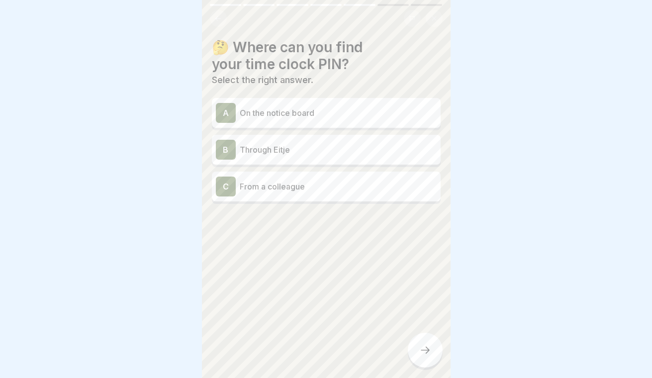
click at [354, 152] on p "Through Eitje" at bounding box center [338, 150] width 197 height 12
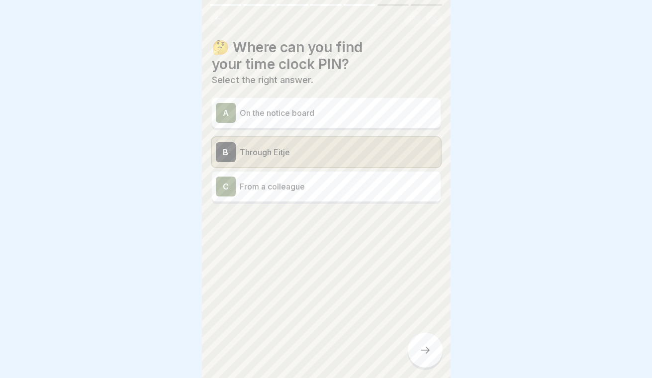
click at [421, 346] on icon at bounding box center [425, 350] width 12 height 12
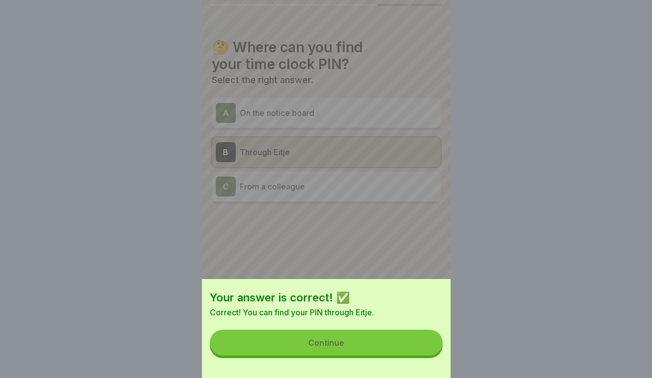
click at [352, 336] on button "Continue" at bounding box center [326, 343] width 233 height 26
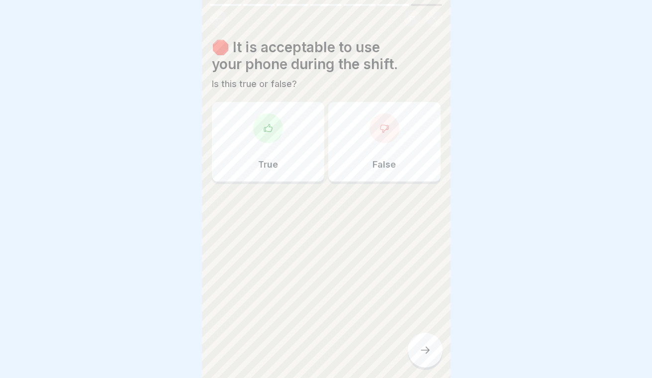
click at [373, 153] on div "False" at bounding box center [384, 142] width 112 height 80
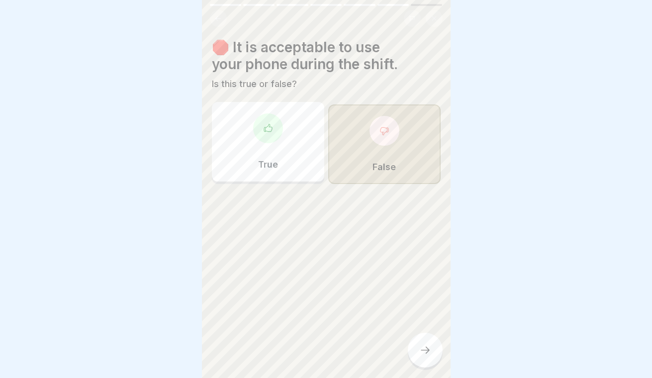
click at [420, 343] on div at bounding box center [425, 350] width 35 height 35
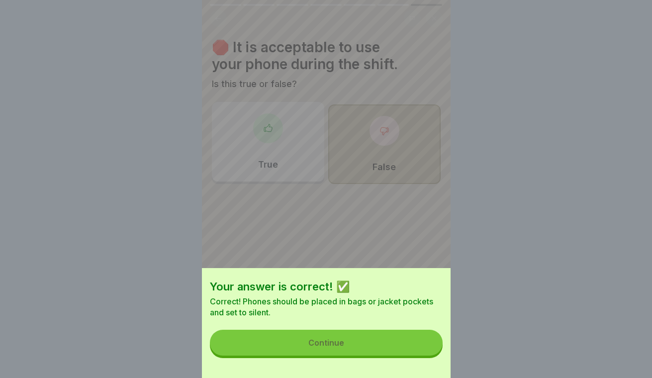
click at [391, 346] on button "Continue" at bounding box center [326, 343] width 233 height 26
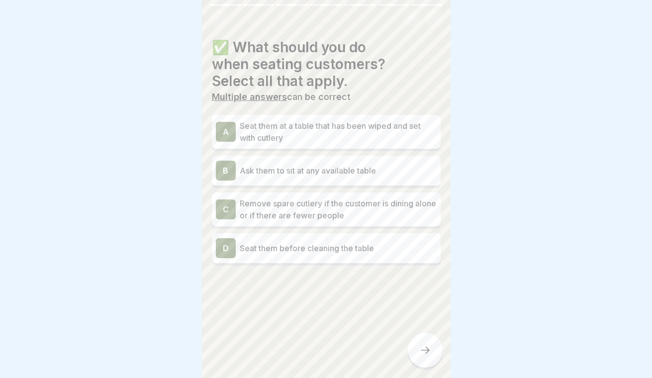
click at [358, 135] on p "Seat them at a table that has been wiped and set with cutlery" at bounding box center [338, 132] width 197 height 24
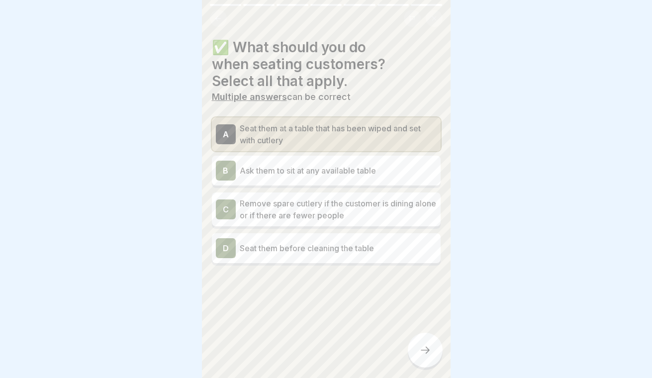
click at [355, 208] on p "Remove spare cutlery if the customer is dining alone or if there are fewer peop…" at bounding box center [338, 209] width 197 height 24
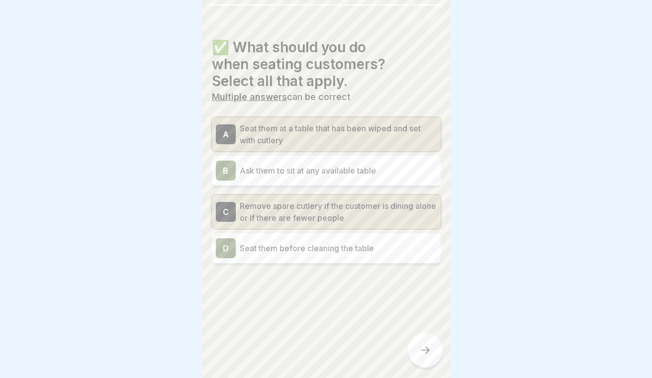
click at [419, 353] on icon at bounding box center [425, 350] width 12 height 12
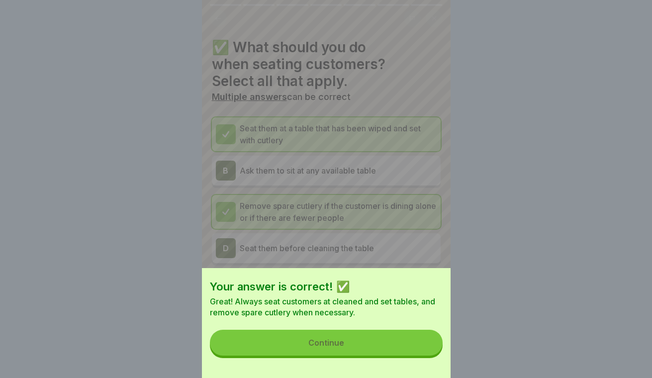
click at [383, 338] on button "Continue" at bounding box center [326, 343] width 233 height 26
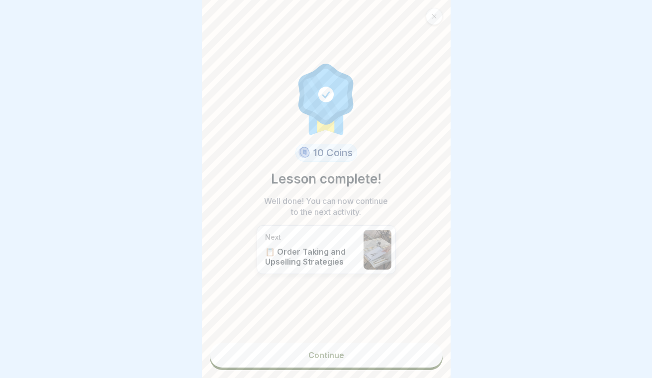
click at [351, 364] on link "Continue" at bounding box center [326, 355] width 233 height 25
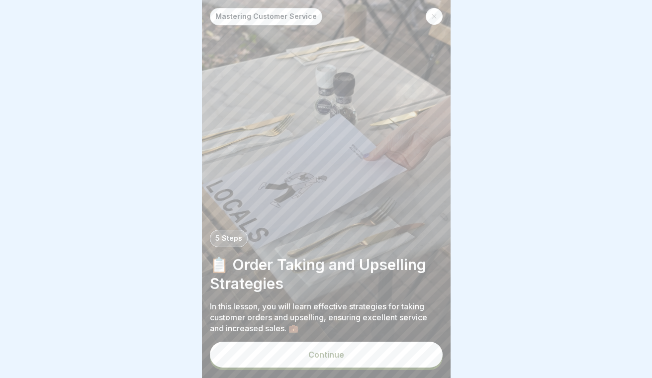
click at [343, 360] on button "Continue" at bounding box center [326, 355] width 233 height 26
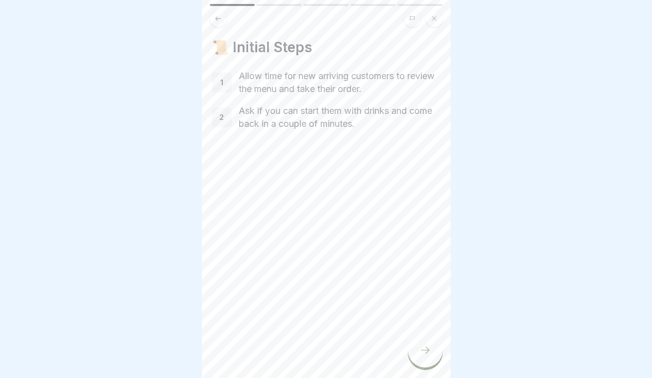
click at [434, 347] on div at bounding box center [425, 350] width 35 height 35
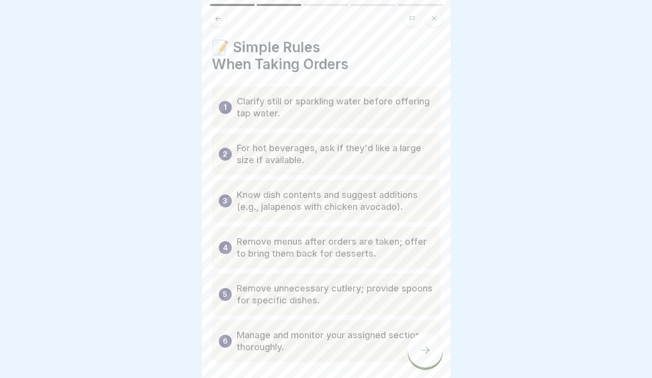
scroll to position [6, 0]
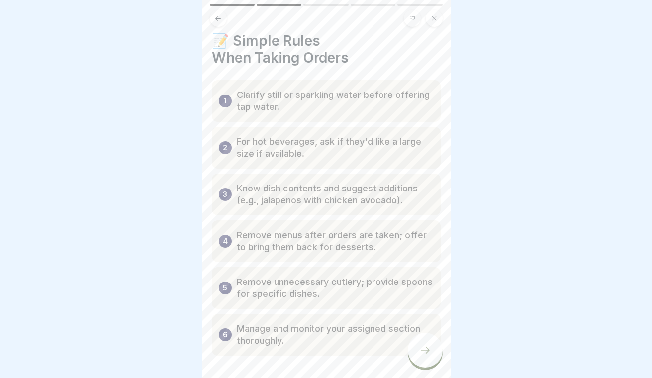
click at [350, 102] on p "Clarify still or sparkling water before offering tap water." at bounding box center [335, 101] width 197 height 24
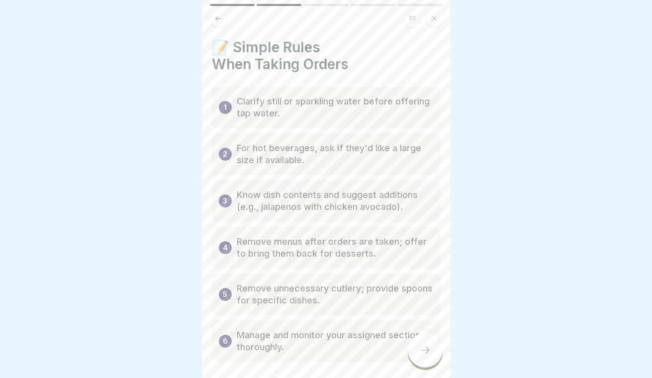
scroll to position [0, 0]
click at [310, 120] on div "1 Clarify still or sparkling water before offering tap water." at bounding box center [326, 108] width 229 height 42
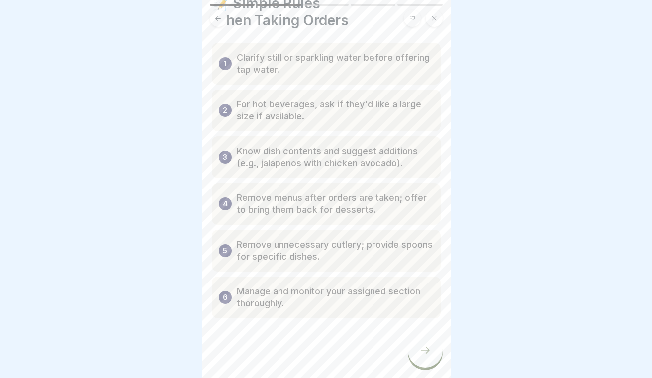
scroll to position [44, 0]
click at [427, 344] on icon at bounding box center [425, 350] width 12 height 12
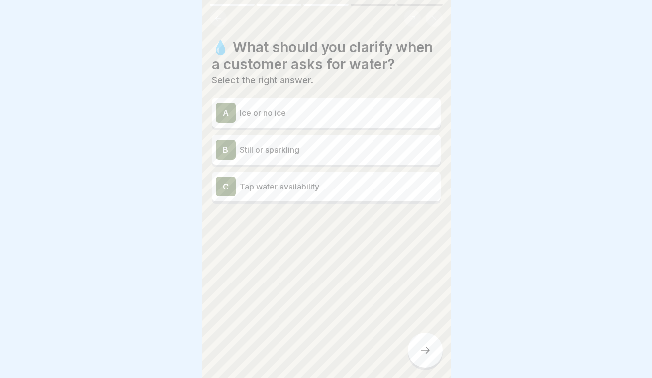
click at [358, 148] on p "Still or sparkling" at bounding box center [338, 150] width 197 height 12
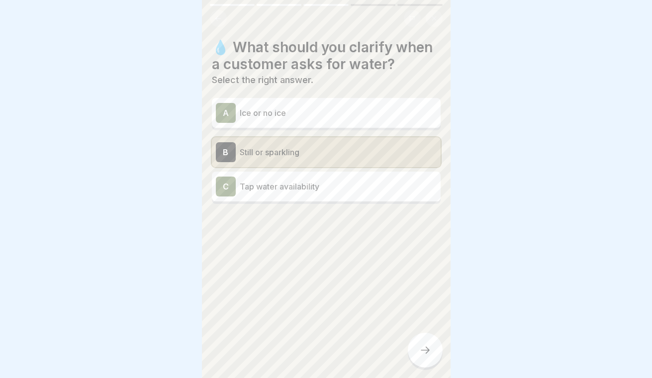
click at [428, 352] on icon at bounding box center [425, 350] width 12 height 12
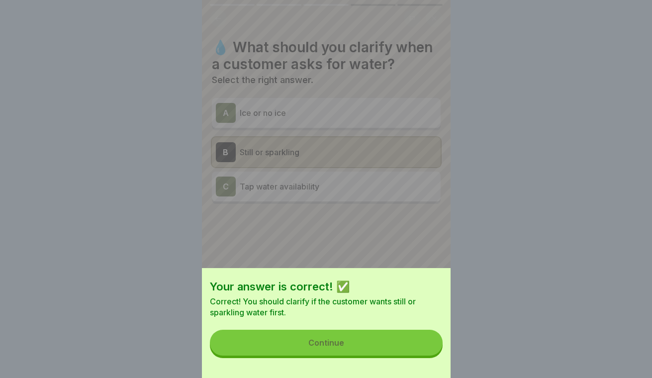
click at [403, 356] on div "Your answer is correct! ✅ Correct! You should clarify if the customer wants sti…" at bounding box center [326, 323] width 249 height 110
click at [402, 339] on button "Continue" at bounding box center [326, 343] width 233 height 26
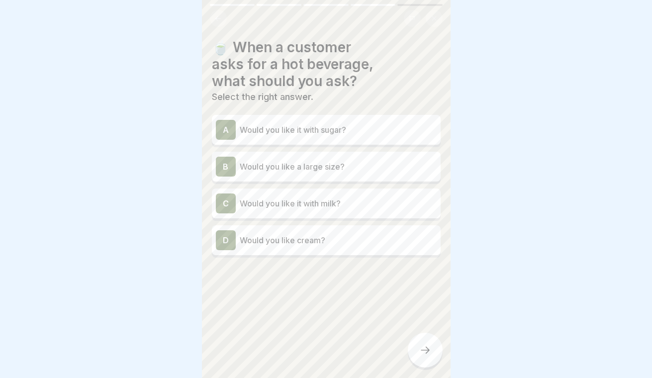
click at [384, 165] on p "Would you like a large size?" at bounding box center [338, 167] width 197 height 12
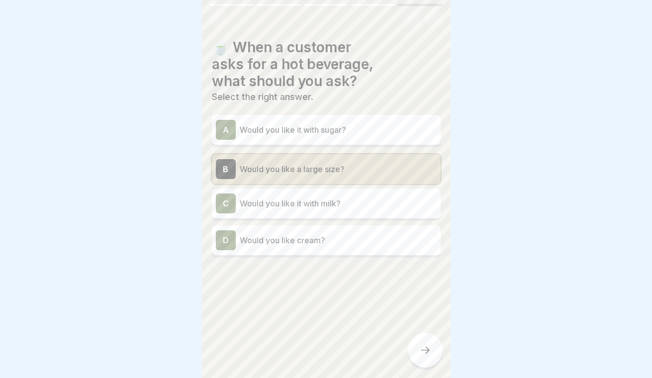
click at [423, 346] on icon at bounding box center [425, 350] width 12 height 12
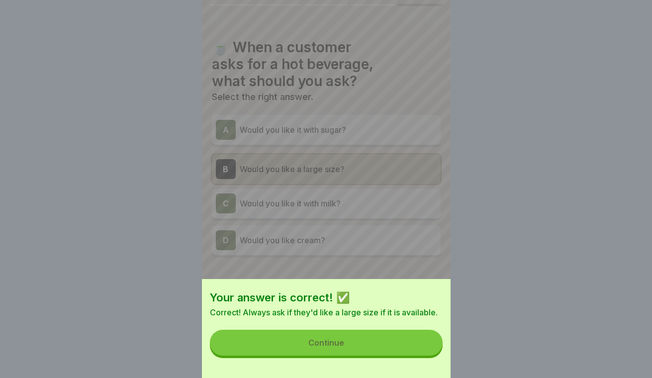
click at [405, 342] on button "Continue" at bounding box center [326, 343] width 233 height 26
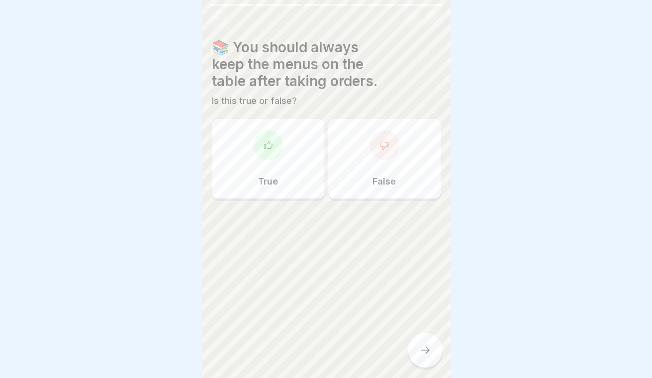
click at [352, 234] on div at bounding box center [326, 231] width 229 height 60
click at [352, 184] on div "False" at bounding box center [384, 159] width 112 height 80
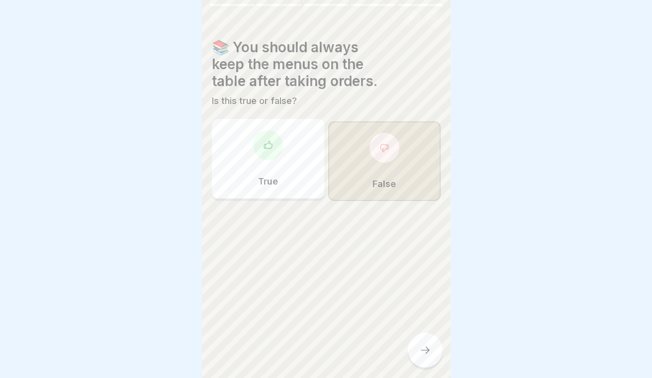
click at [428, 353] on icon at bounding box center [425, 350] width 12 height 12
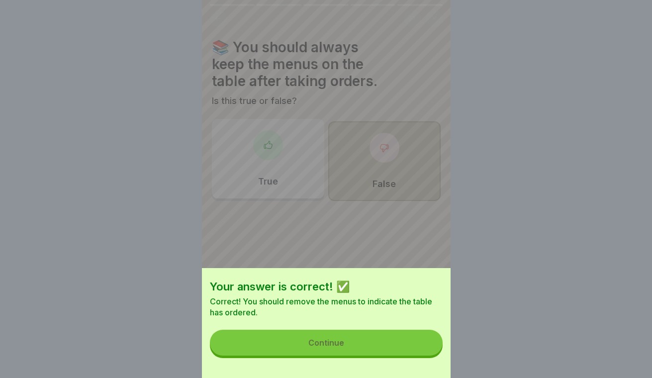
click at [404, 344] on button "Continue" at bounding box center [326, 343] width 233 height 26
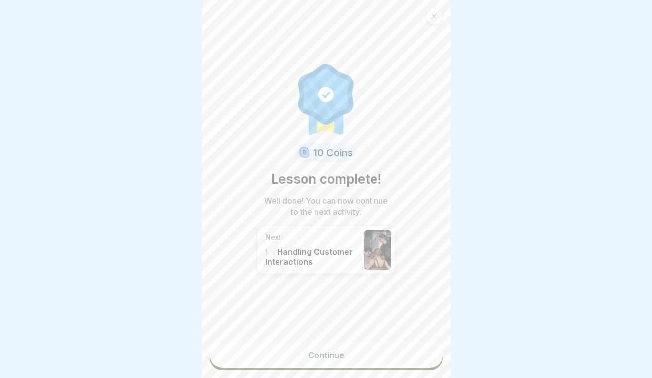
click at [396, 356] on link "Continue" at bounding box center [326, 355] width 233 height 25
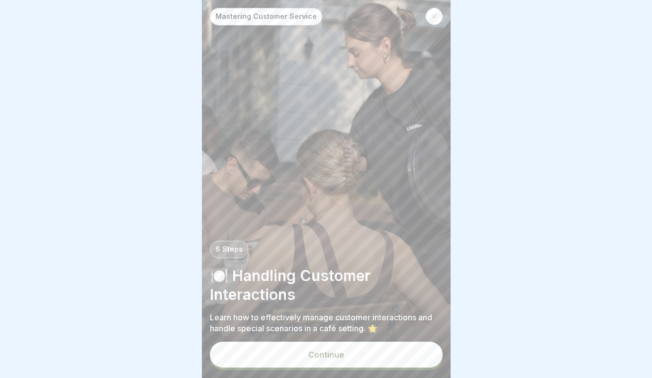
click at [396, 351] on button "Continue" at bounding box center [326, 355] width 233 height 26
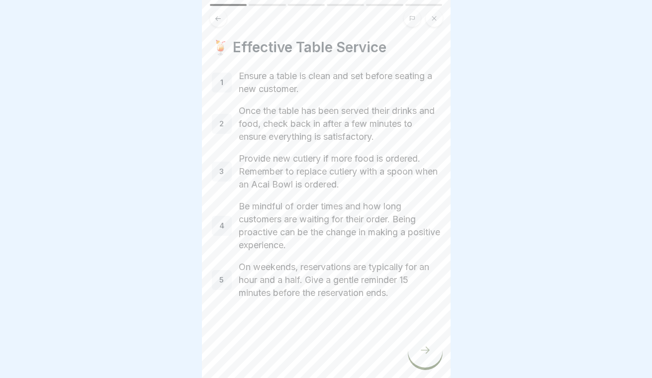
click at [420, 351] on icon at bounding box center [425, 350] width 12 height 12
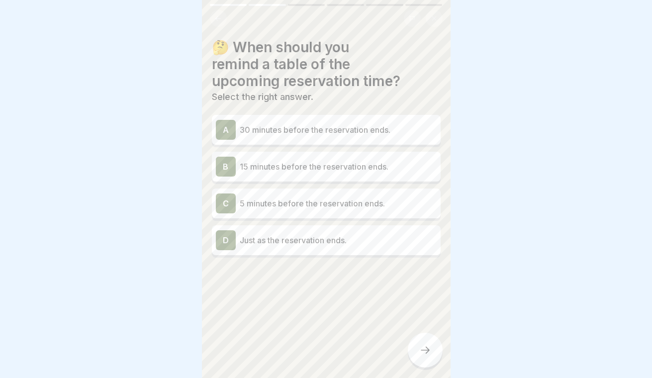
click at [389, 166] on p "15 minutes before the reservation ends." at bounding box center [338, 167] width 197 height 12
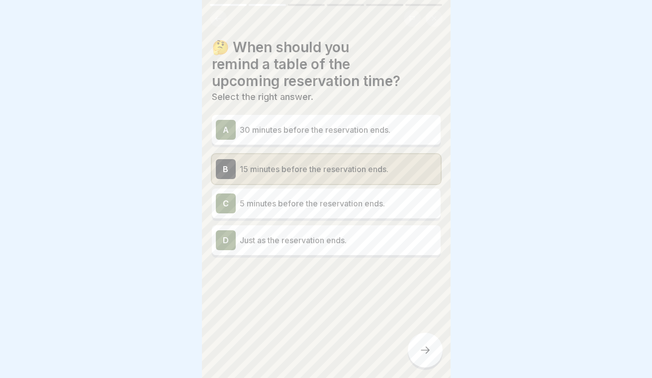
click at [420, 353] on icon at bounding box center [425, 350] width 12 height 12
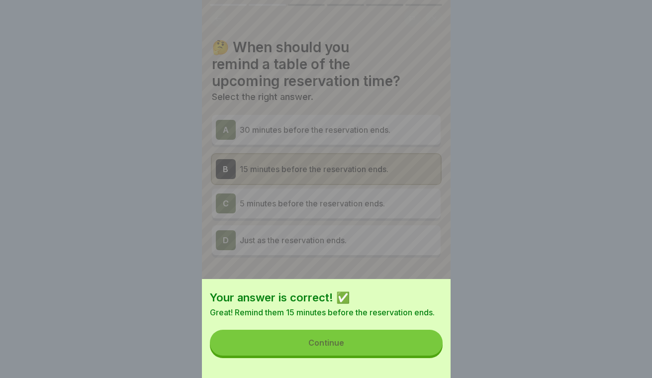
click at [412, 347] on button "Continue" at bounding box center [326, 343] width 233 height 26
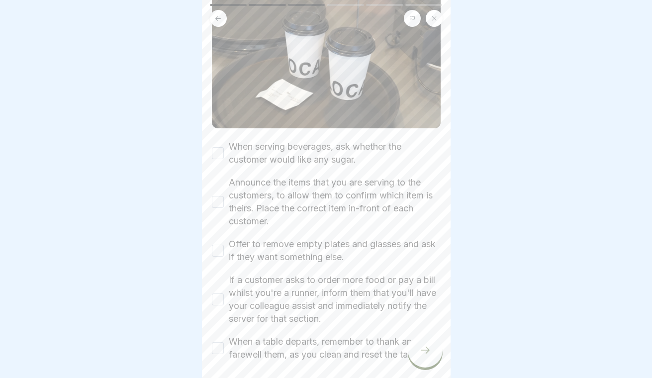
scroll to position [169, 0]
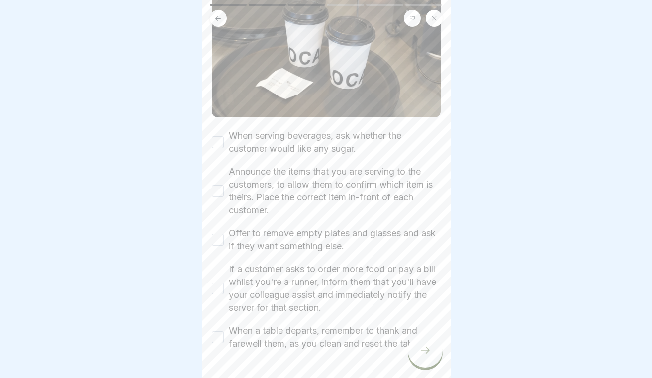
click at [221, 142] on button "When serving beverages, ask whether the customer would like any sugar." at bounding box center [218, 142] width 12 height 12
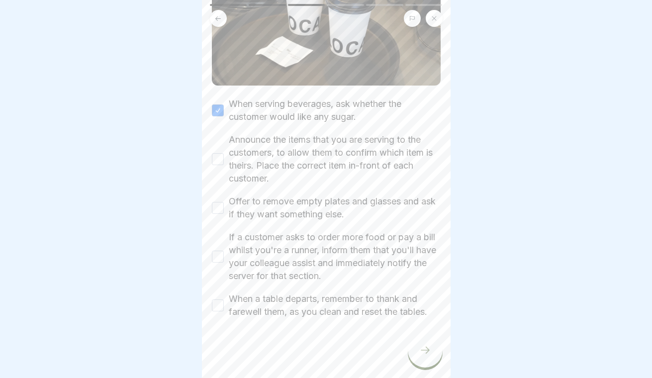
scroll to position [200, 0]
click at [217, 153] on button "Announce the items that you are serving to the customers, to allow them to conf…" at bounding box center [218, 159] width 12 height 12
click at [216, 208] on button "Offer to remove empty plates and glasses and ask if they want something else." at bounding box center [218, 208] width 12 height 12
click at [216, 257] on button "If a customer asks to order more food or pay a bill whilst you're a runner, inf…" at bounding box center [218, 257] width 12 height 12
click at [217, 272] on div "If a customer asks to order more food or pay a bill whilst you're a runner, inf…" at bounding box center [326, 257] width 229 height 52
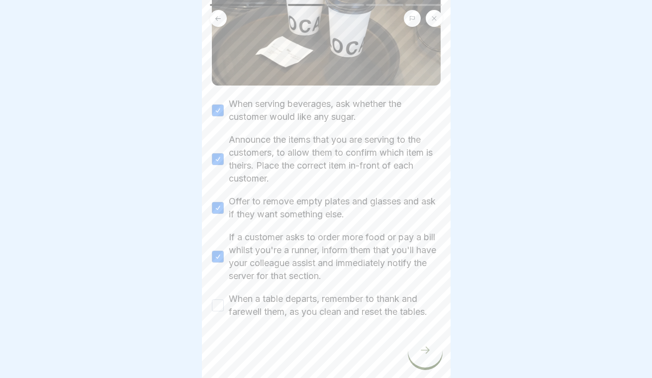
click at [217, 307] on button "When a table departs, remember to thank and farewell them, as you clean and res…" at bounding box center [218, 305] width 12 height 12
click at [420, 352] on icon at bounding box center [425, 350] width 12 height 12
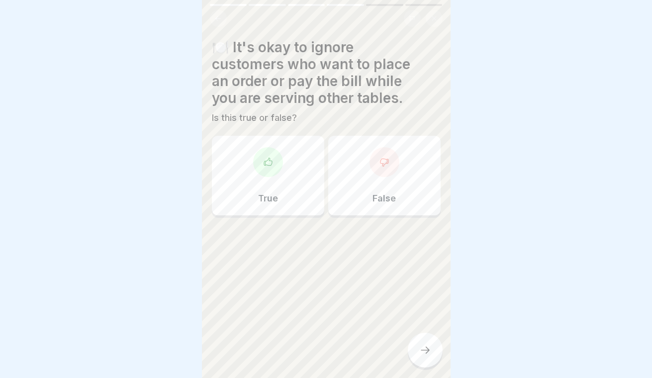
click at [372, 185] on div "False" at bounding box center [384, 176] width 112 height 80
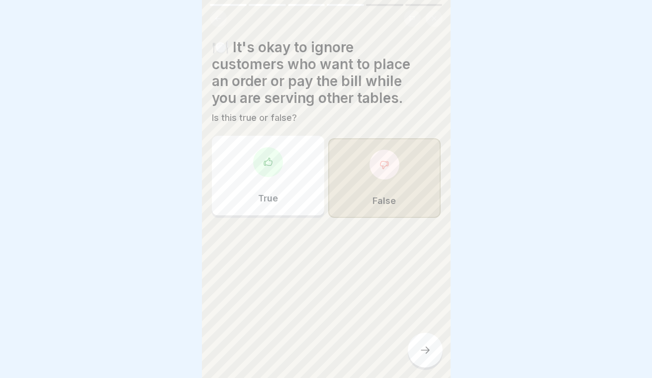
click at [422, 345] on icon at bounding box center [425, 350] width 12 height 12
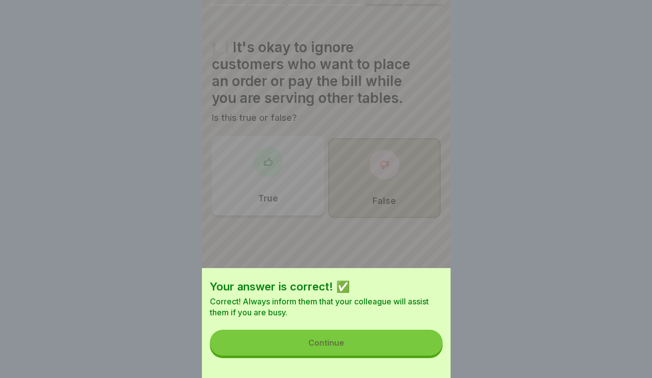
click at [404, 342] on button "Continue" at bounding box center [326, 343] width 233 height 26
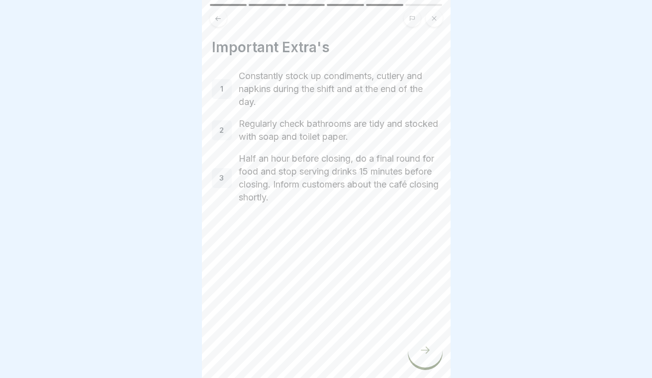
click at [439, 353] on div at bounding box center [425, 350] width 35 height 35
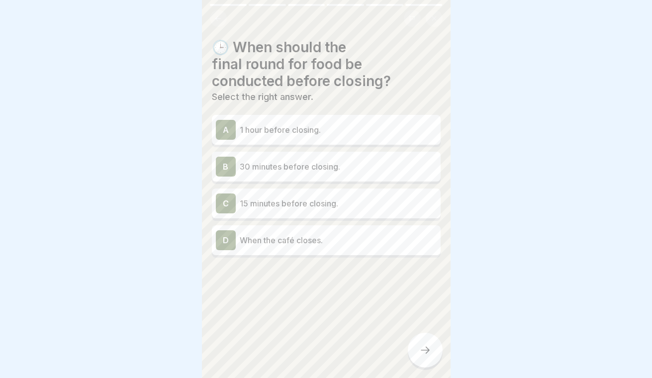
click at [352, 164] on p "30 minutes before closing." at bounding box center [338, 167] width 197 height 12
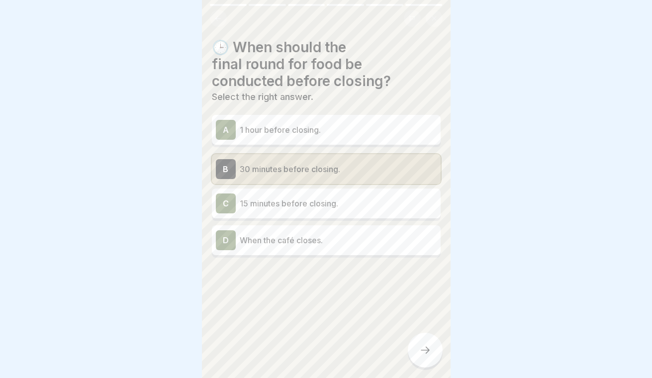
click at [421, 353] on icon at bounding box center [425, 350] width 12 height 12
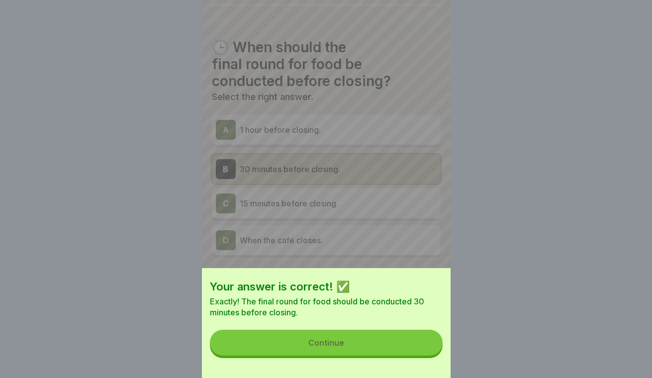
click at [397, 348] on button "Continue" at bounding box center [326, 343] width 233 height 26
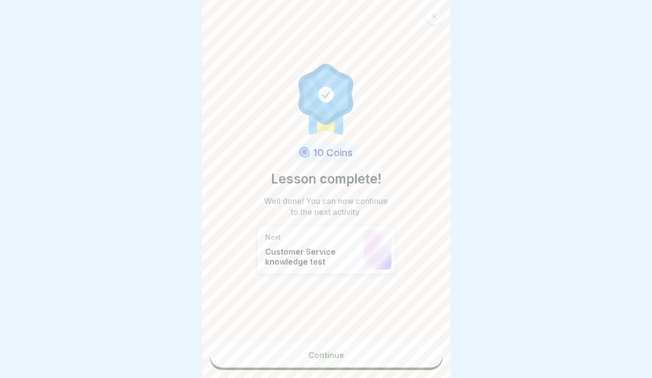
click at [378, 354] on link "Continue" at bounding box center [326, 355] width 233 height 25
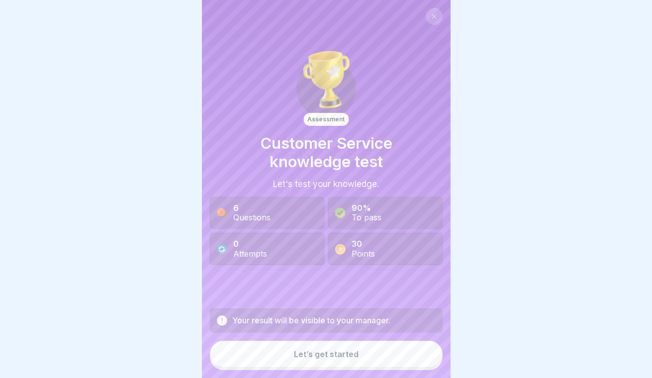
click at [359, 363] on button "Let’s get started" at bounding box center [326, 354] width 233 height 27
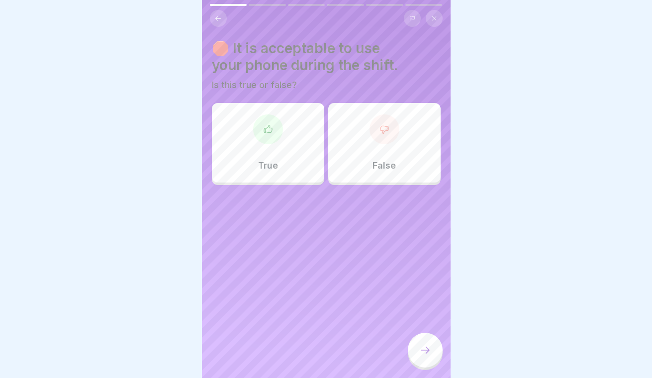
click at [386, 141] on div at bounding box center [384, 129] width 30 height 30
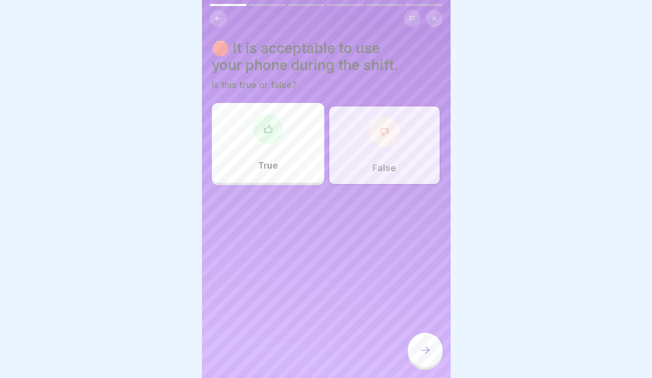
click at [428, 348] on icon at bounding box center [425, 350] width 12 height 12
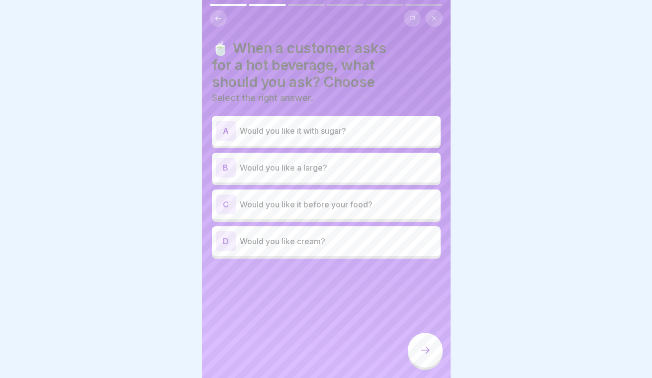
click at [382, 174] on div "B Would you like a large?" at bounding box center [326, 168] width 221 height 20
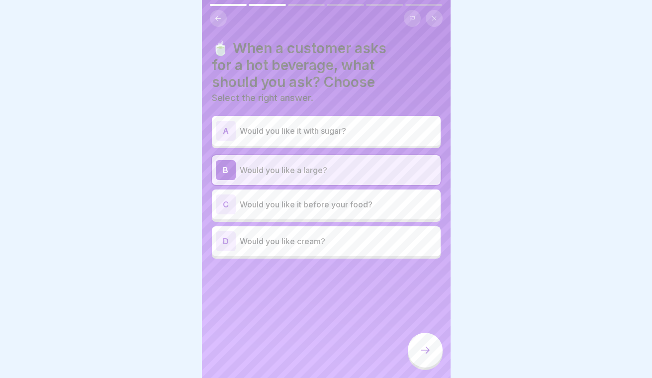
click at [430, 337] on div at bounding box center [425, 350] width 35 height 35
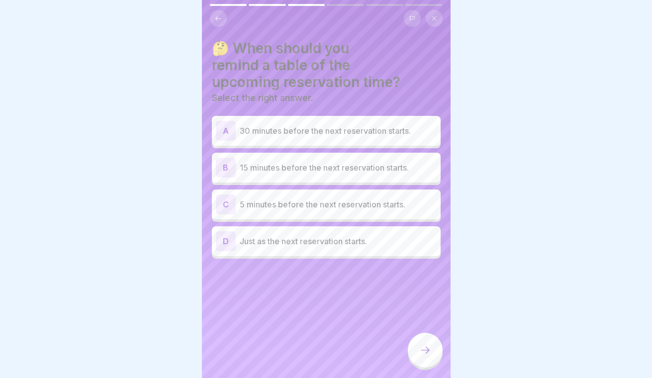
click at [368, 173] on div "B 15 minutes before the next reservation starts." at bounding box center [326, 168] width 221 height 20
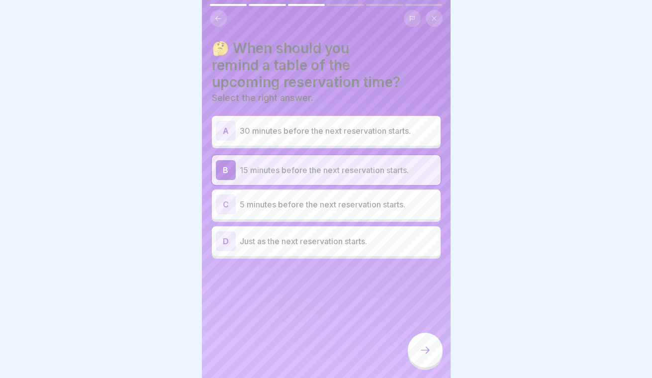
click at [422, 347] on icon at bounding box center [425, 350] width 12 height 12
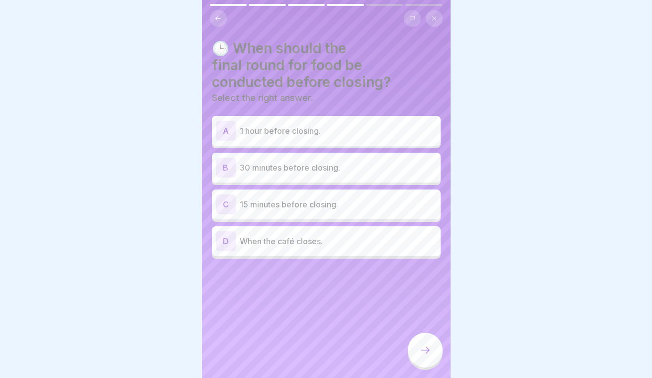
click at [353, 170] on p "30 minutes before closing." at bounding box center [338, 168] width 197 height 12
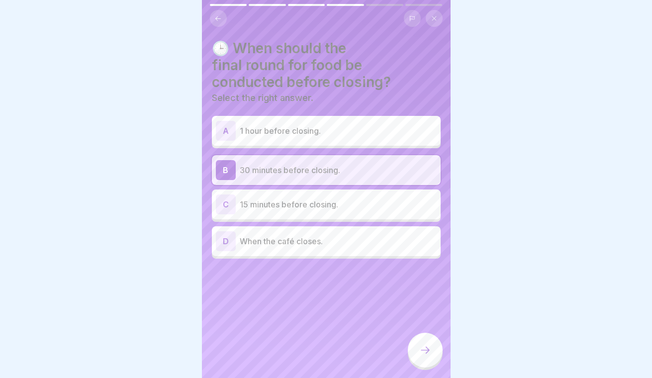
click at [430, 349] on icon at bounding box center [425, 350] width 12 height 12
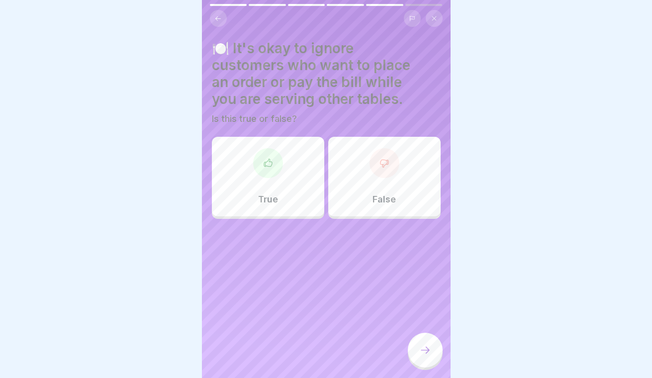
click at [400, 183] on div "False" at bounding box center [384, 177] width 112 height 80
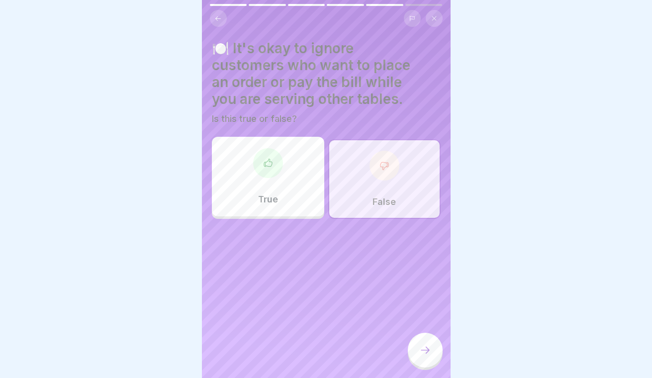
click at [422, 354] on icon at bounding box center [425, 350] width 12 height 12
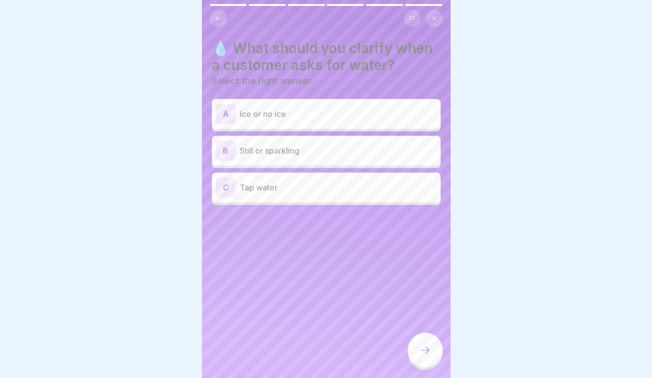
click at [341, 156] on p "Still or sparkling" at bounding box center [338, 151] width 197 height 12
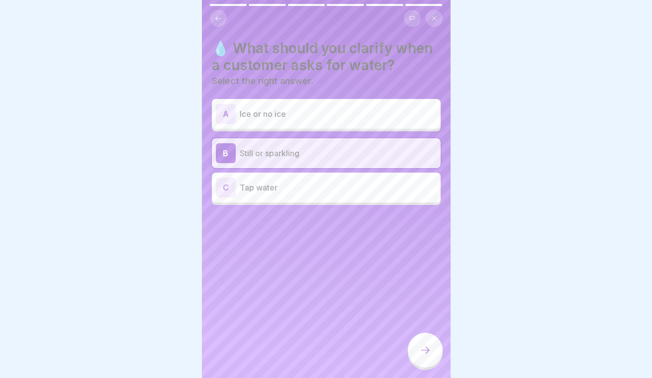
click at [431, 344] on div at bounding box center [425, 350] width 35 height 35
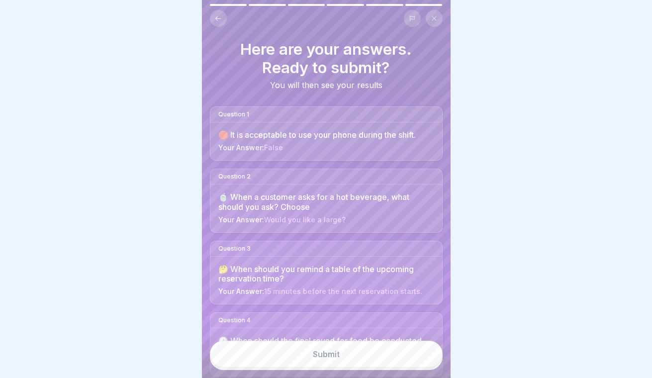
click at [406, 351] on button "Submit" at bounding box center [326, 354] width 233 height 27
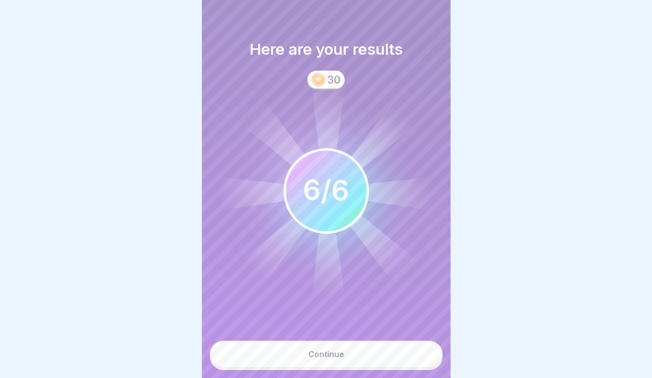
click at [376, 354] on button "Continue" at bounding box center [326, 354] width 233 height 27
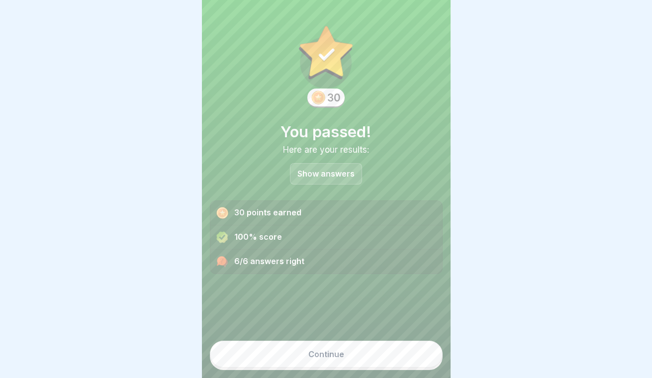
click at [348, 352] on button "Continue" at bounding box center [326, 354] width 233 height 27
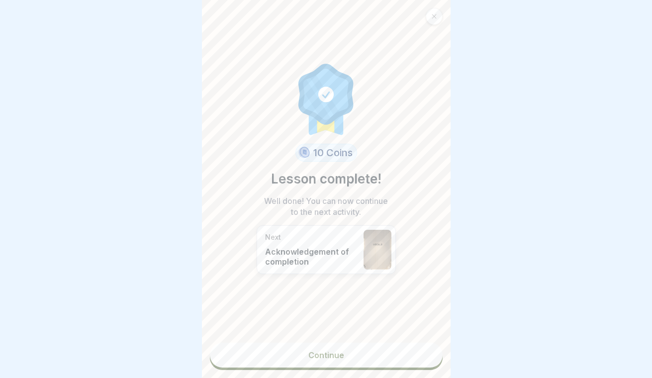
click at [339, 352] on link "Continue" at bounding box center [326, 355] width 233 height 25
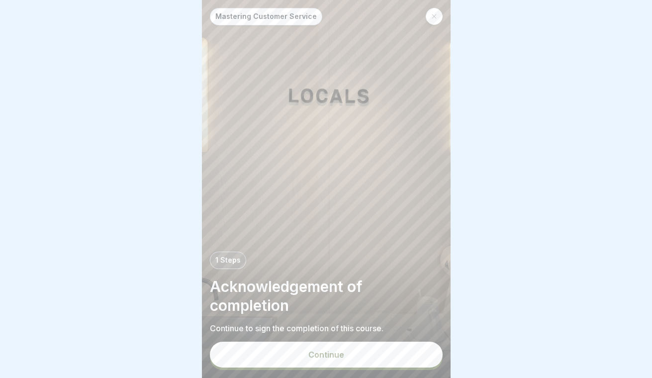
click at [330, 356] on div "Continue" at bounding box center [326, 354] width 36 height 9
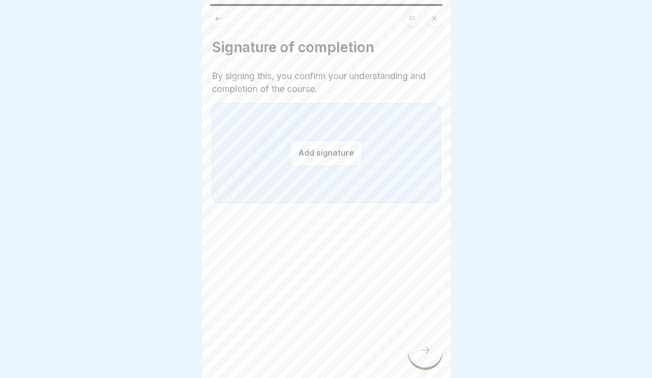
click at [313, 159] on button "Add signature" at bounding box center [326, 153] width 73 height 26
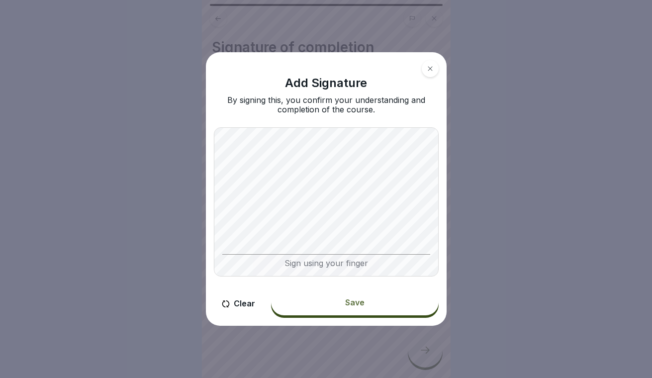
click at [349, 304] on div "Save" at bounding box center [354, 302] width 19 height 9
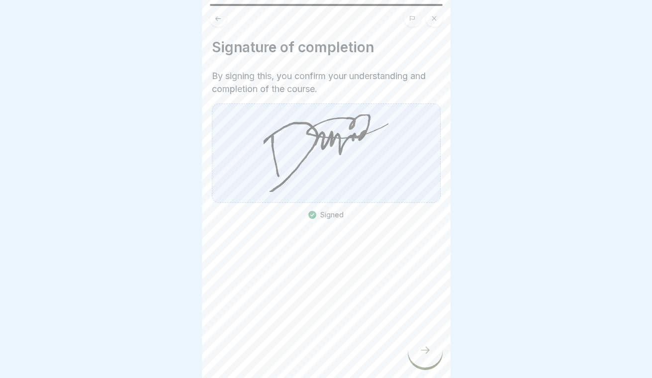
click at [433, 344] on div at bounding box center [425, 350] width 35 height 35
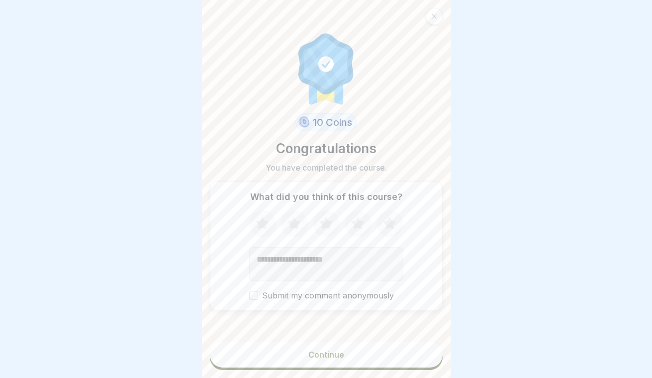
click at [357, 351] on button "Continue" at bounding box center [326, 355] width 233 height 26
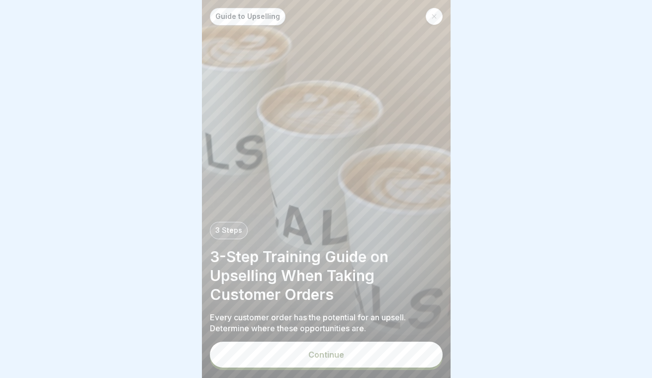
click at [341, 349] on button "Continue" at bounding box center [326, 355] width 233 height 26
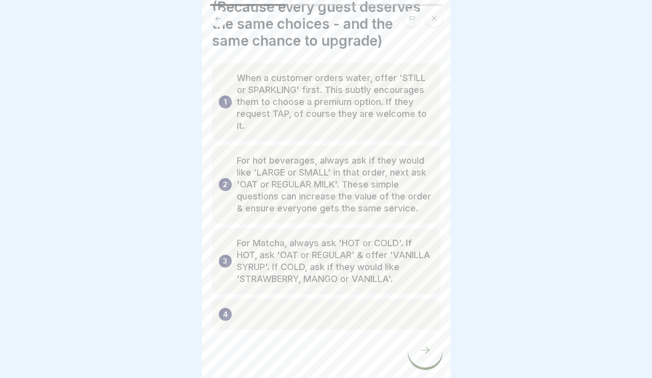
scroll to position [74, 0]
click at [428, 348] on icon at bounding box center [425, 350] width 12 height 12
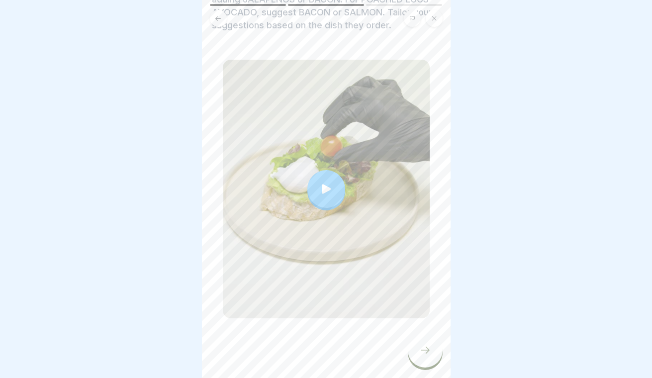
scroll to position [123, 0]
click at [336, 189] on div at bounding box center [326, 189] width 38 height 38
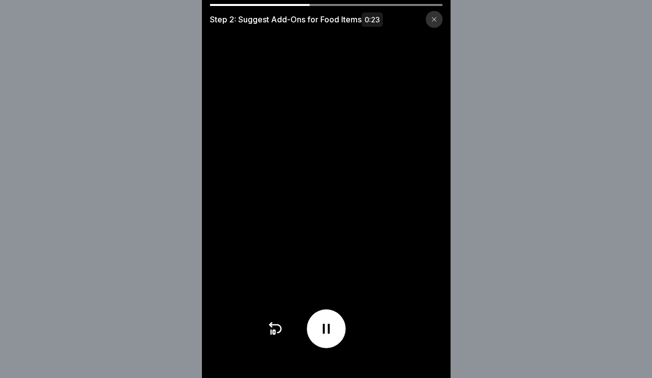
click at [434, 19] on icon at bounding box center [434, 19] width 4 height 4
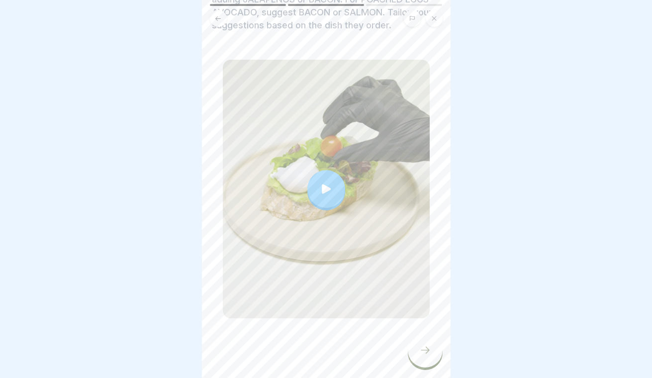
click at [430, 352] on icon at bounding box center [425, 350] width 12 height 12
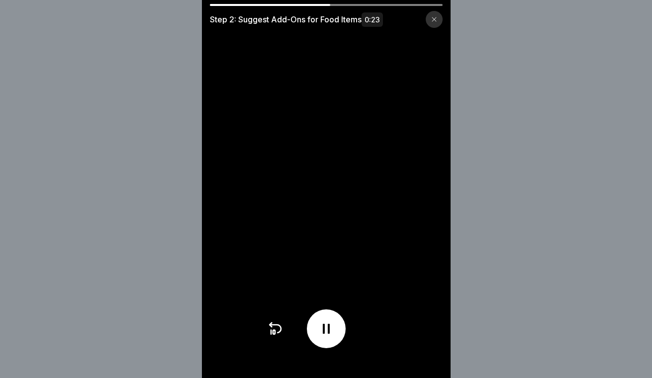
click at [434, 21] on icon at bounding box center [434, 19] width 6 height 6
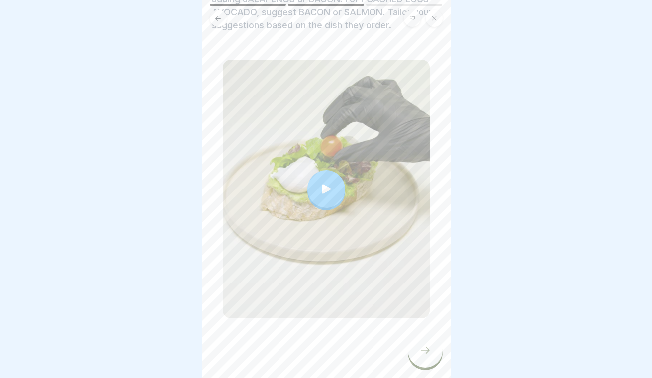
click at [435, 354] on div at bounding box center [425, 350] width 35 height 35
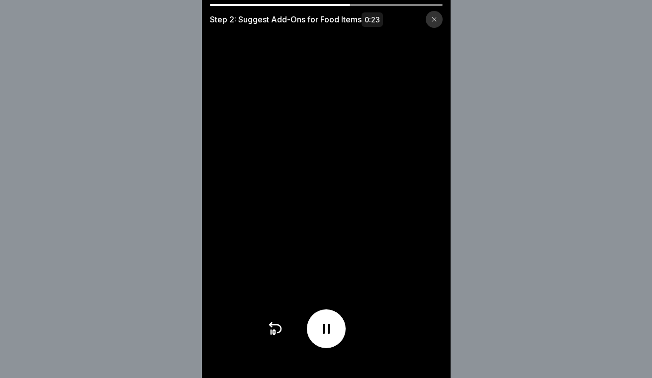
click at [328, 331] on icon at bounding box center [326, 329] width 7 height 10
click at [436, 19] on icon at bounding box center [434, 19] width 6 height 6
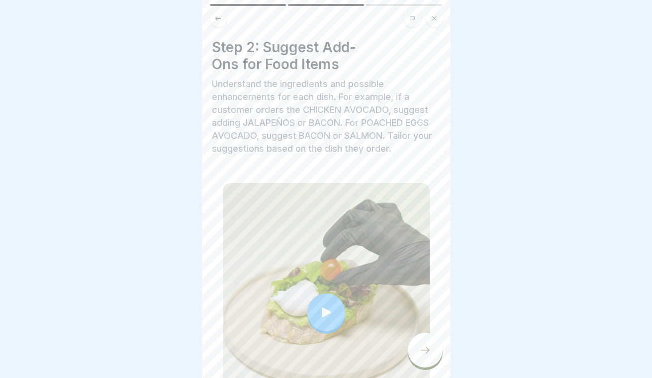
scroll to position [0, 0]
click at [435, 349] on div at bounding box center [425, 350] width 35 height 35
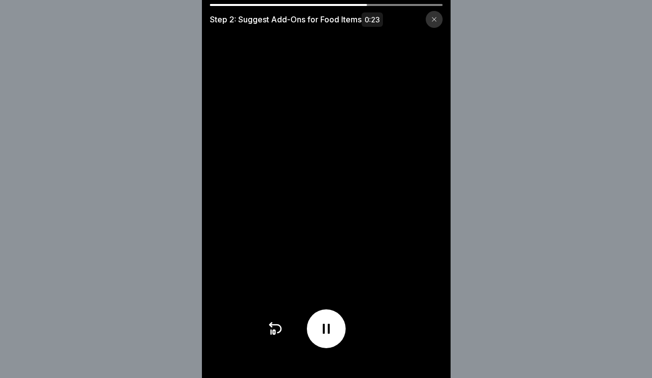
click at [461, 345] on div "Step 2: Suggest Add-Ons for Food Items 0:23" at bounding box center [326, 189] width 652 height 378
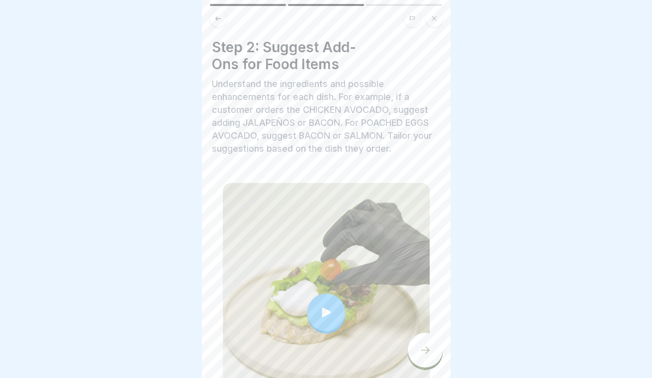
click at [461, 345] on div at bounding box center [326, 189] width 652 height 378
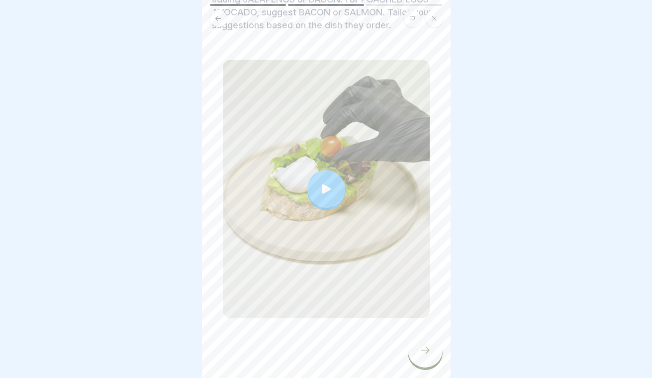
scroll to position [123, 0]
click at [218, 16] on icon at bounding box center [217, 18] width 5 height 4
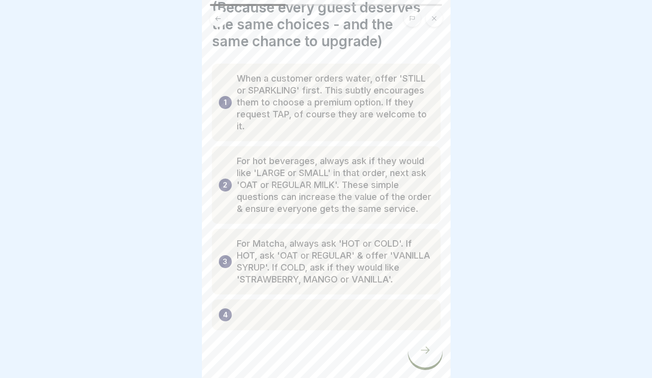
click at [409, 349] on div at bounding box center [425, 350] width 35 height 35
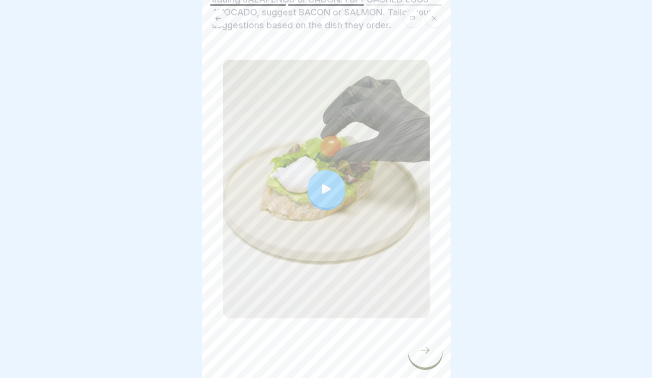
click at [409, 349] on div at bounding box center [425, 350] width 35 height 35
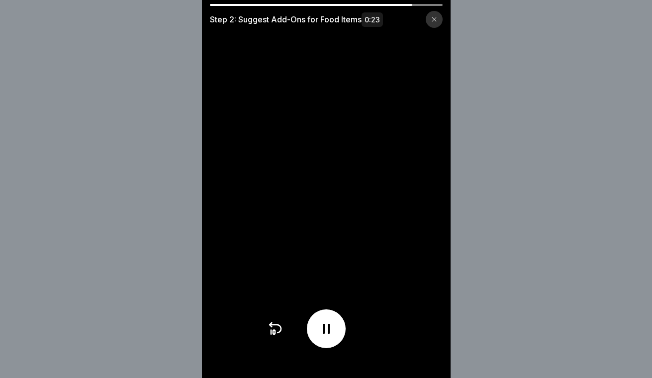
click at [433, 21] on icon at bounding box center [434, 19] width 6 height 6
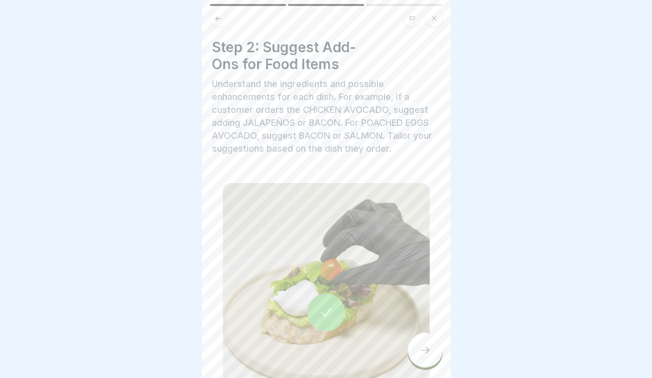
scroll to position [0, 0]
click at [328, 306] on icon at bounding box center [326, 312] width 14 height 14
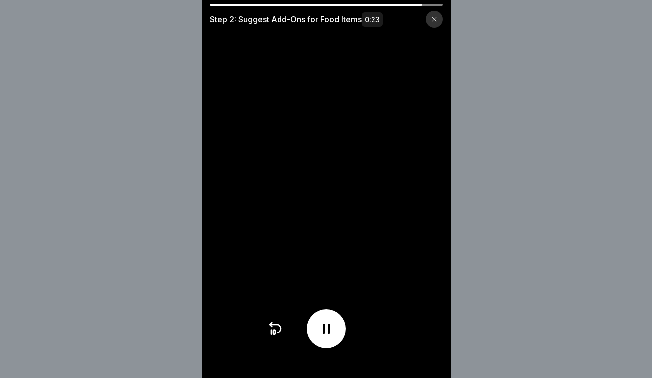
click at [328, 324] on icon at bounding box center [326, 329] width 16 height 16
click at [440, 23] on div at bounding box center [434, 19] width 17 height 17
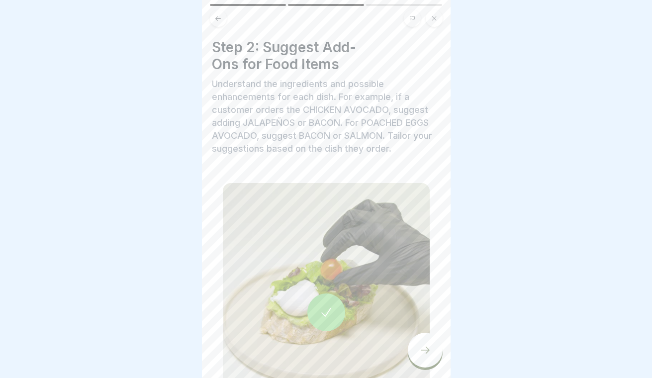
click at [436, 18] on icon at bounding box center [434, 18] width 6 height 6
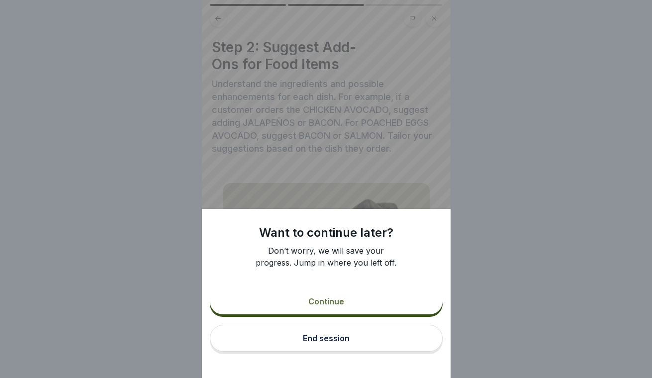
click at [394, 308] on button "Continue" at bounding box center [326, 301] width 233 height 26
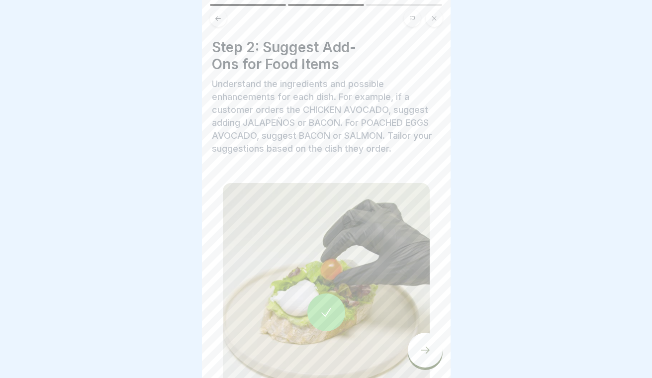
click at [432, 353] on div at bounding box center [425, 350] width 35 height 35
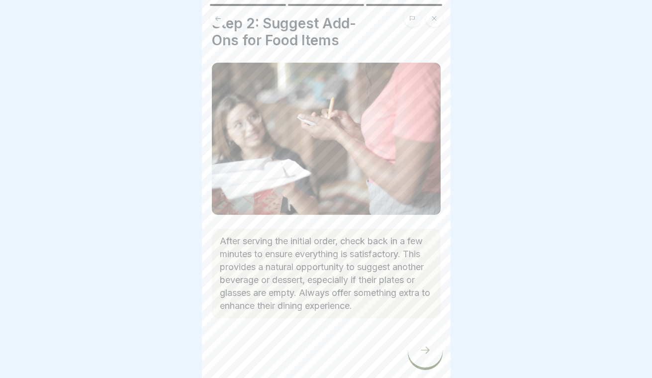
scroll to position [24, 0]
click at [430, 343] on div at bounding box center [425, 350] width 35 height 35
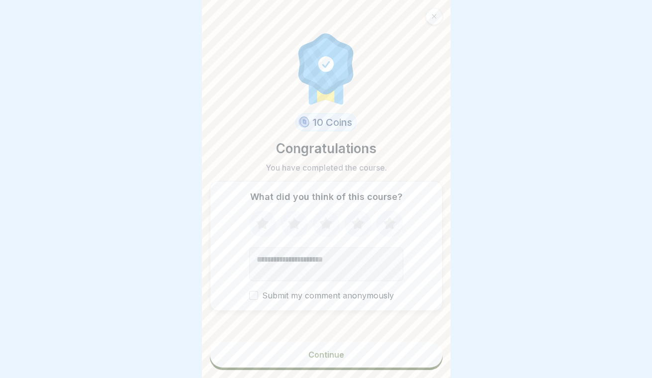
click at [396, 349] on button "Continue" at bounding box center [326, 355] width 233 height 26
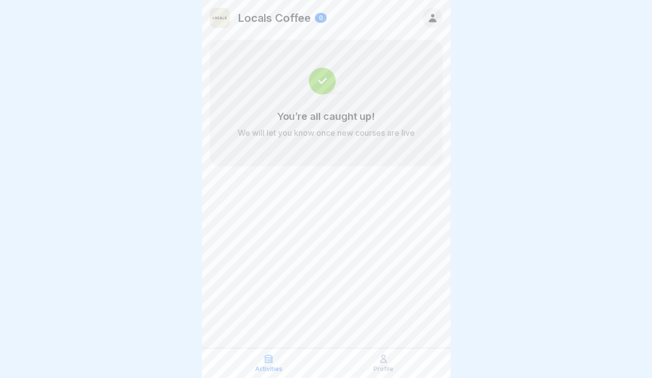
click at [391, 359] on div "Profile" at bounding box center [384, 362] width 110 height 19
